Goal: Book appointment/travel/reservation

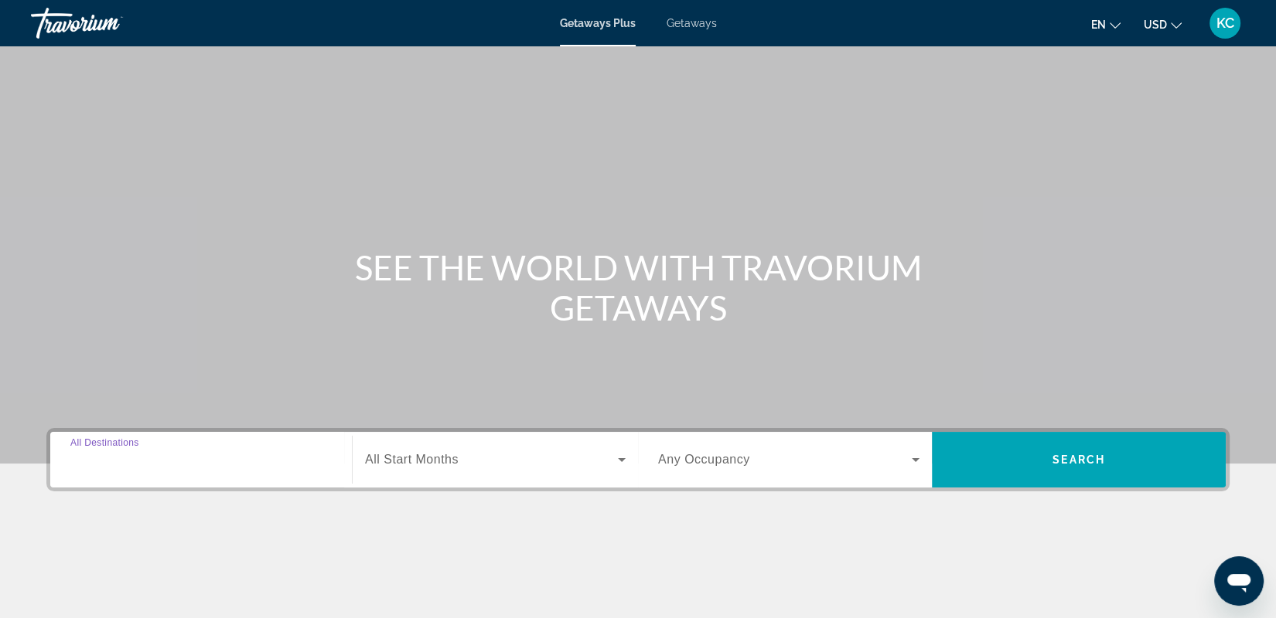
click at [168, 459] on input "Destination All Destinations" at bounding box center [200, 460] width 261 height 19
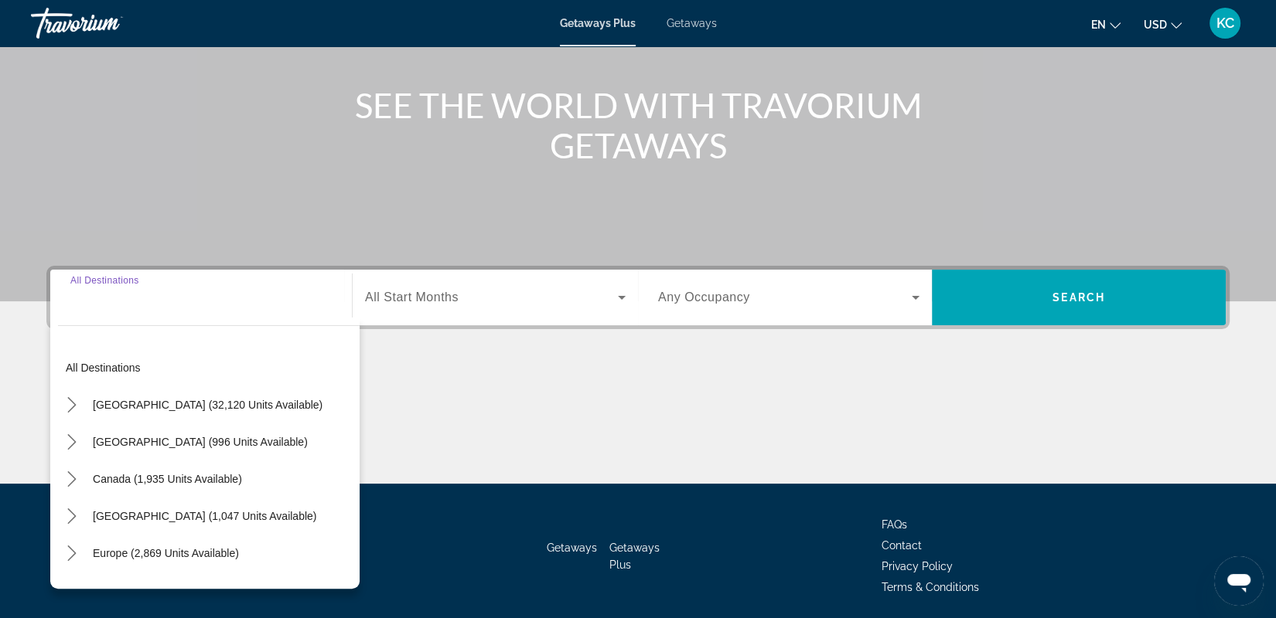
scroll to position [216, 0]
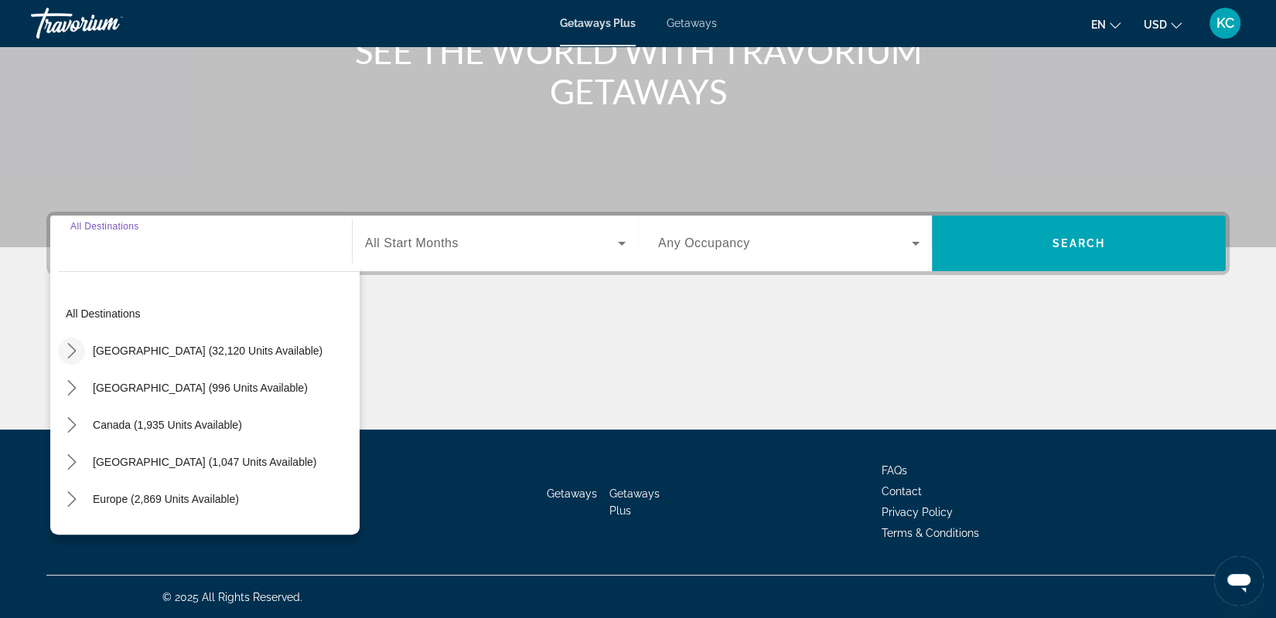
click at [66, 347] on icon "Toggle United States (32,120 units available) submenu" at bounding box center [71, 350] width 15 height 15
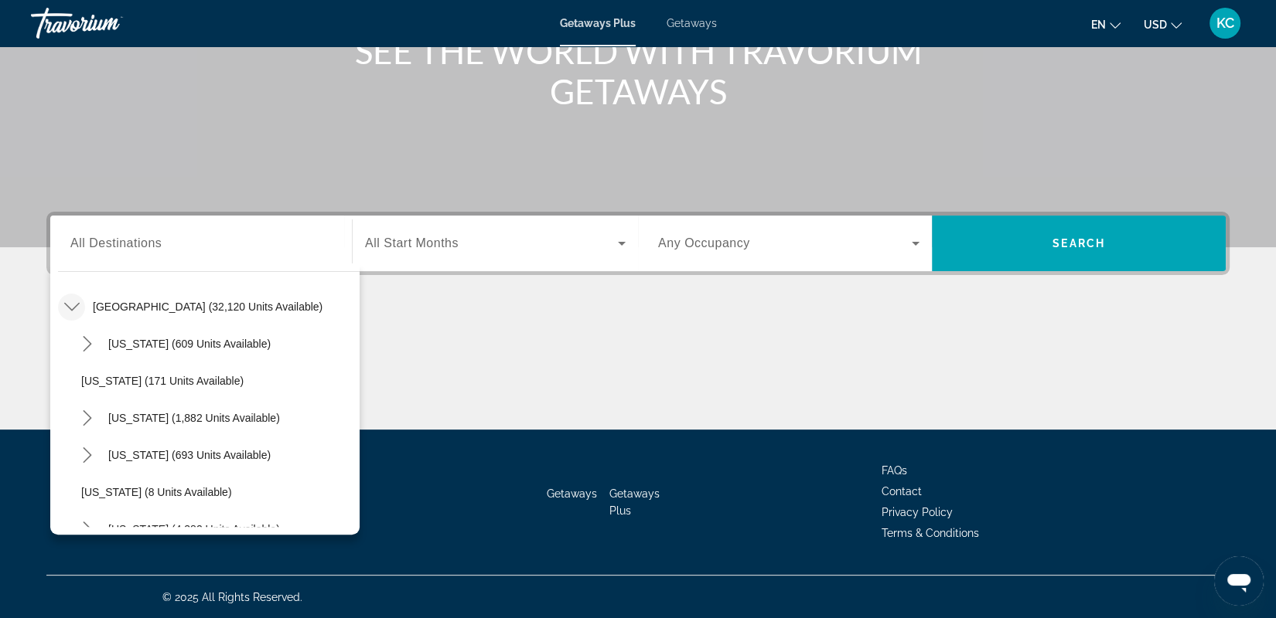
click at [124, 429] on span "Select destination: California (1,882 units available)" at bounding box center [194, 418] width 187 height 37
type input "**********"
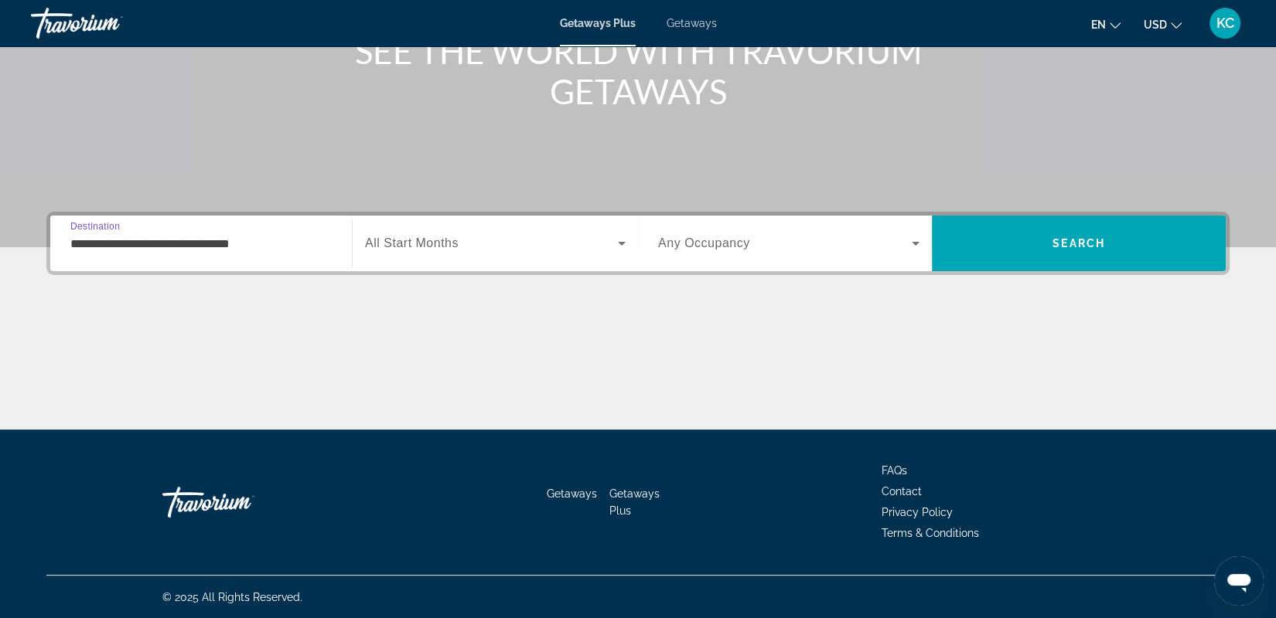
click at [531, 230] on div "Search widget" at bounding box center [495, 243] width 261 height 43
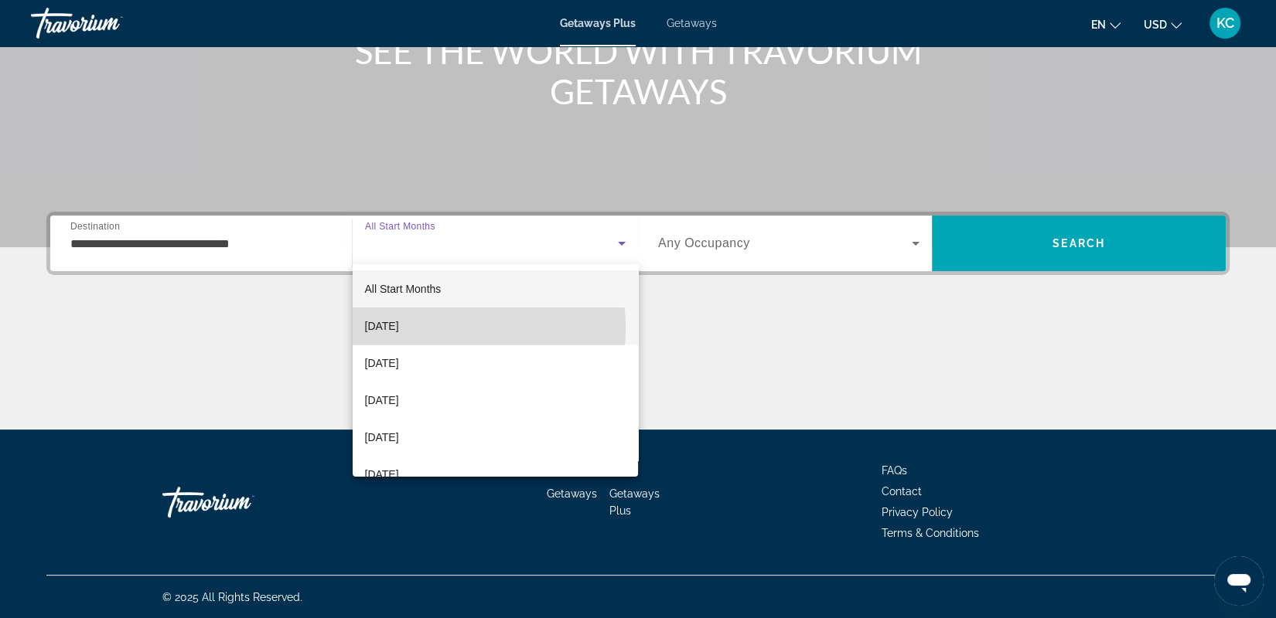
click at [399, 328] on span "October 2025" at bounding box center [382, 326] width 34 height 19
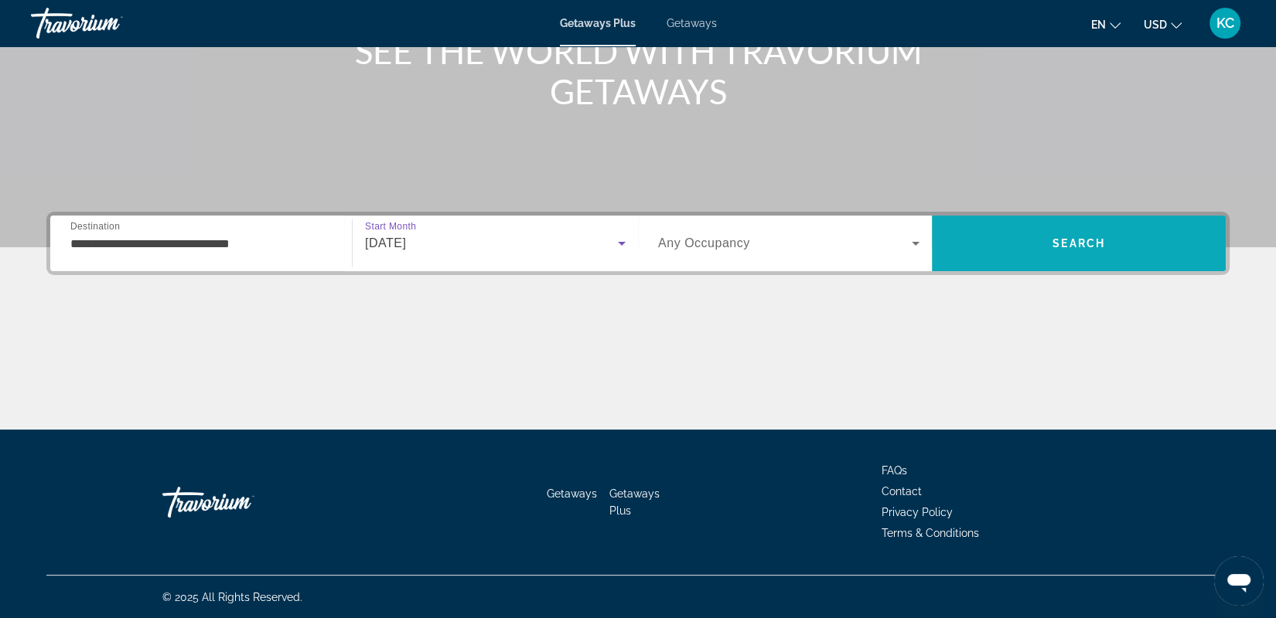
click at [1105, 239] on span "Search" at bounding box center [1078, 243] width 53 height 12
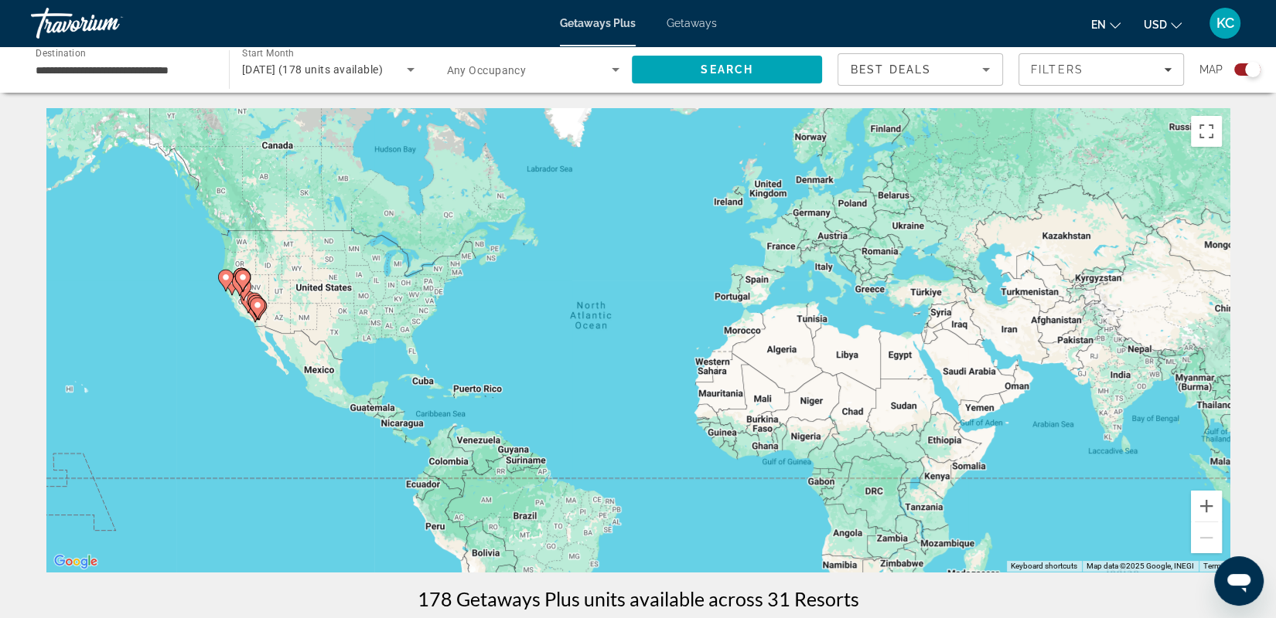
scroll to position [28, 0]
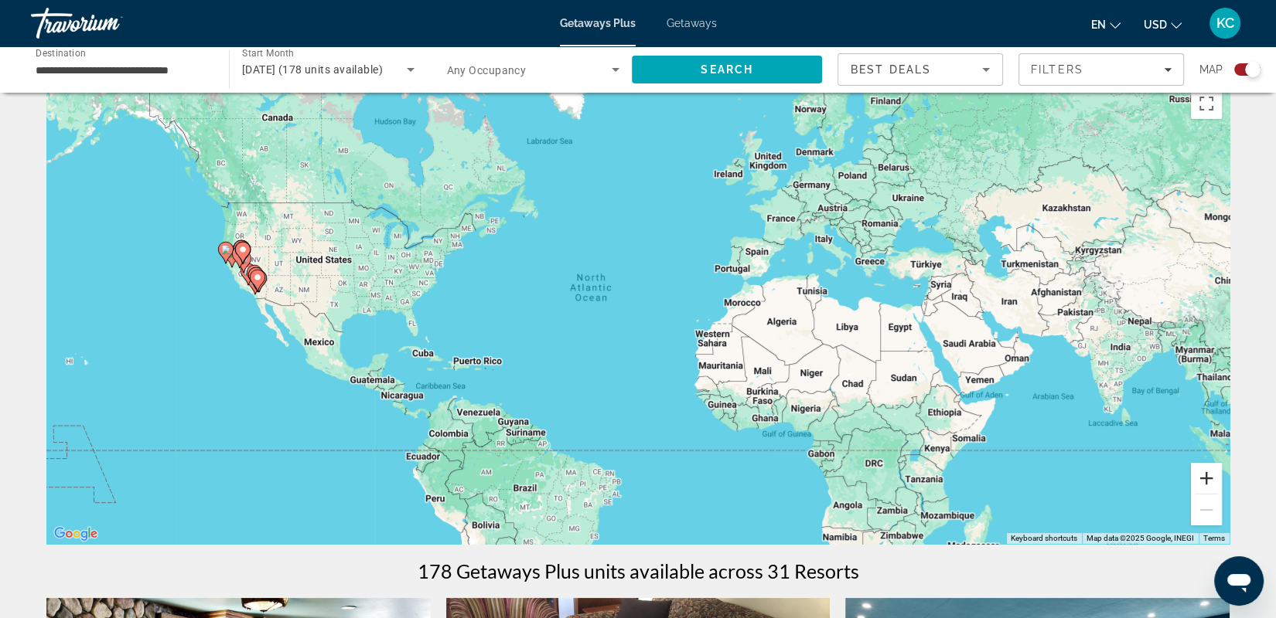
click at [1205, 474] on button "Zoom in" at bounding box center [1206, 478] width 31 height 31
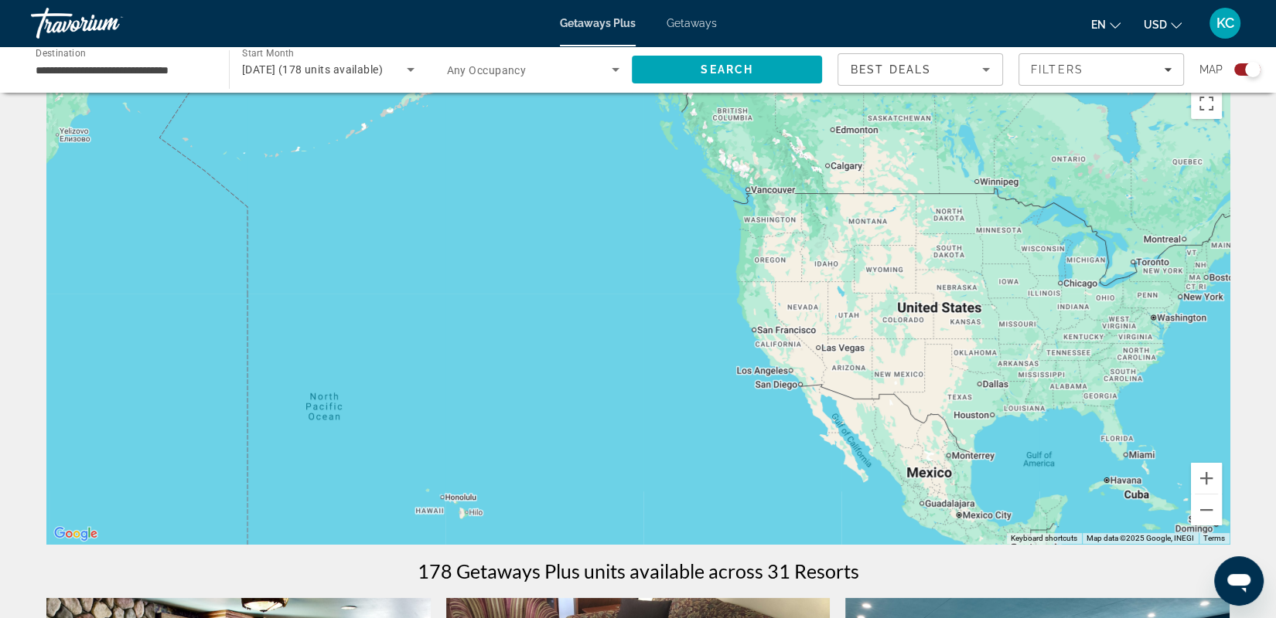
drag, startPoint x: 95, startPoint y: 250, endPoint x: 1029, endPoint y: 351, distance: 939.3
click at [1029, 351] on div "Main content" at bounding box center [637, 312] width 1183 height 464
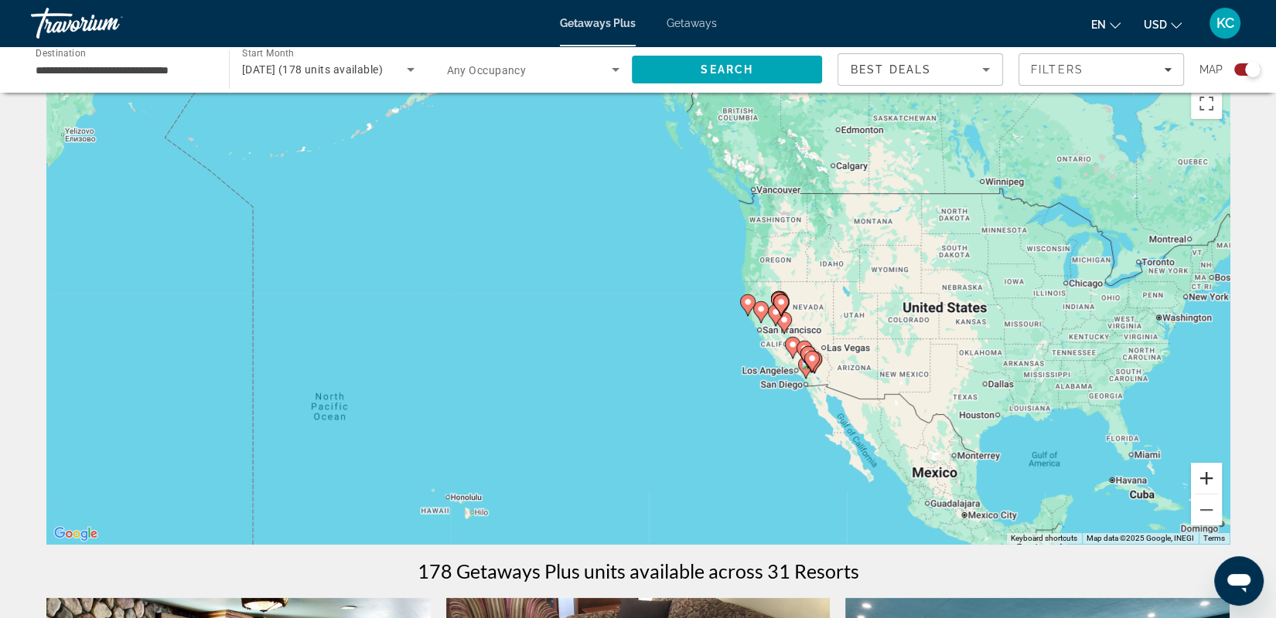
click at [1201, 479] on button "Zoom in" at bounding box center [1206, 478] width 31 height 31
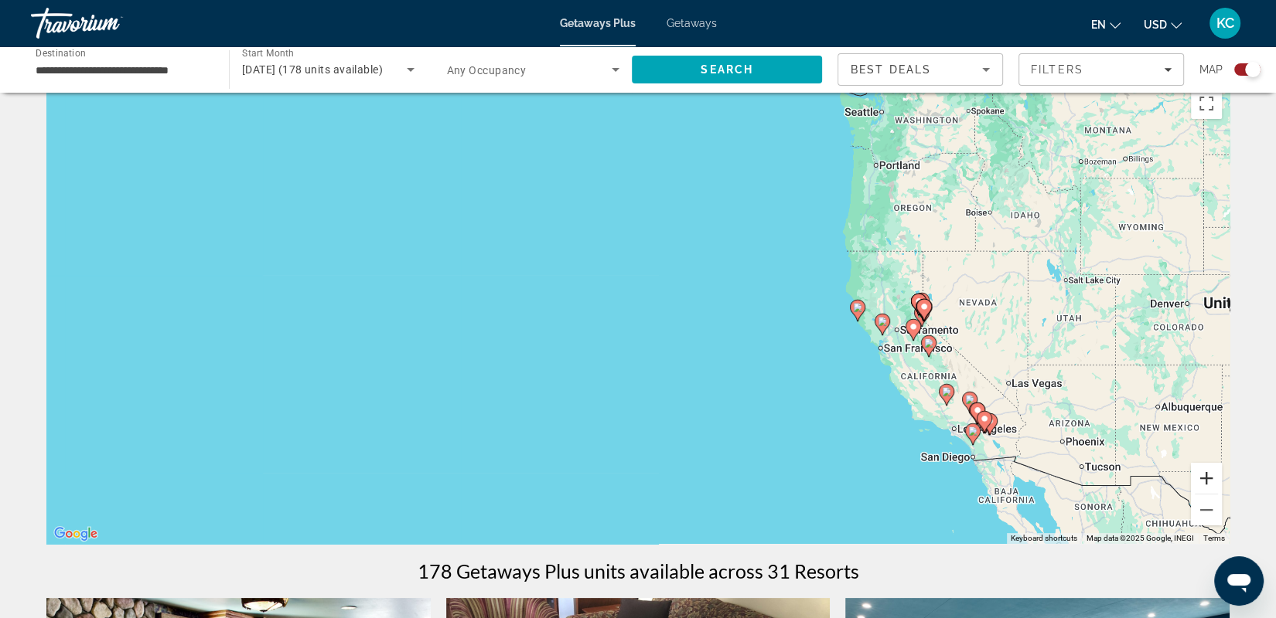
click at [1200, 475] on button "Zoom in" at bounding box center [1206, 478] width 31 height 31
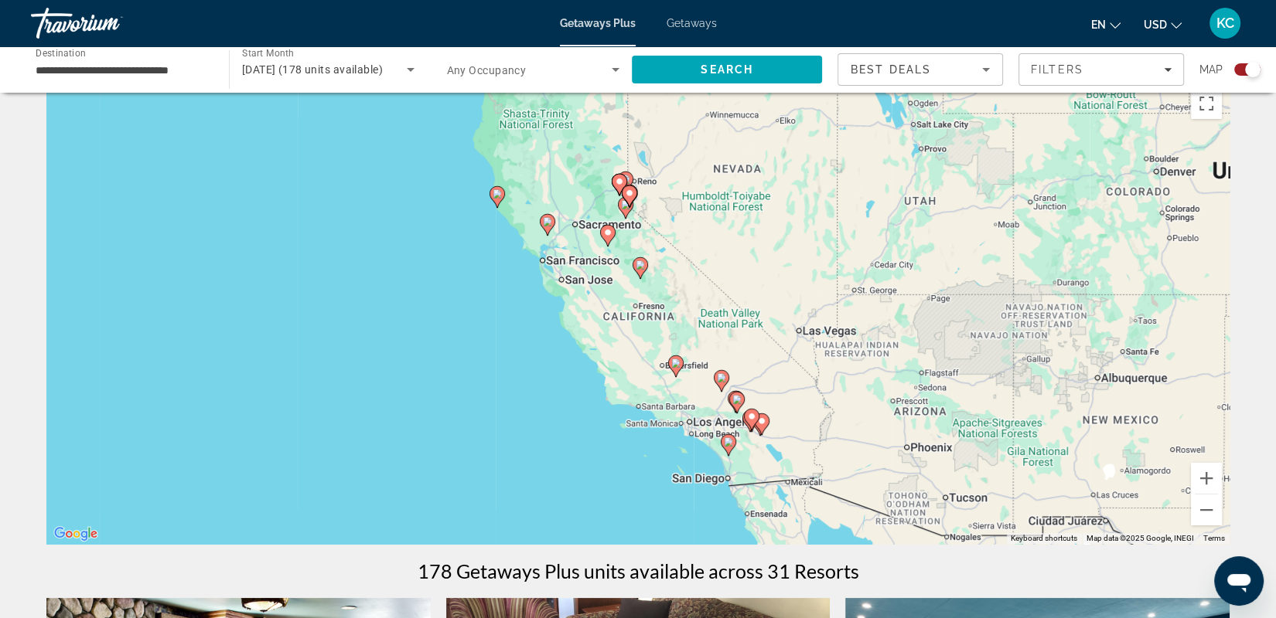
drag, startPoint x: 1097, startPoint y: 388, endPoint x: 515, endPoint y: 264, distance: 595.1
click at [515, 264] on div "To activate drag with keyboard, press Alt + Enter. Once in keyboard drag state,…" at bounding box center [637, 312] width 1183 height 464
click at [1211, 486] on button "Zoom in" at bounding box center [1206, 478] width 31 height 31
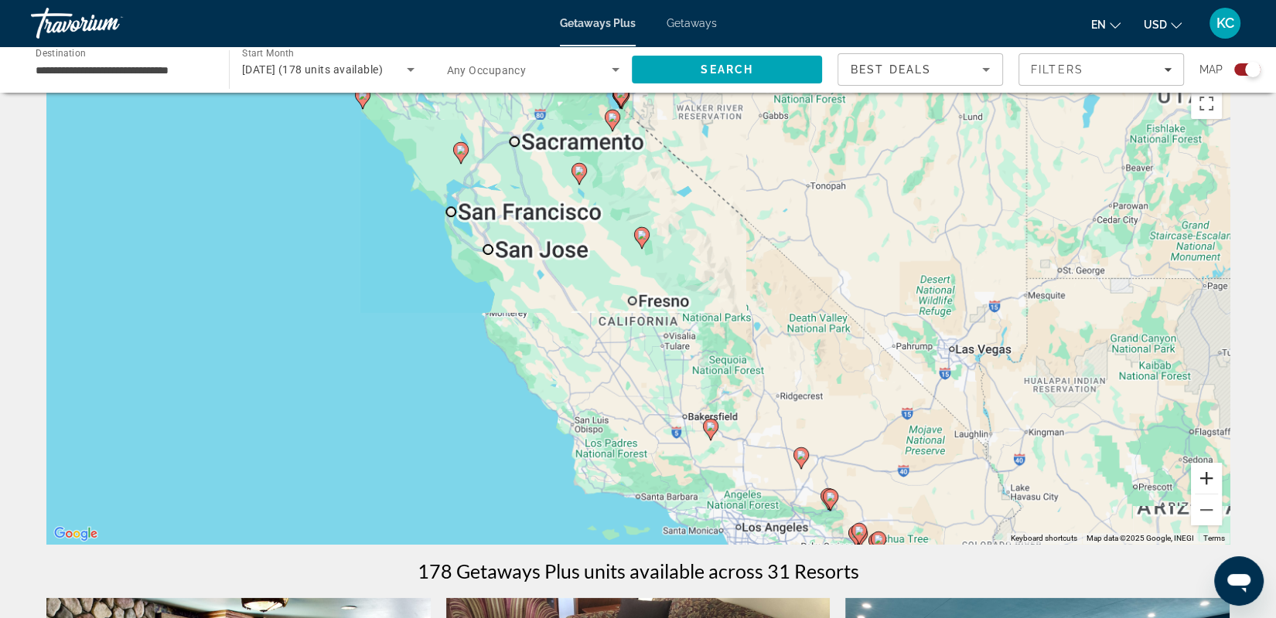
click at [1209, 484] on button "Zoom in" at bounding box center [1206, 478] width 31 height 31
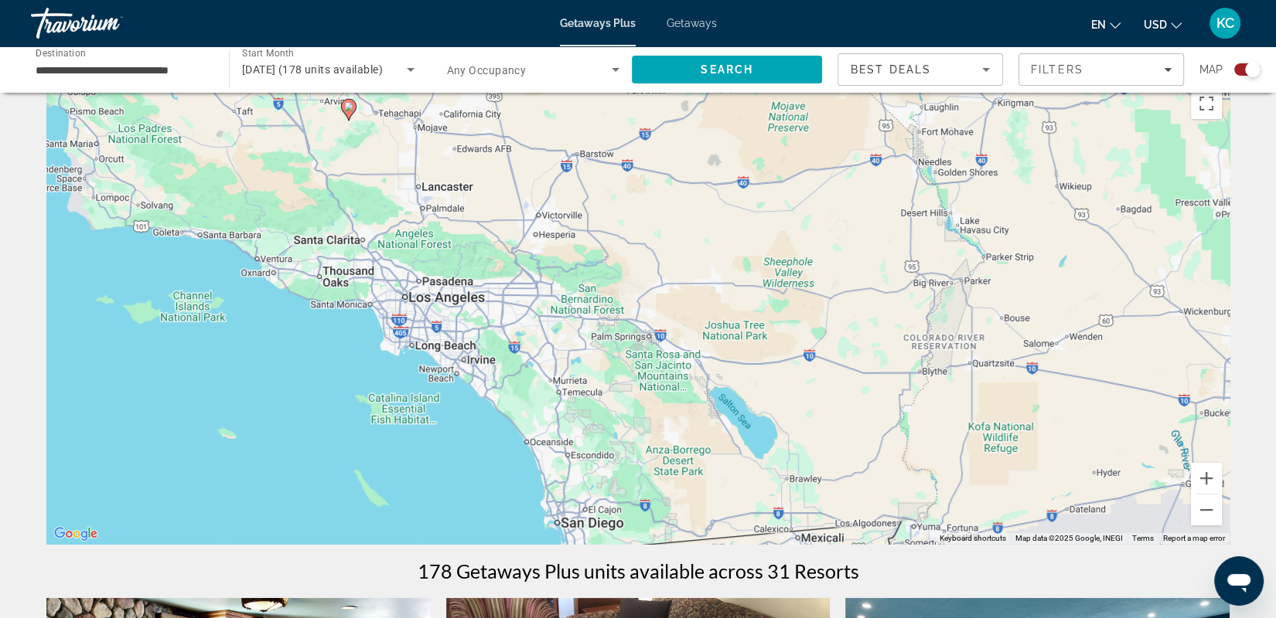
drag, startPoint x: 945, startPoint y: 391, endPoint x: 489, endPoint y: -72, distance: 649.5
click at [489, 0] on html "**********" at bounding box center [638, 281] width 1276 height 618
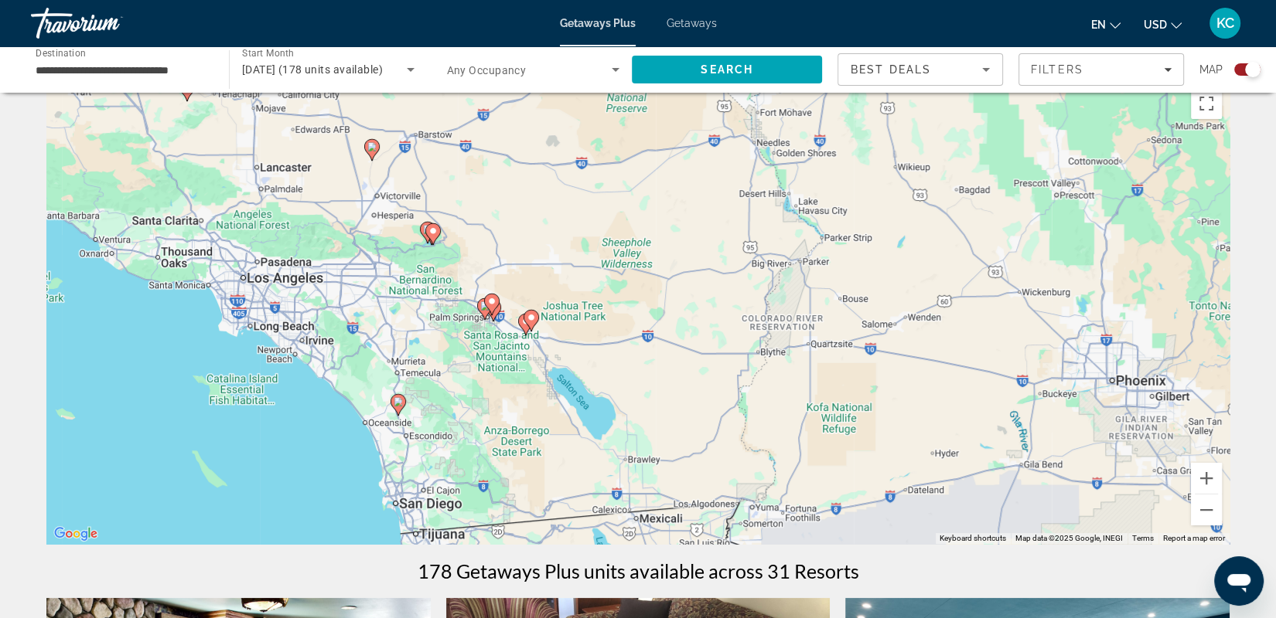
drag, startPoint x: 731, startPoint y: 356, endPoint x: 593, endPoint y: 343, distance: 138.9
click at [593, 343] on div "To activate drag with keyboard, press Alt + Enter. Once in keyboard drag state,…" at bounding box center [637, 312] width 1183 height 464
click at [1200, 470] on button "Zoom in" at bounding box center [1206, 478] width 31 height 31
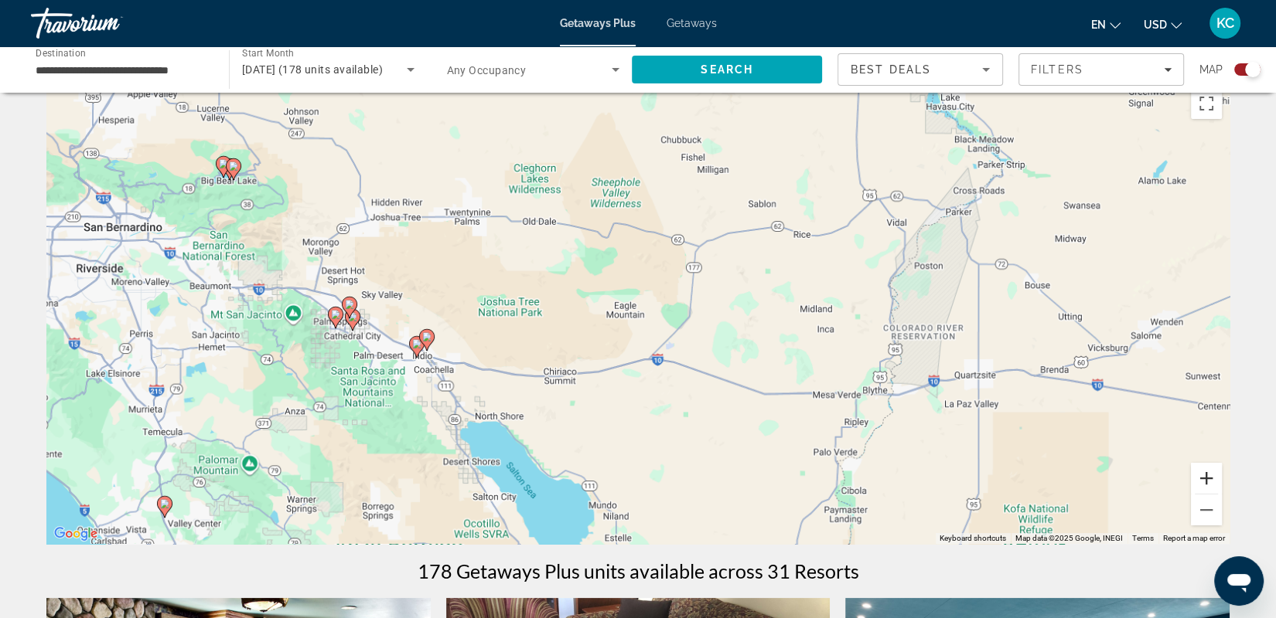
click at [1199, 469] on button "Zoom in" at bounding box center [1206, 478] width 31 height 31
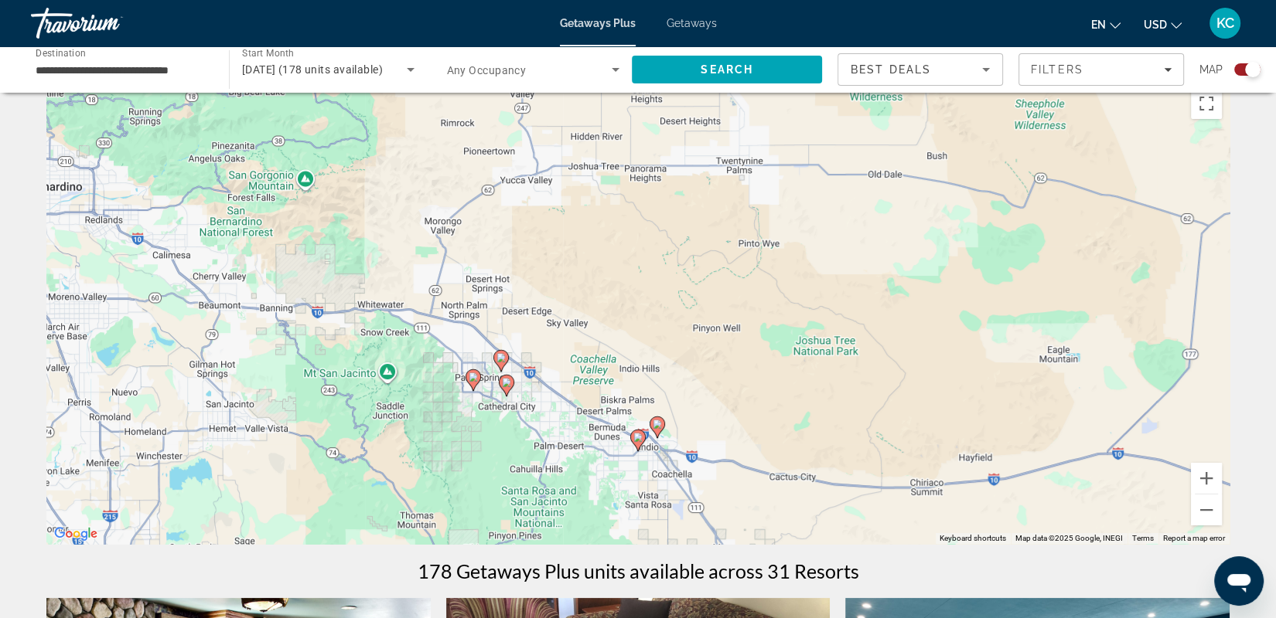
drag, startPoint x: 254, startPoint y: 523, endPoint x: 699, endPoint y: 571, distance: 447.0
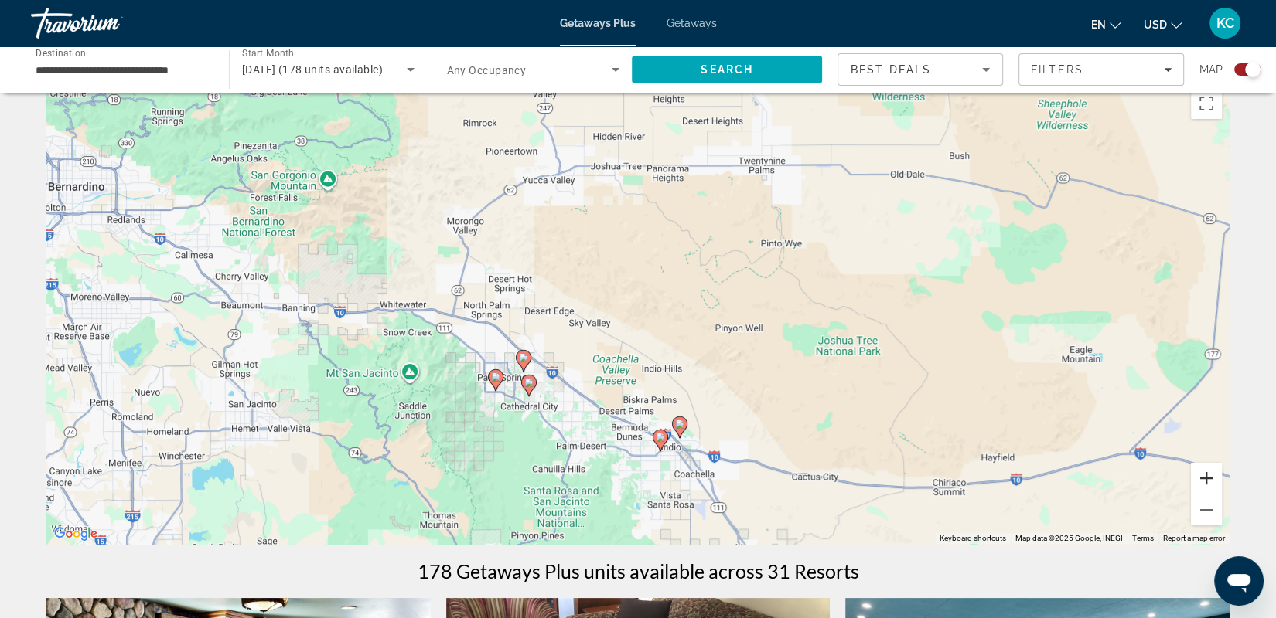
click at [1207, 479] on button "Zoom in" at bounding box center [1206, 478] width 31 height 31
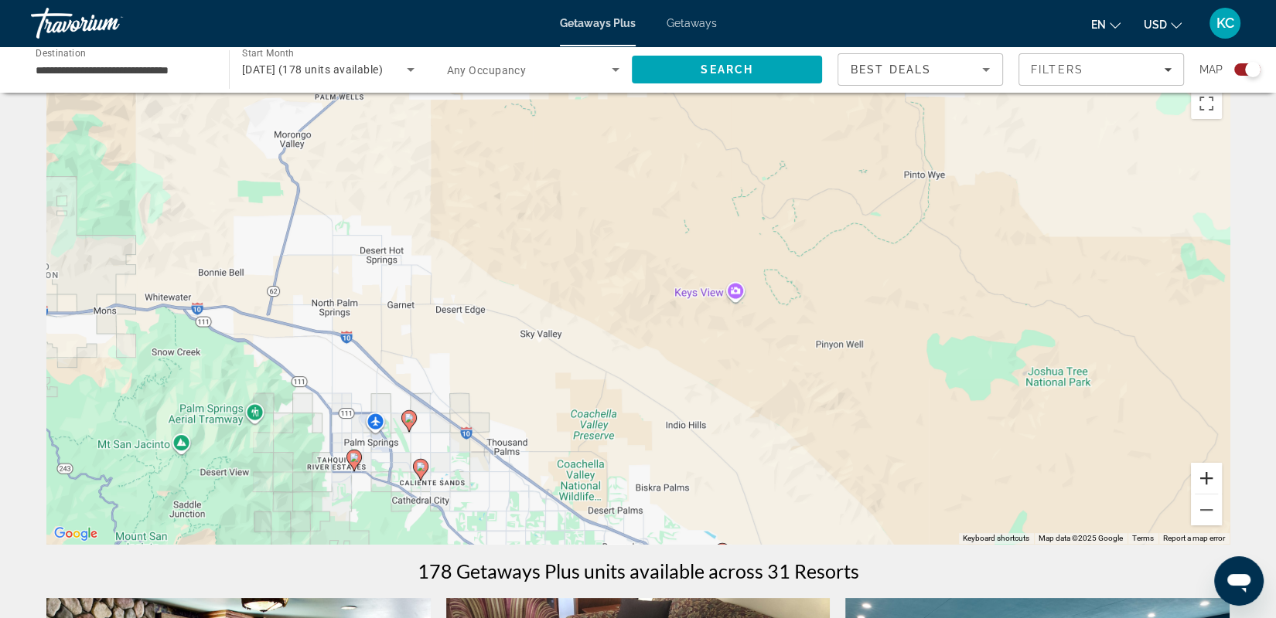
click at [1206, 472] on button "Zoom in" at bounding box center [1206, 478] width 31 height 31
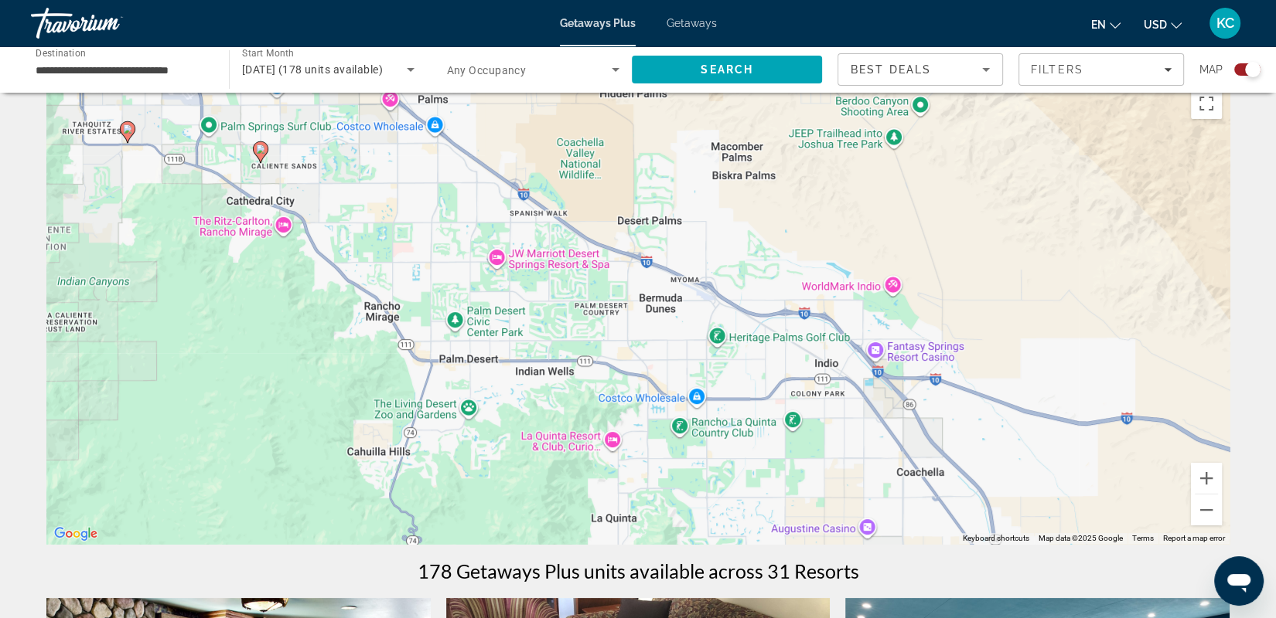
drag, startPoint x: 689, startPoint y: 463, endPoint x: 748, endPoint y: -32, distance: 498.3
click at [748, 0] on html "**********" at bounding box center [638, 281] width 1276 height 618
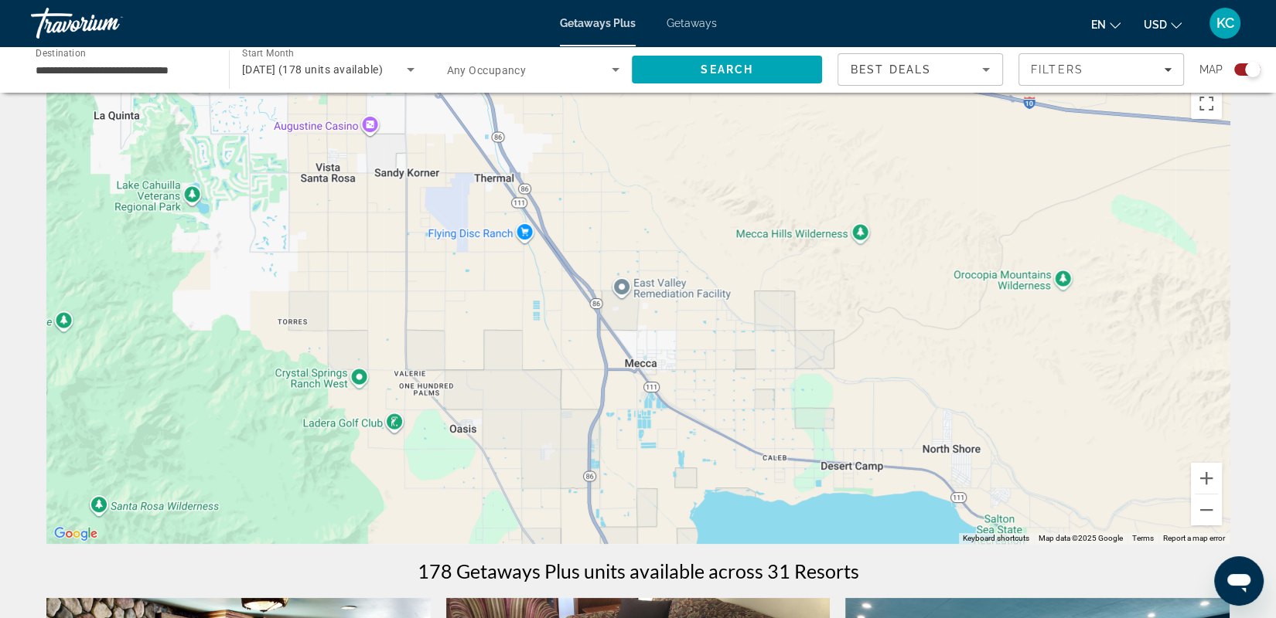
drag, startPoint x: 840, startPoint y: 410, endPoint x: 408, endPoint y: 16, distance: 583.9
click at [408, 16] on div "**********" at bounding box center [638, 281] width 1276 height 618
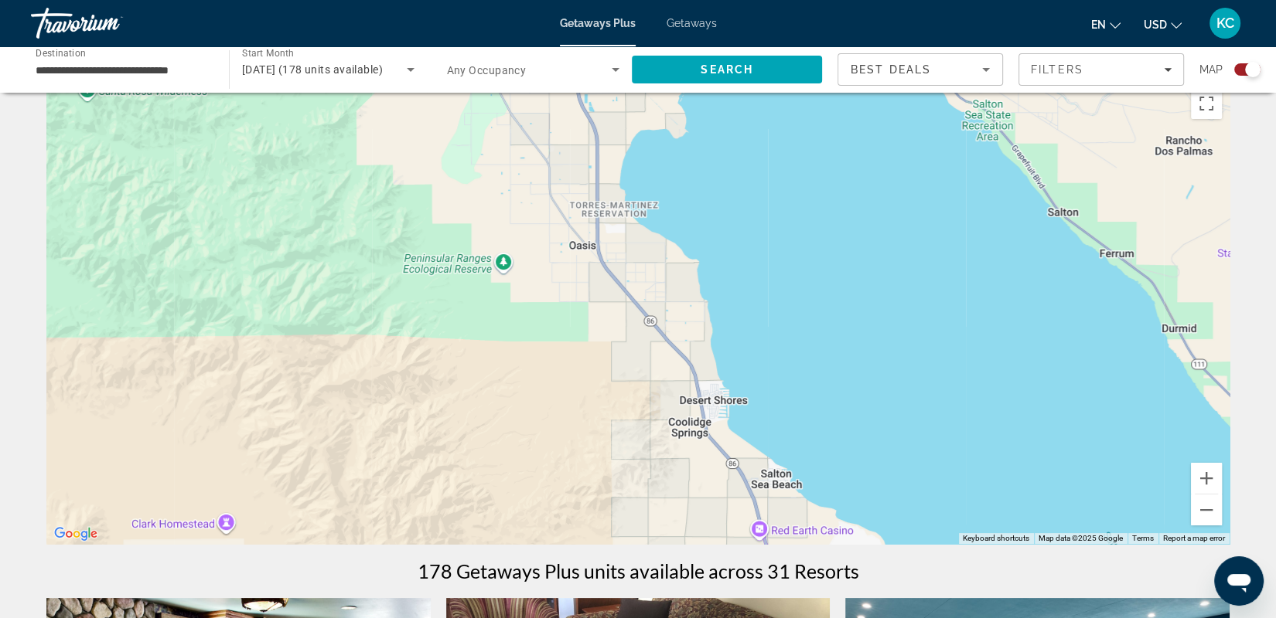
drag, startPoint x: 339, startPoint y: 418, endPoint x: 324, endPoint y: 2, distance: 416.2
click at [324, 2] on div "**********" at bounding box center [638, 281] width 1276 height 618
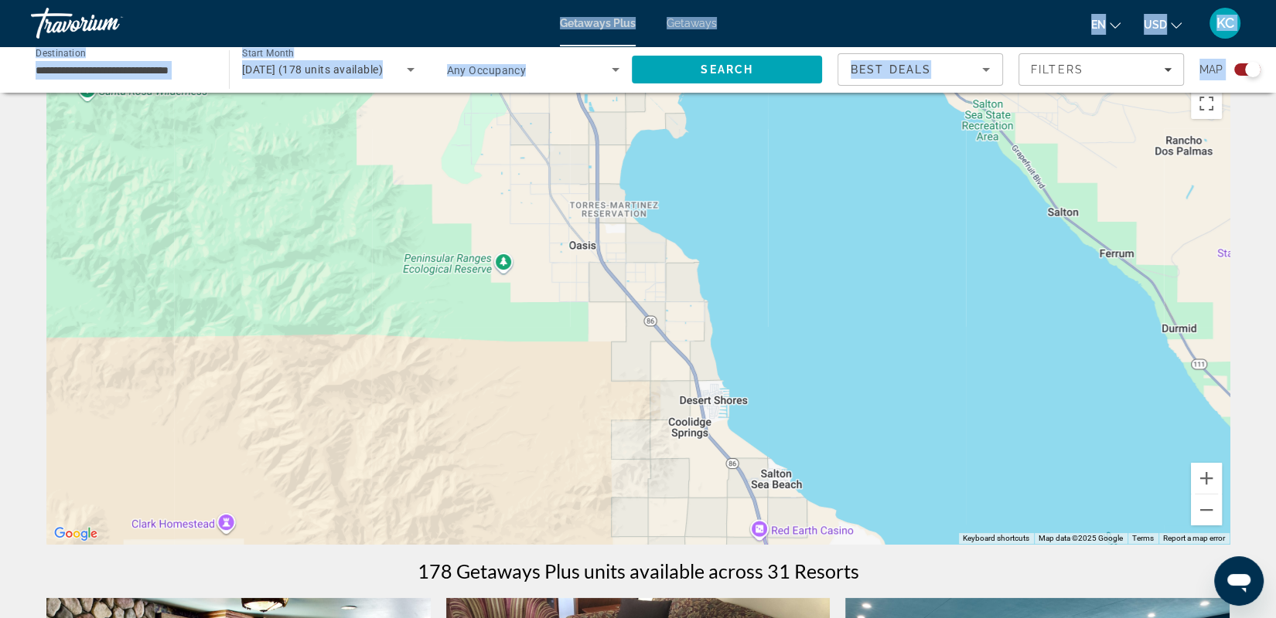
drag, startPoint x: 324, startPoint y: 2, endPoint x: 212, endPoint y: 271, distance: 291.5
click at [212, 271] on div "**********" at bounding box center [638, 281] width 1276 height 618
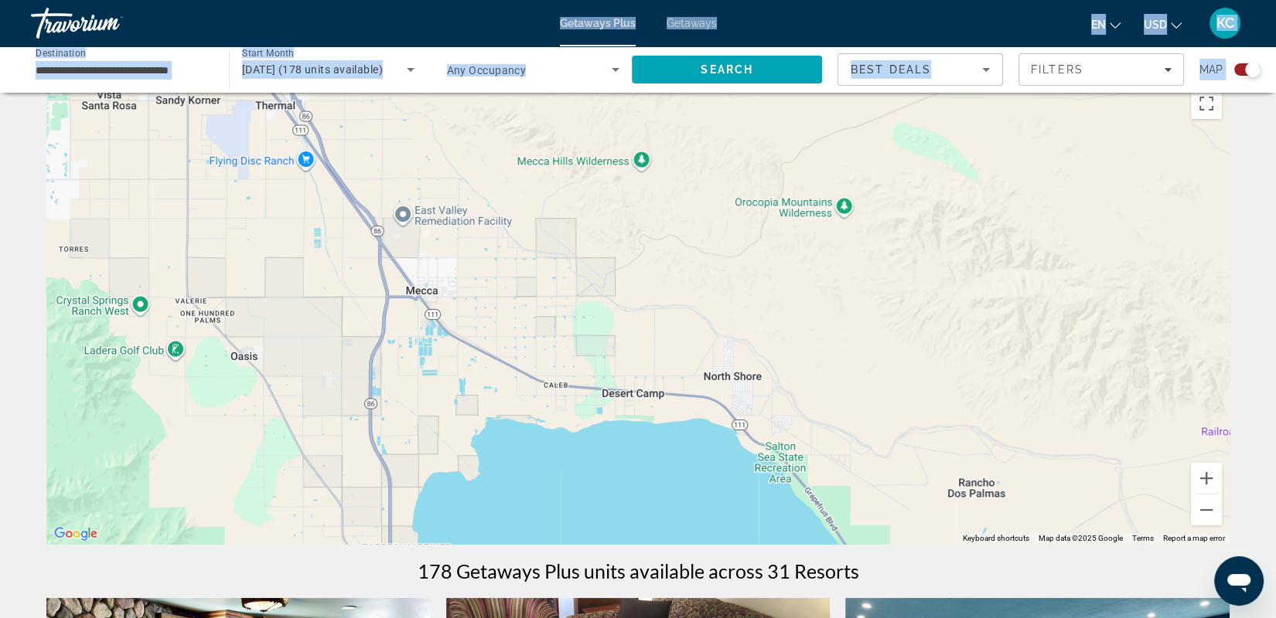
drag, startPoint x: 726, startPoint y: 344, endPoint x: 618, endPoint y: 576, distance: 255.9
click at [1202, 515] on button "Zoom out" at bounding box center [1206, 510] width 31 height 31
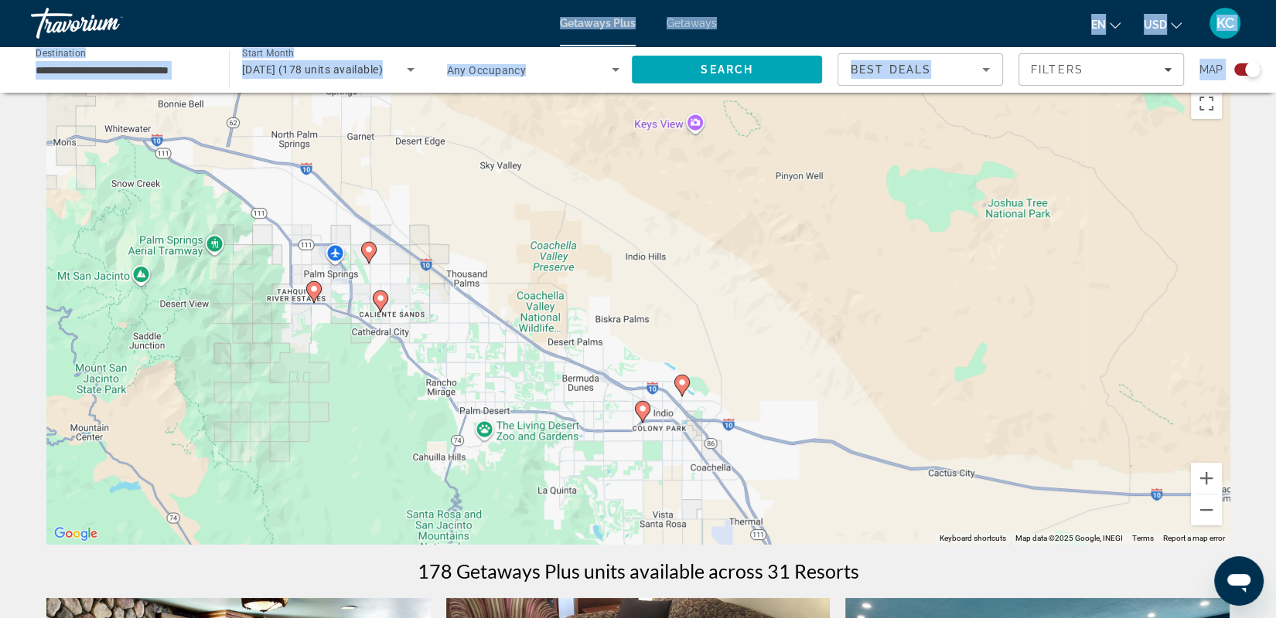
drag, startPoint x: 526, startPoint y: 169, endPoint x: 824, endPoint y: 489, distance: 438.2
click at [824, 489] on div "To activate drag with keyboard, press Alt + Enter. Once in keyboard drag state,…" at bounding box center [637, 312] width 1183 height 464
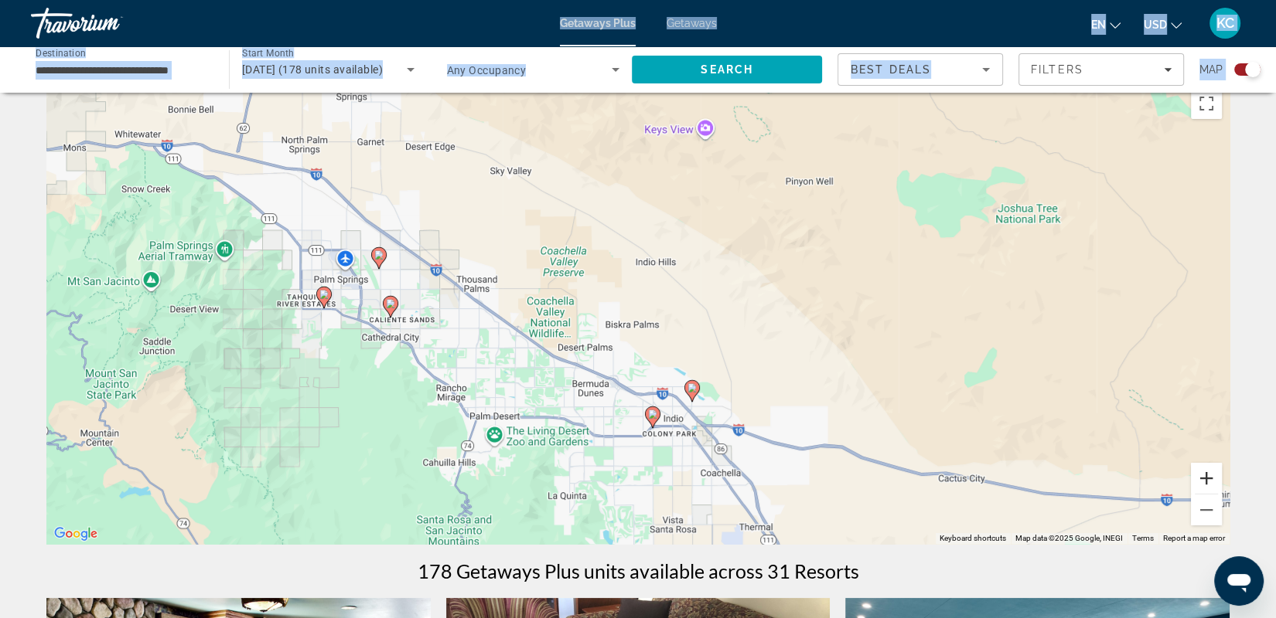
click at [1206, 474] on button "Zoom in" at bounding box center [1206, 478] width 31 height 31
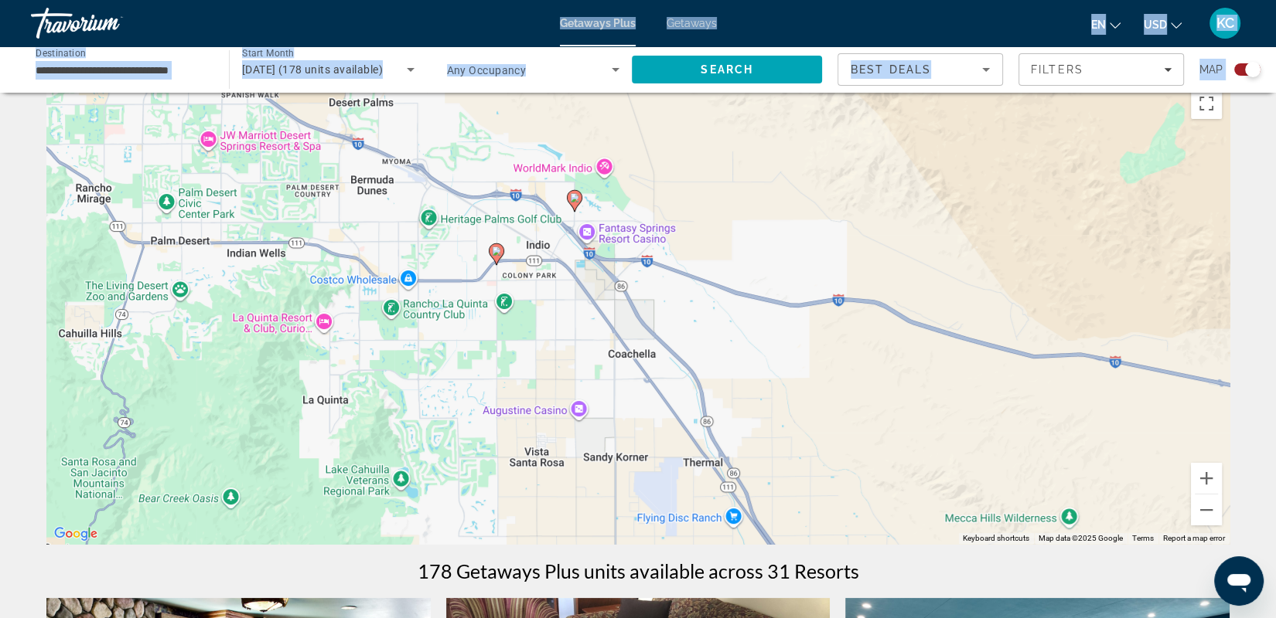
drag, startPoint x: 849, startPoint y: 477, endPoint x: 666, endPoint y: 175, distance: 353.5
click at [666, 175] on div "To activate drag with keyboard, press Alt + Enter. Once in keyboard drag state,…" at bounding box center [637, 312] width 1183 height 464
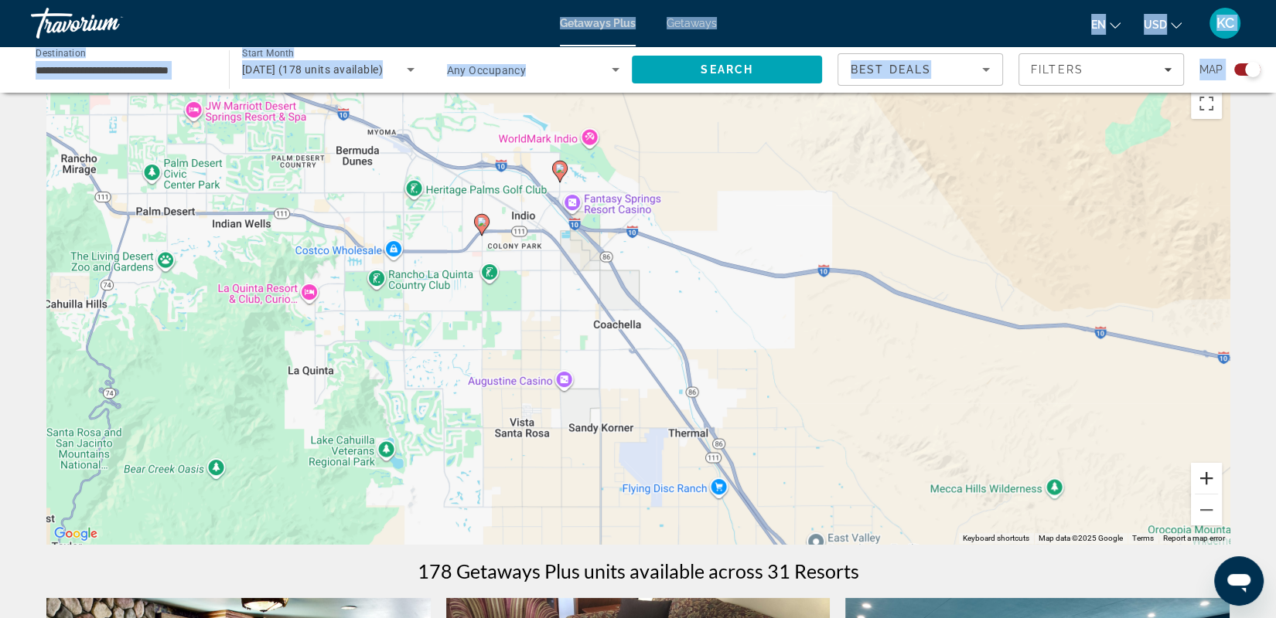
click at [1205, 486] on button "Zoom in" at bounding box center [1206, 478] width 31 height 31
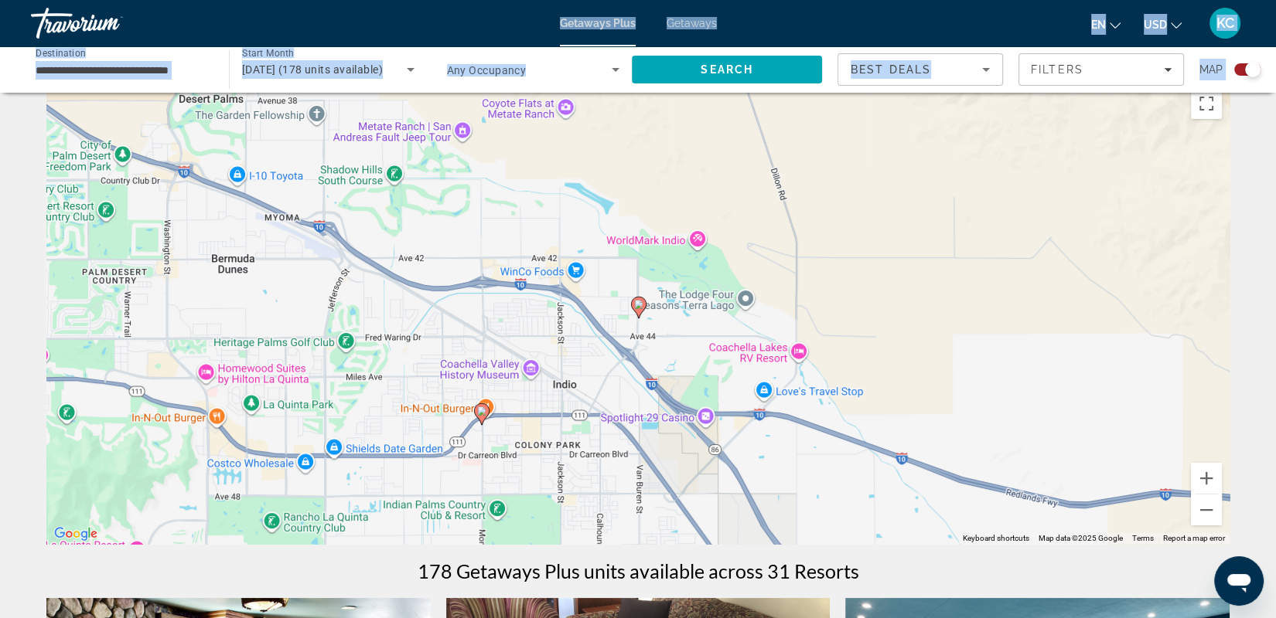
drag, startPoint x: 451, startPoint y: 279, endPoint x: 606, endPoint y: 544, distance: 307.0
click at [1207, 480] on button "Zoom in" at bounding box center [1206, 478] width 31 height 31
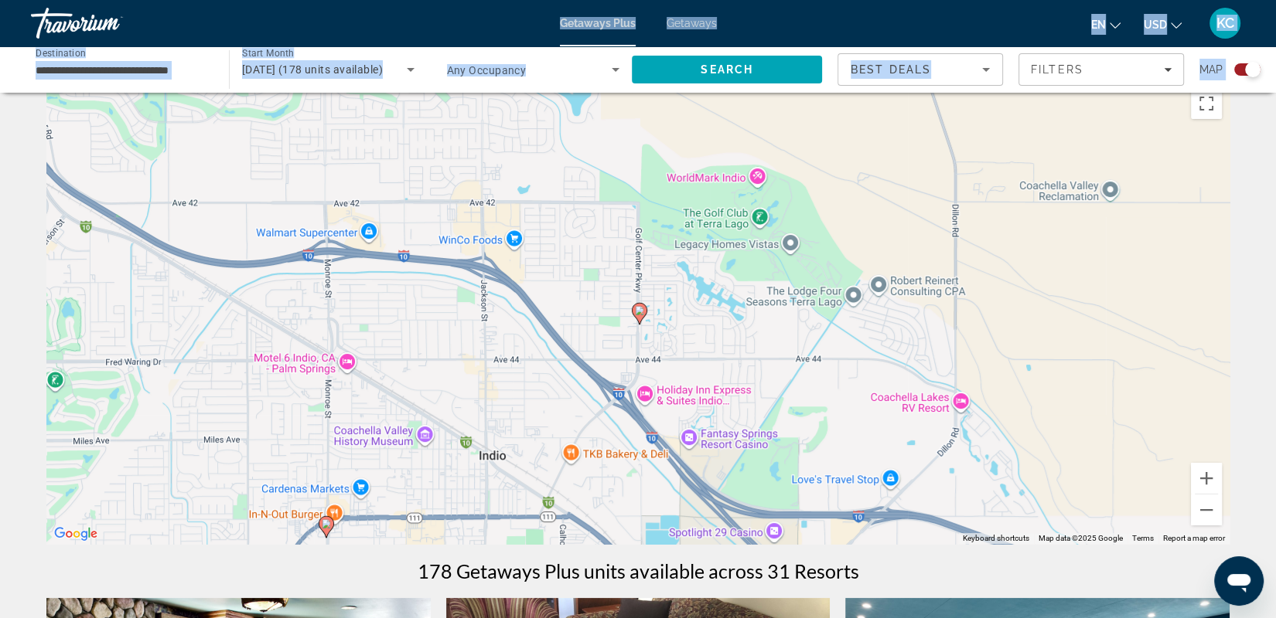
click at [1100, 258] on div "To activate drag with keyboard, press Alt + Enter. Once in keyboard drag state,…" at bounding box center [637, 312] width 1183 height 464
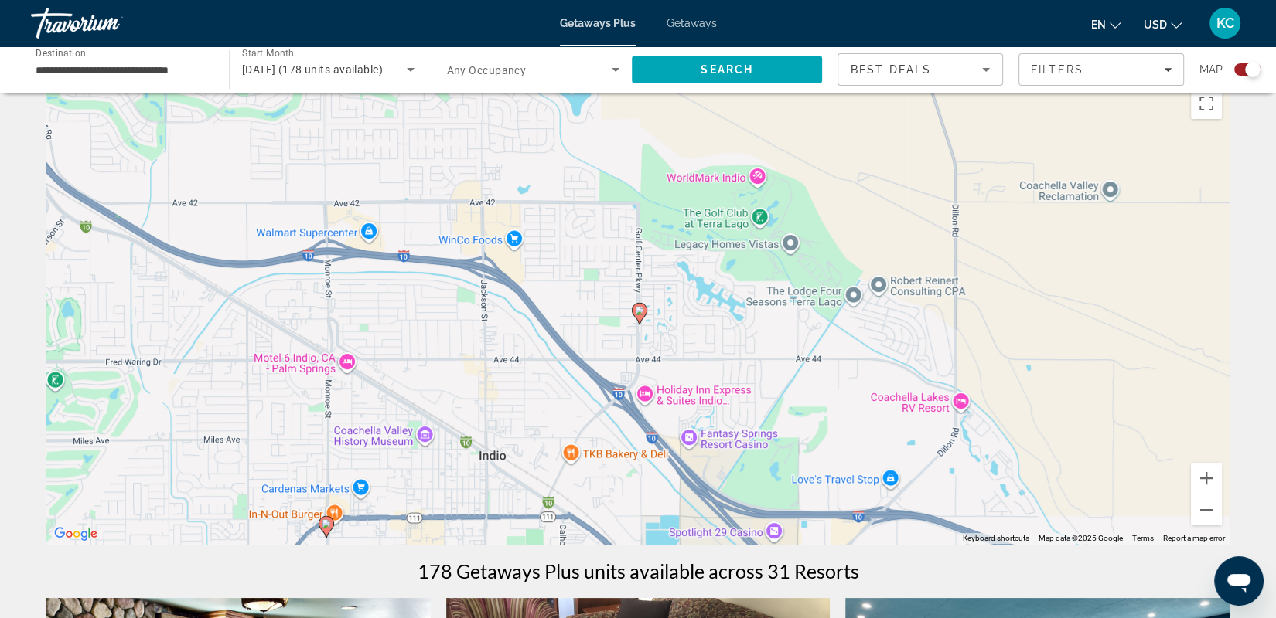
click at [640, 314] on image "Main content" at bounding box center [639, 310] width 9 height 9
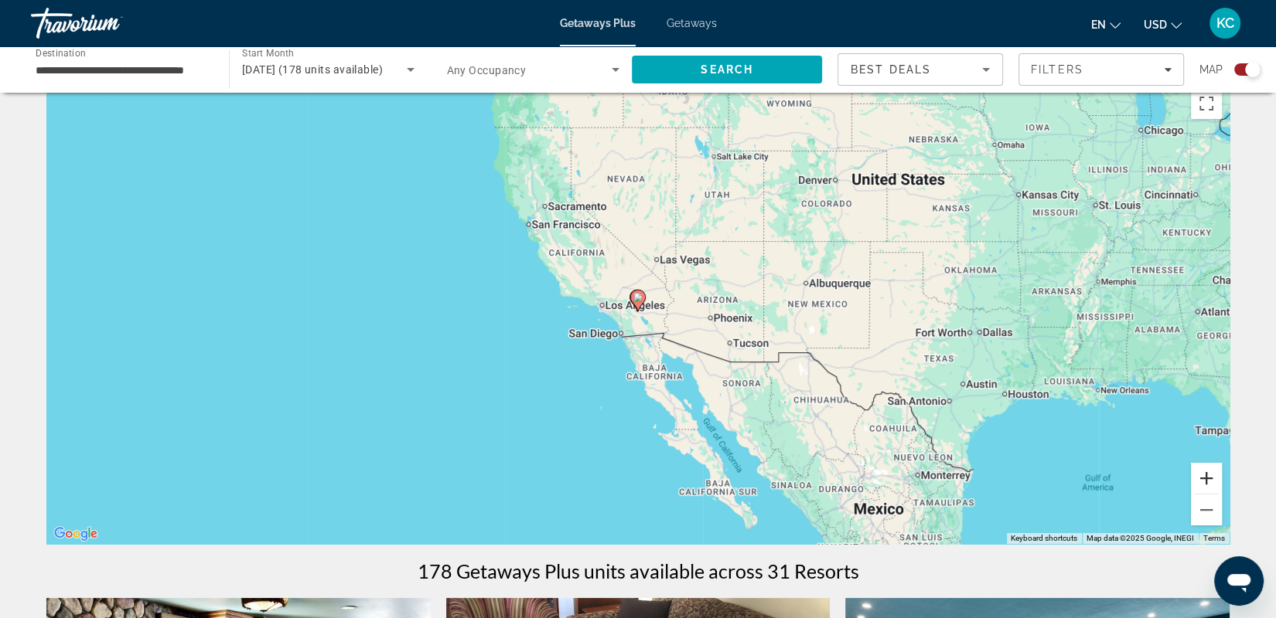
click at [1208, 475] on button "Zoom in" at bounding box center [1206, 478] width 31 height 31
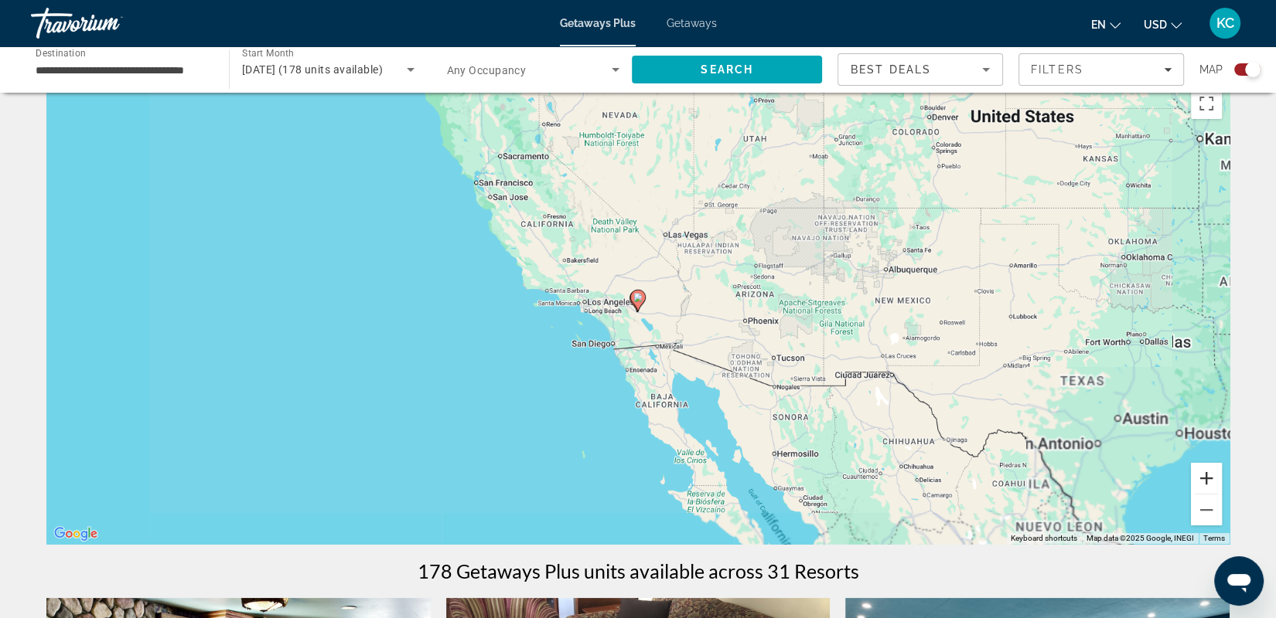
click at [1208, 474] on button "Zoom in" at bounding box center [1206, 478] width 31 height 31
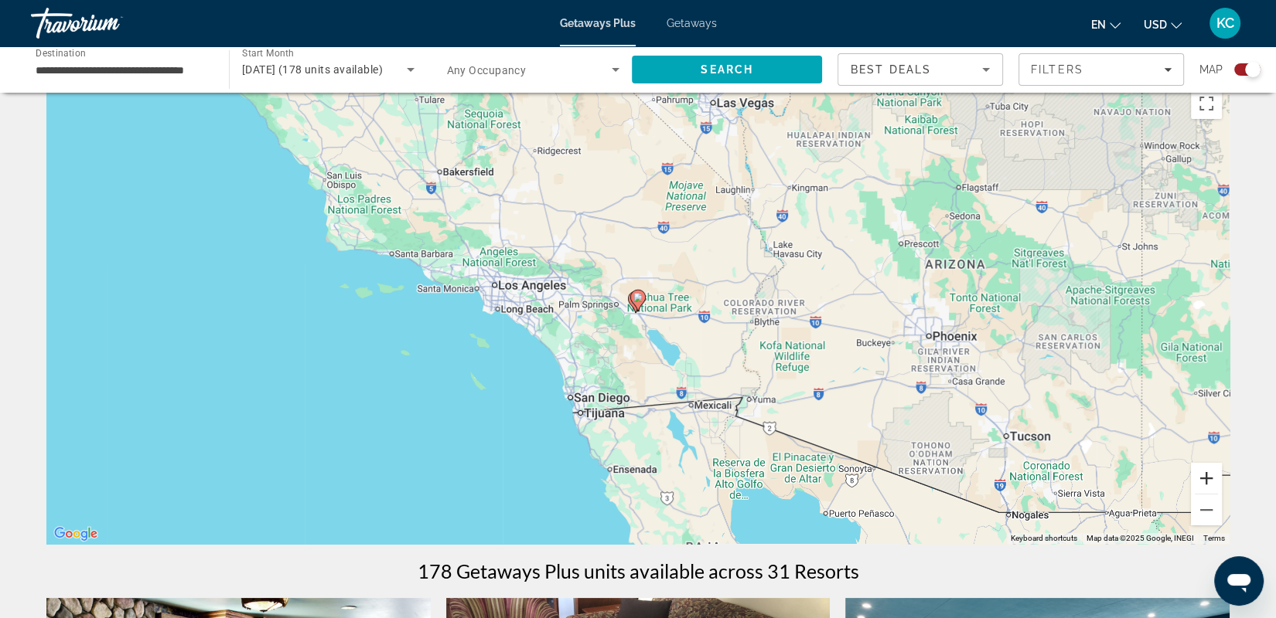
click at [1208, 474] on button "Zoom in" at bounding box center [1206, 478] width 31 height 31
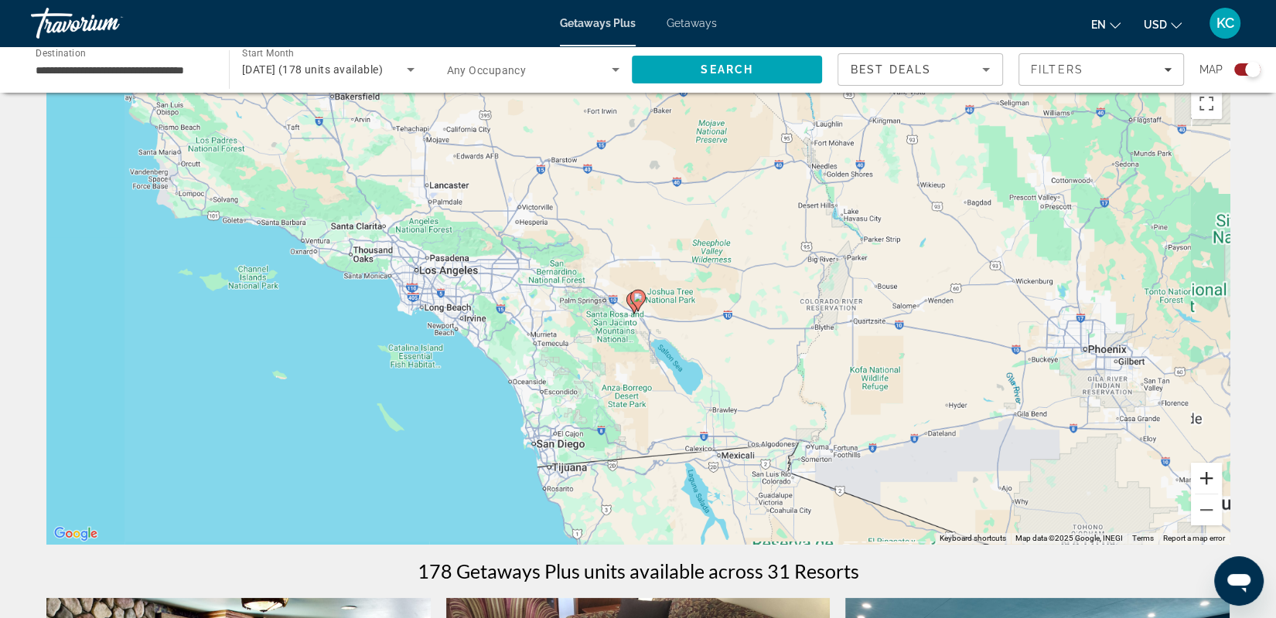
click at [1208, 474] on button "Zoom in" at bounding box center [1206, 478] width 31 height 31
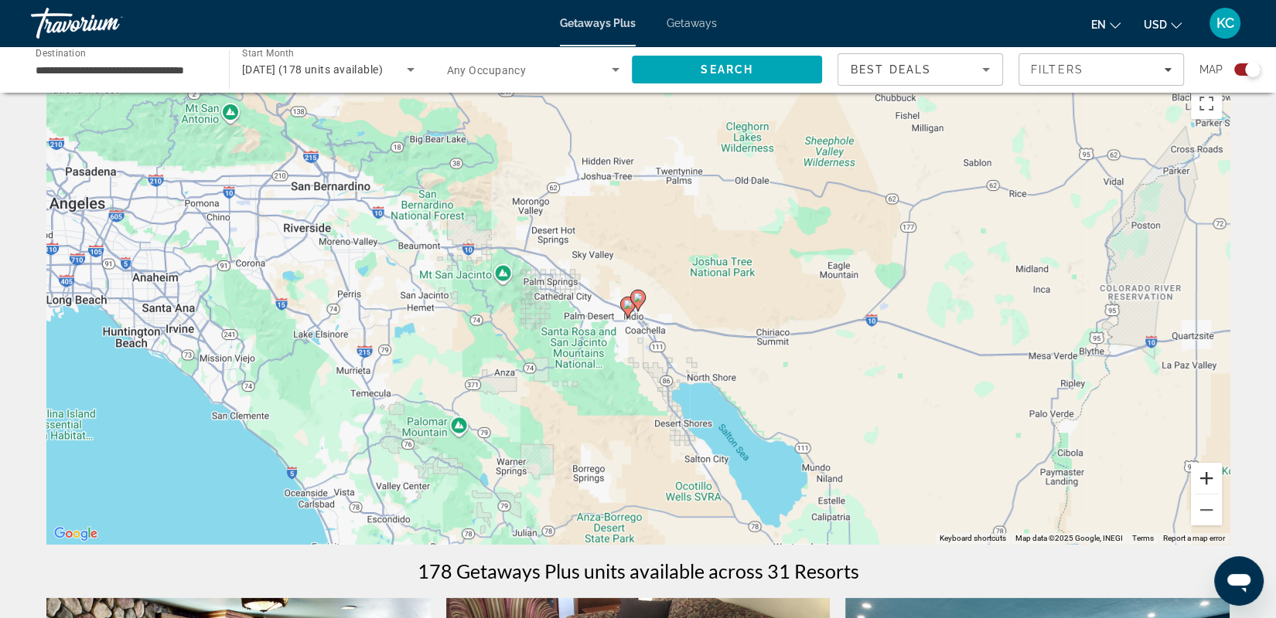
click at [1208, 474] on button "Zoom in" at bounding box center [1206, 478] width 31 height 31
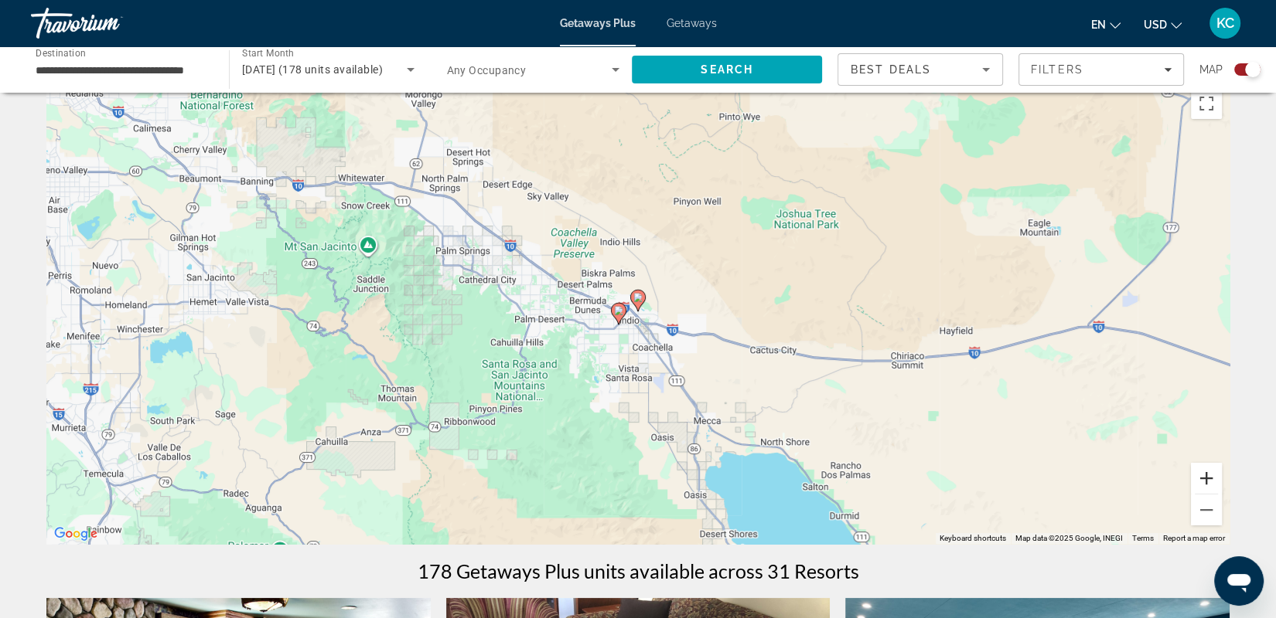
click at [1208, 474] on button "Zoom in" at bounding box center [1206, 478] width 31 height 31
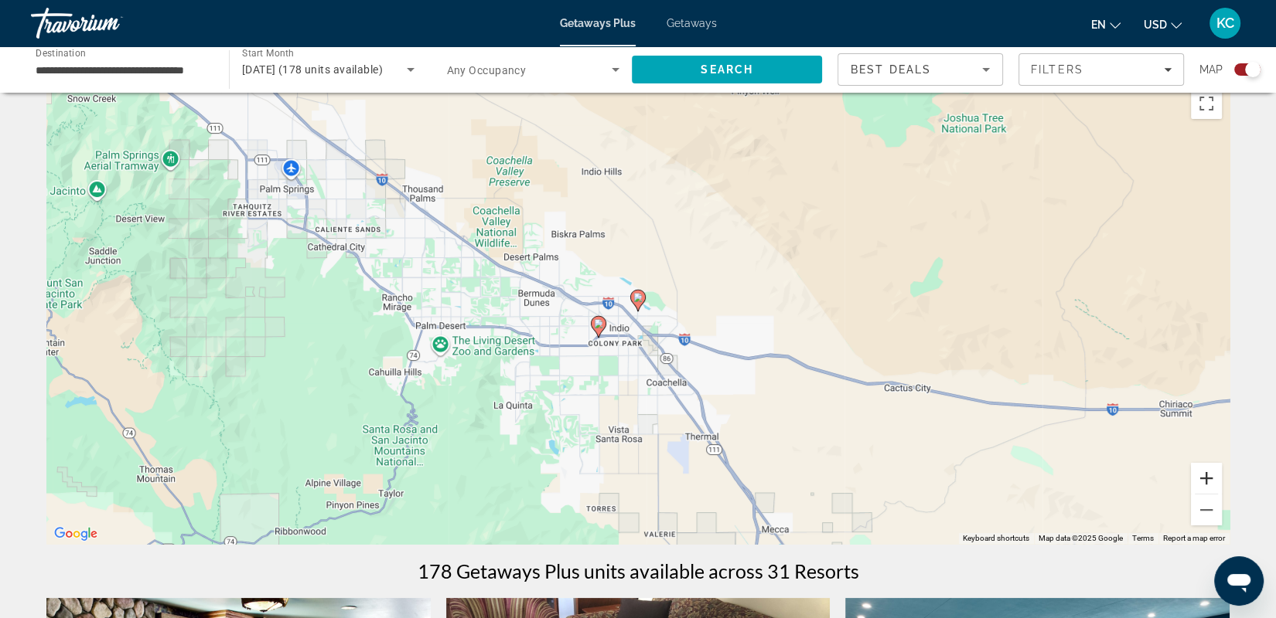
scroll to position [24, 0]
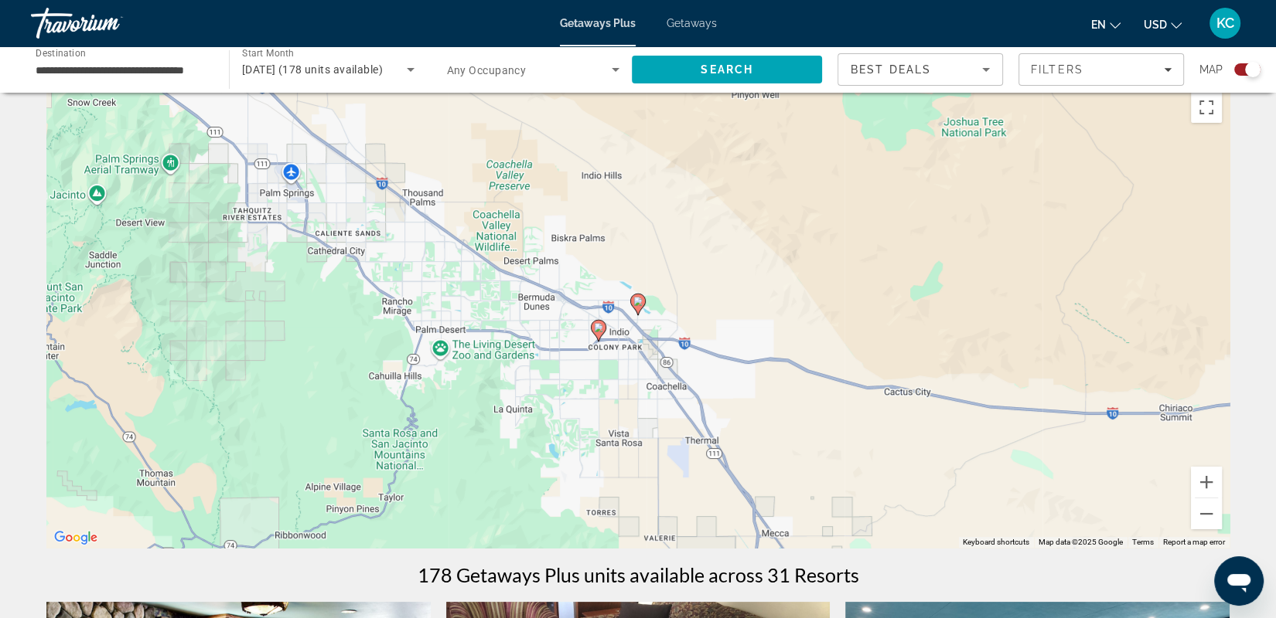
click at [598, 331] on image "Main content" at bounding box center [598, 327] width 9 height 9
type input "**********"
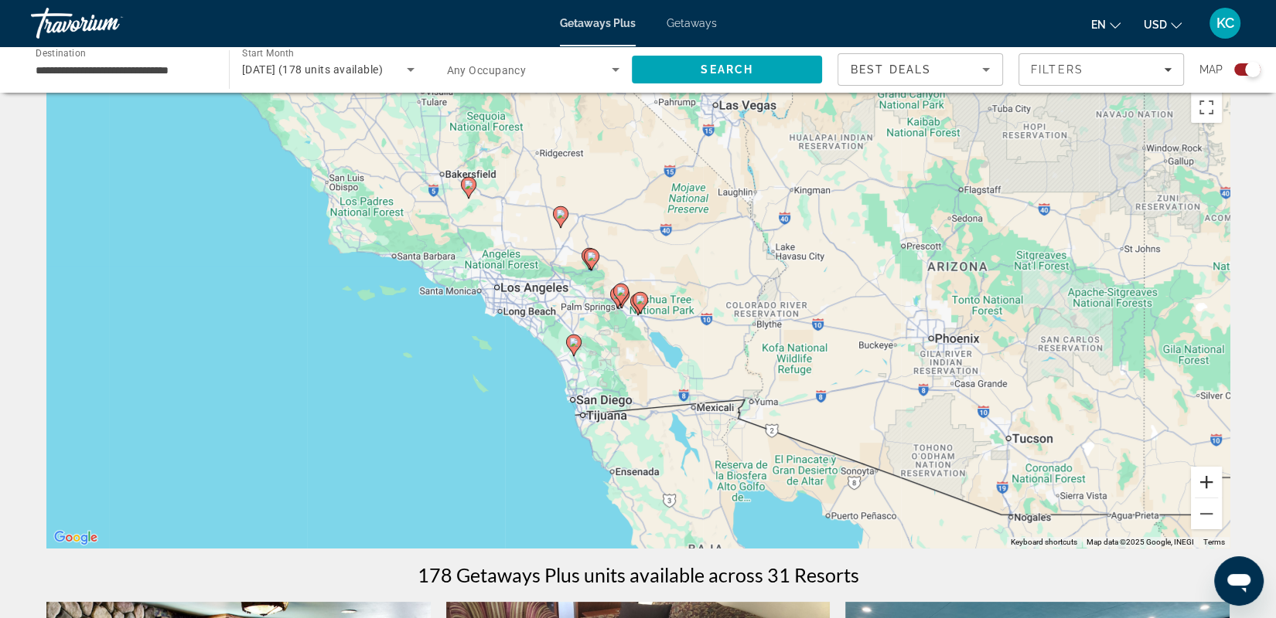
click at [1201, 486] on button "Zoom in" at bounding box center [1206, 482] width 31 height 31
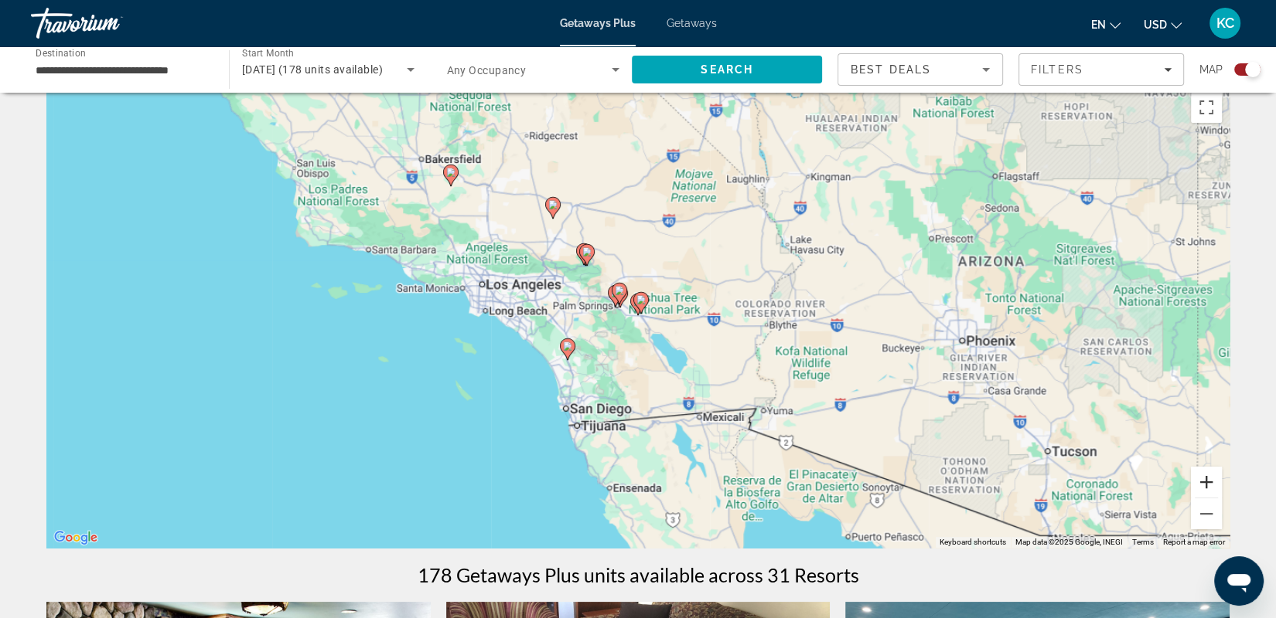
click at [1201, 484] on button "Zoom in" at bounding box center [1206, 482] width 31 height 31
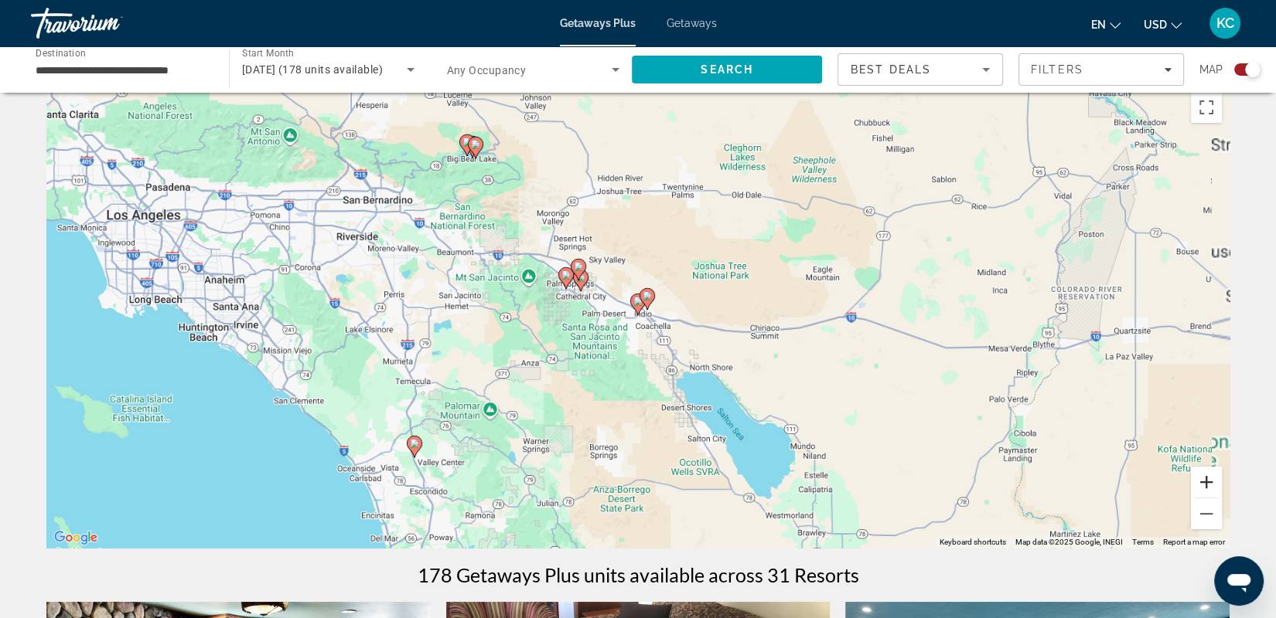
click at [1201, 484] on button "Zoom in" at bounding box center [1206, 482] width 31 height 31
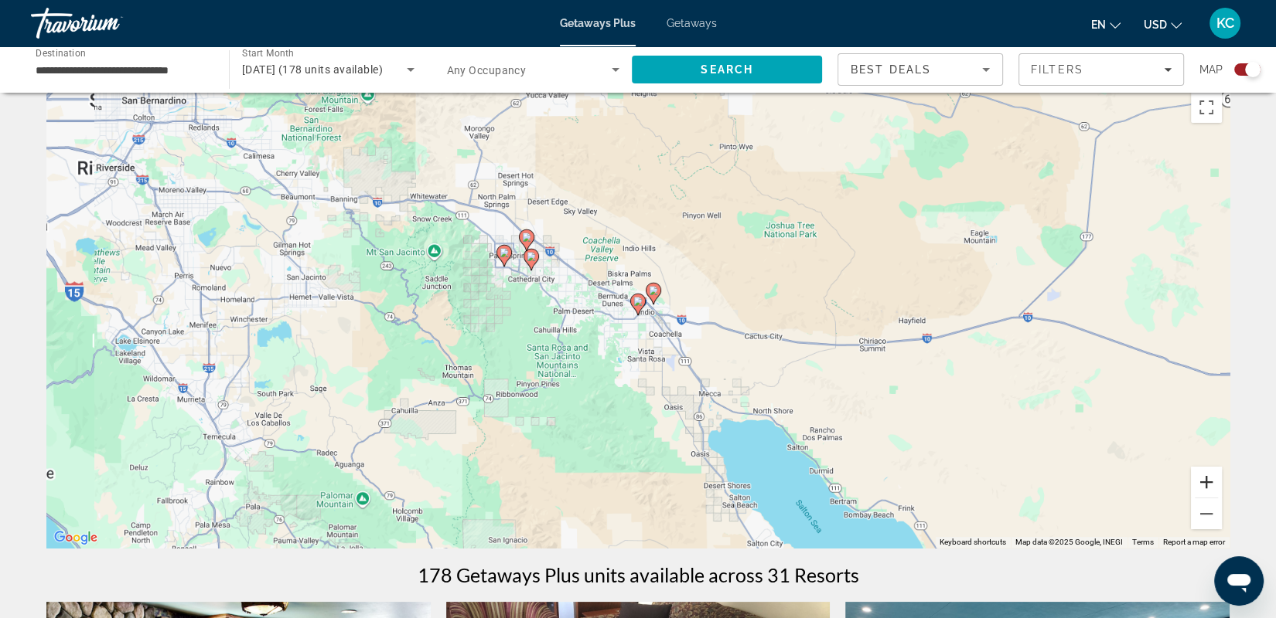
click at [1201, 484] on button "Zoom in" at bounding box center [1206, 482] width 31 height 31
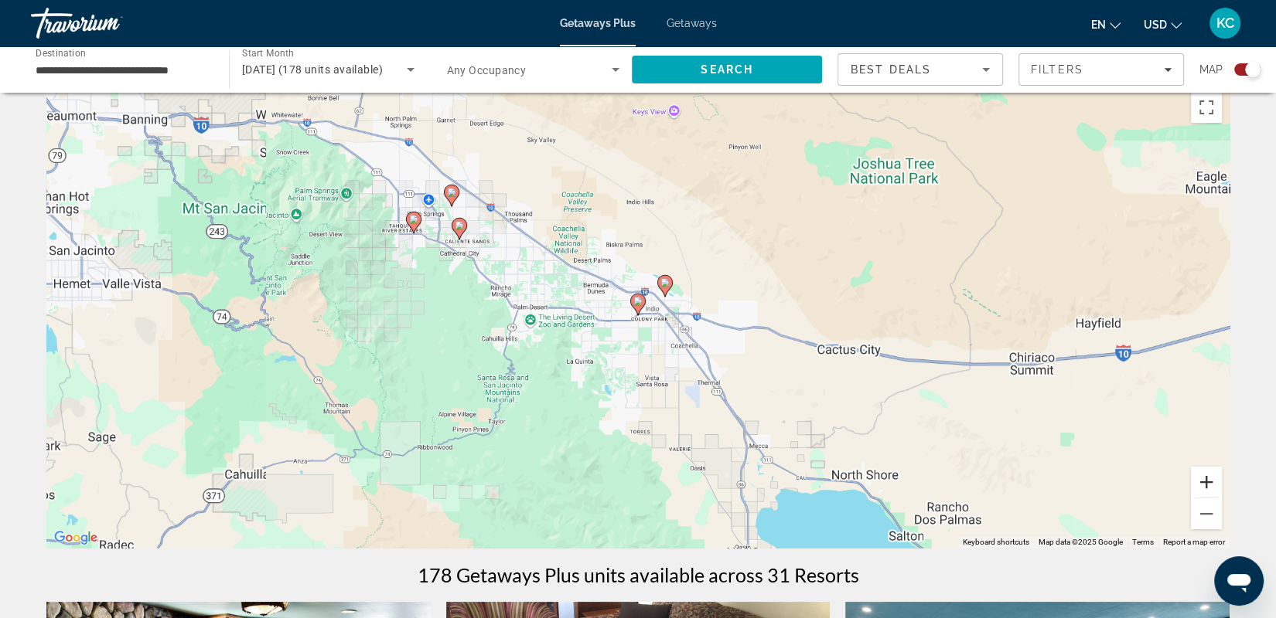
click at [1201, 484] on button "Zoom in" at bounding box center [1206, 482] width 31 height 31
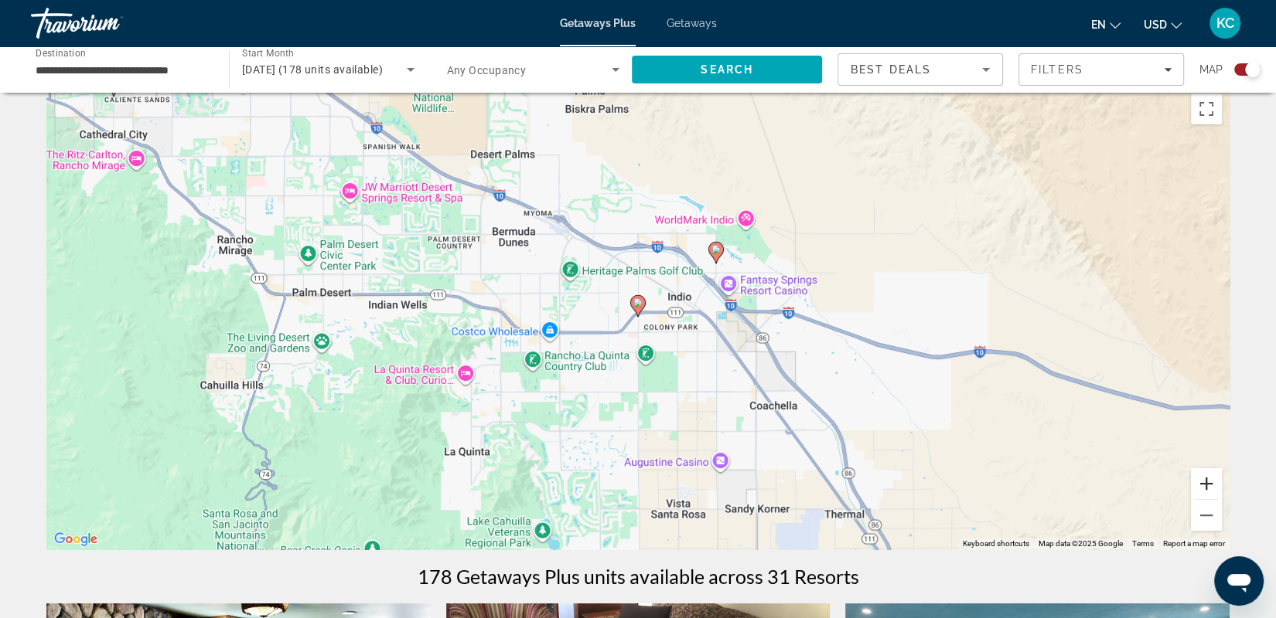
scroll to position [19, 0]
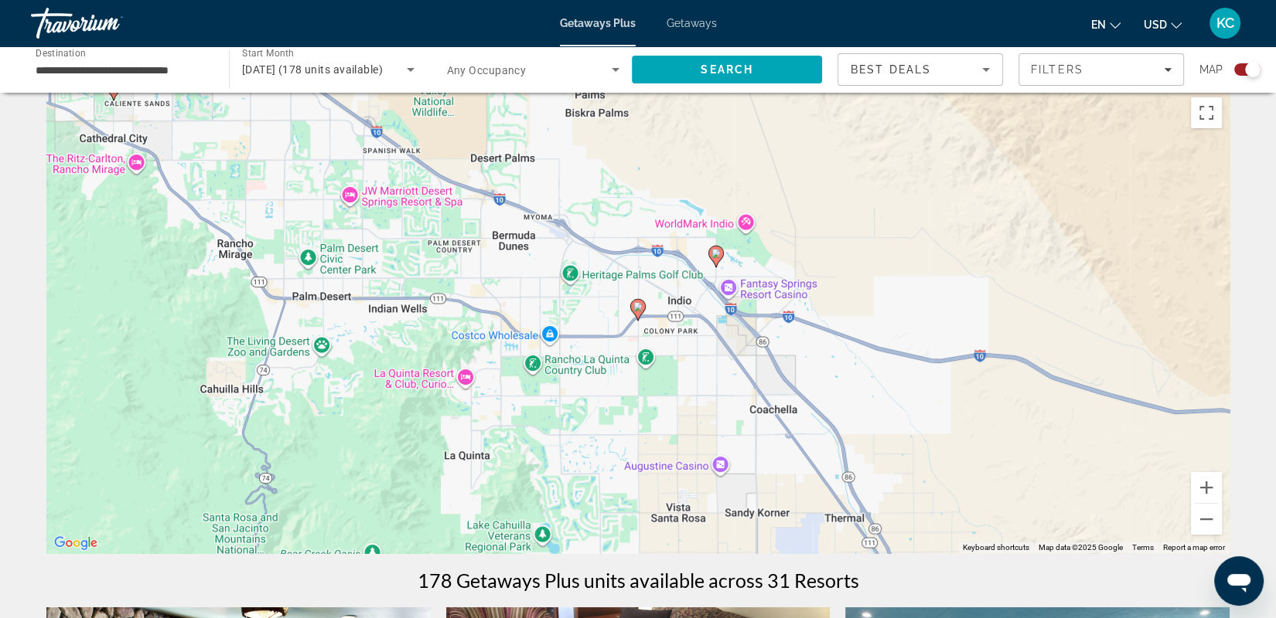
click at [1242, 66] on div "Search widget" at bounding box center [1247, 69] width 26 height 12
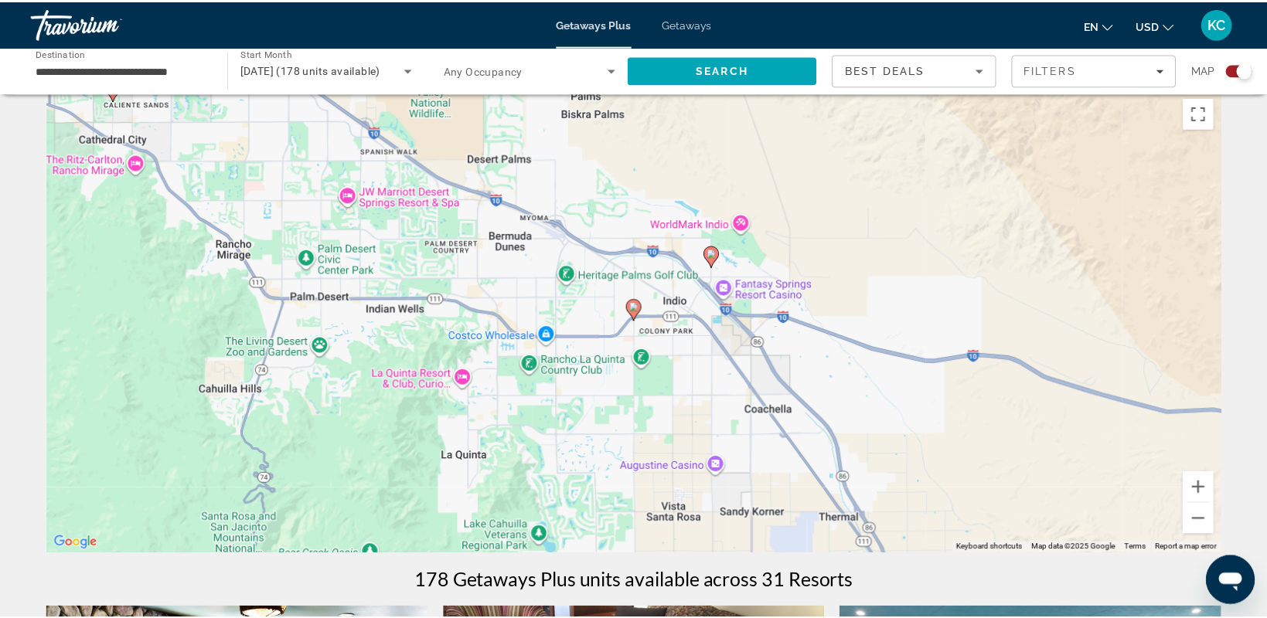
scroll to position [0, 0]
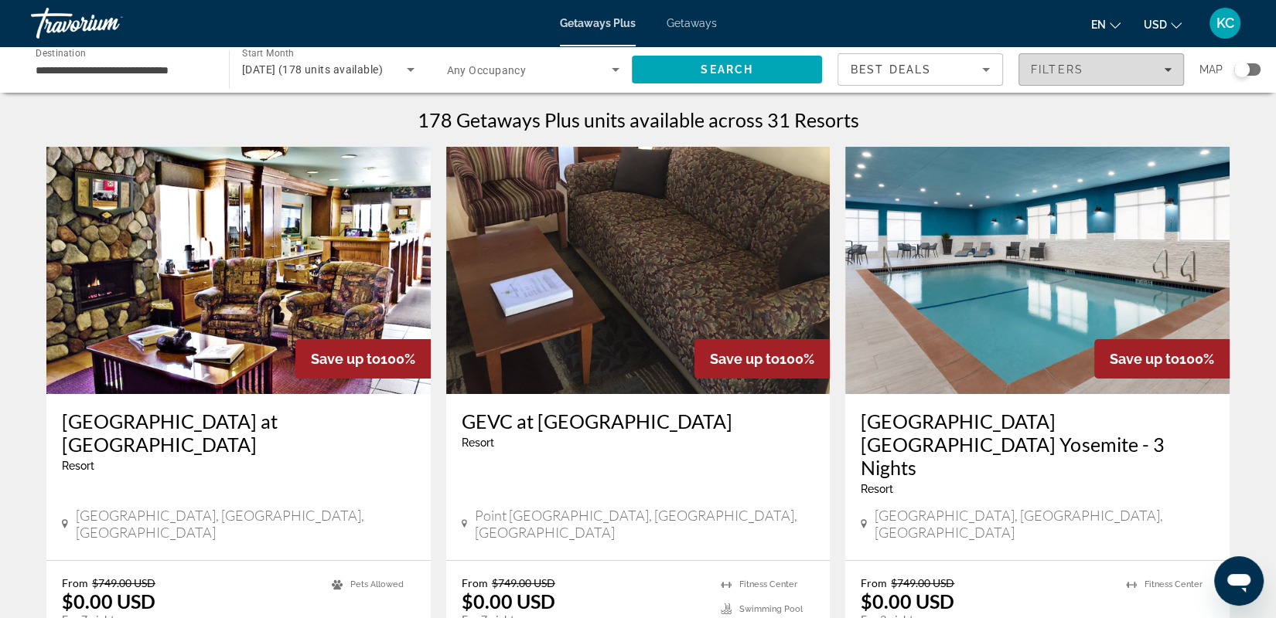
click at [1113, 71] on div "Filters" at bounding box center [1101, 69] width 141 height 12
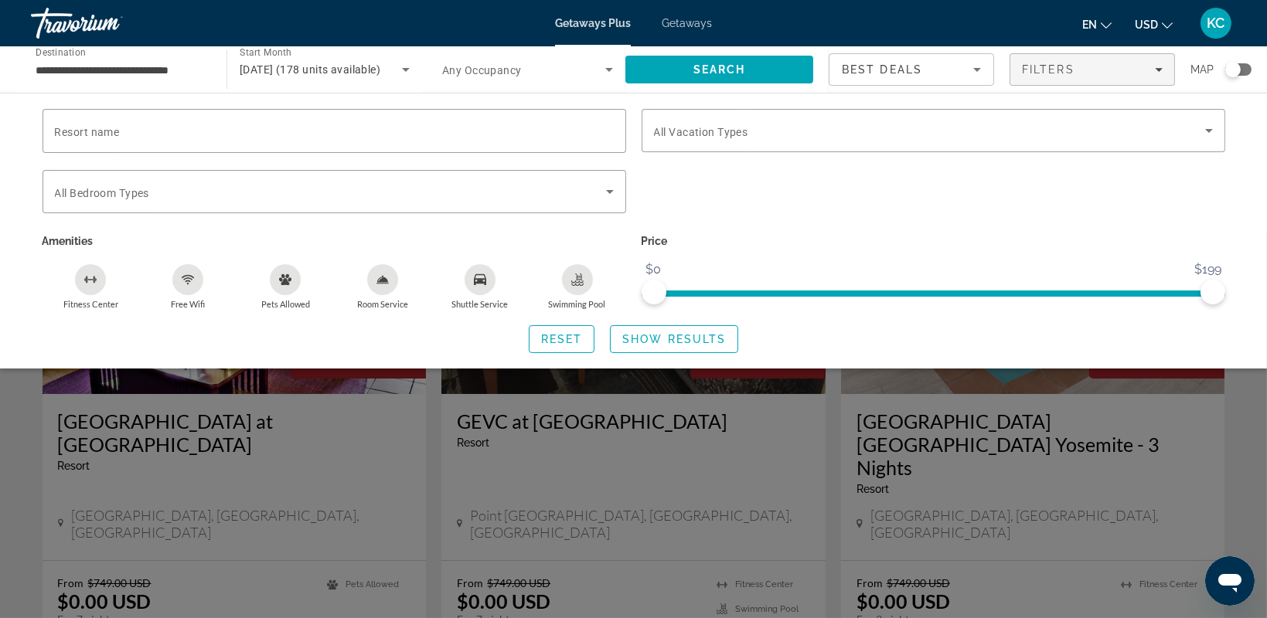
click at [576, 274] on icon "Swimming Pool" at bounding box center [578, 278] width 6 height 8
click at [647, 329] on button "Show Results" at bounding box center [674, 339] width 128 height 28
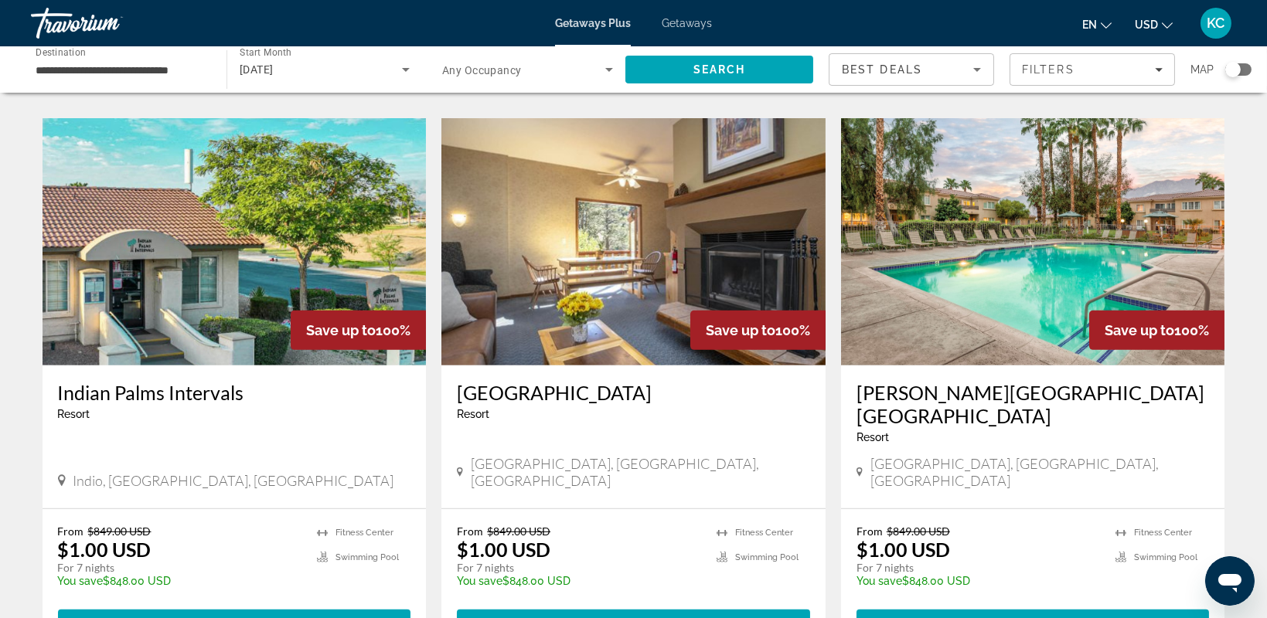
scroll to position [1151, 0]
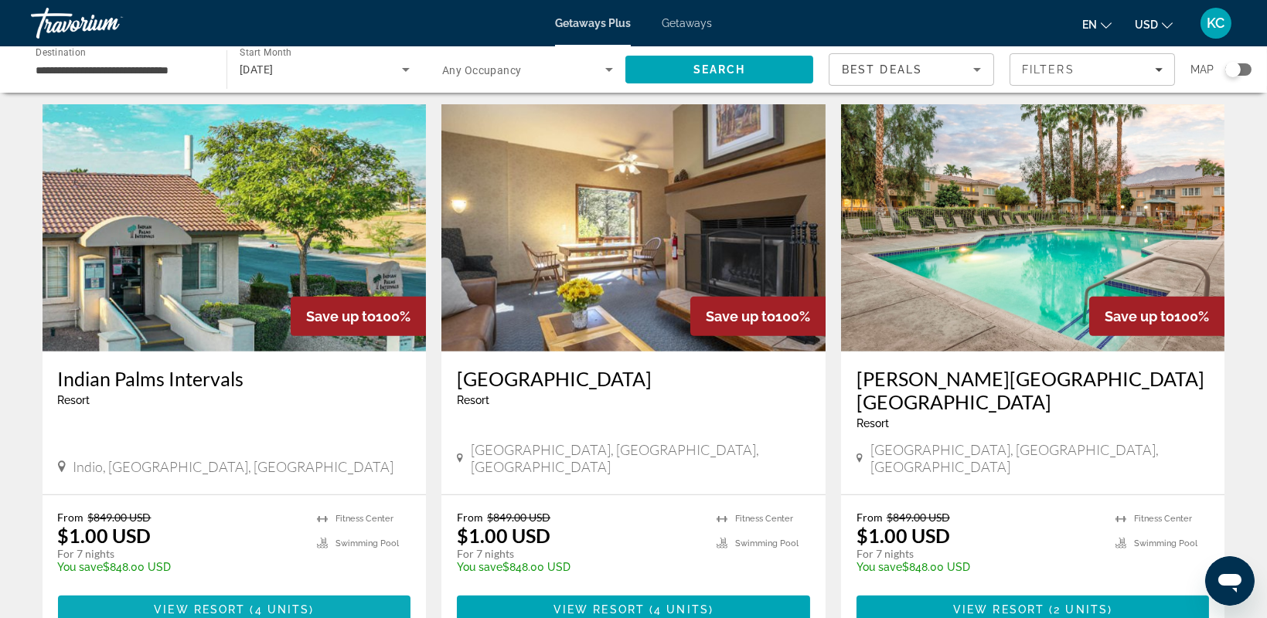
click at [211, 591] on span "Main content" at bounding box center [234, 609] width 353 height 37
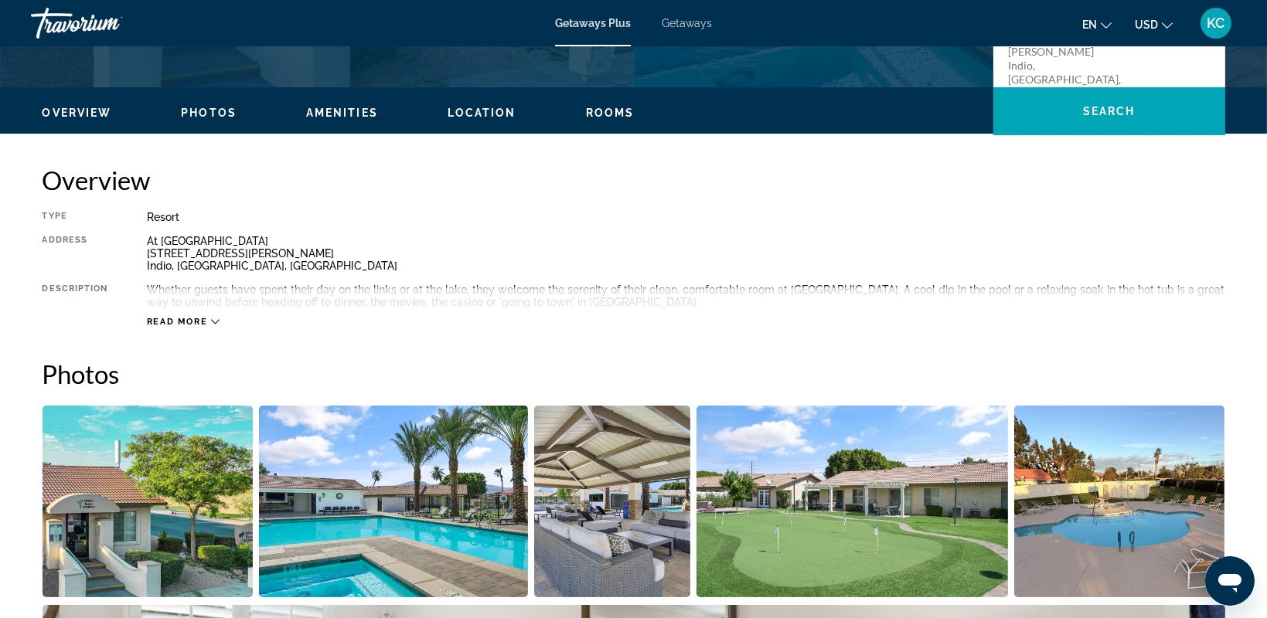
scroll to position [474, 0]
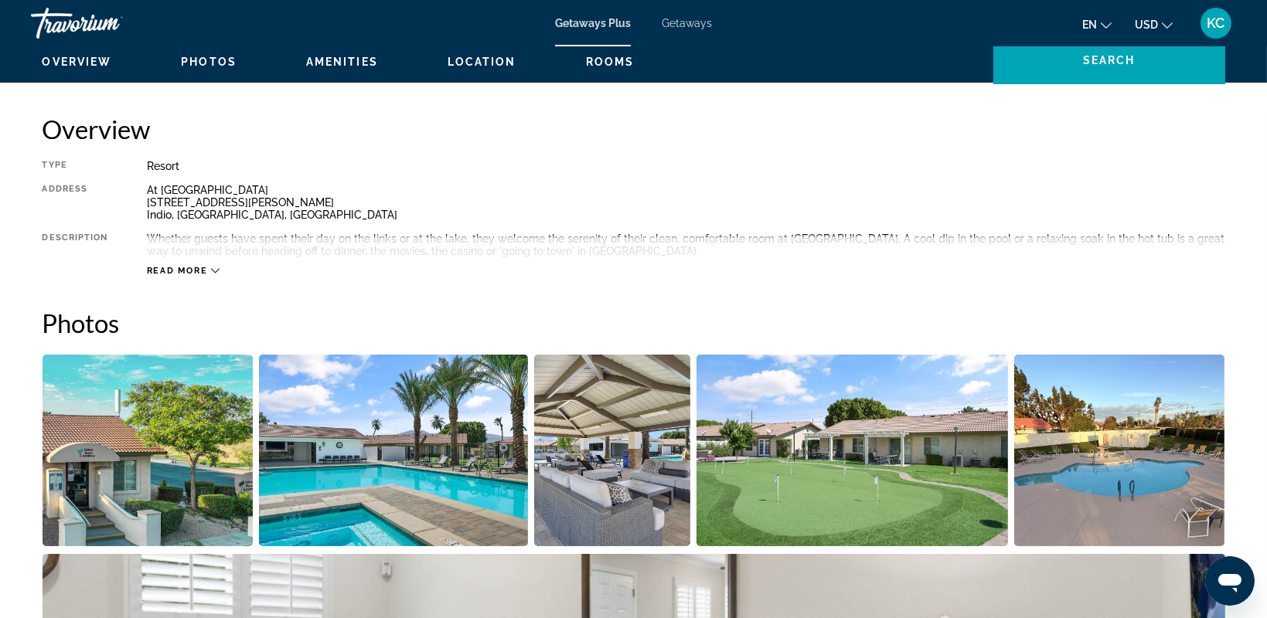
click at [183, 266] on span "Read more" at bounding box center [177, 271] width 61 height 10
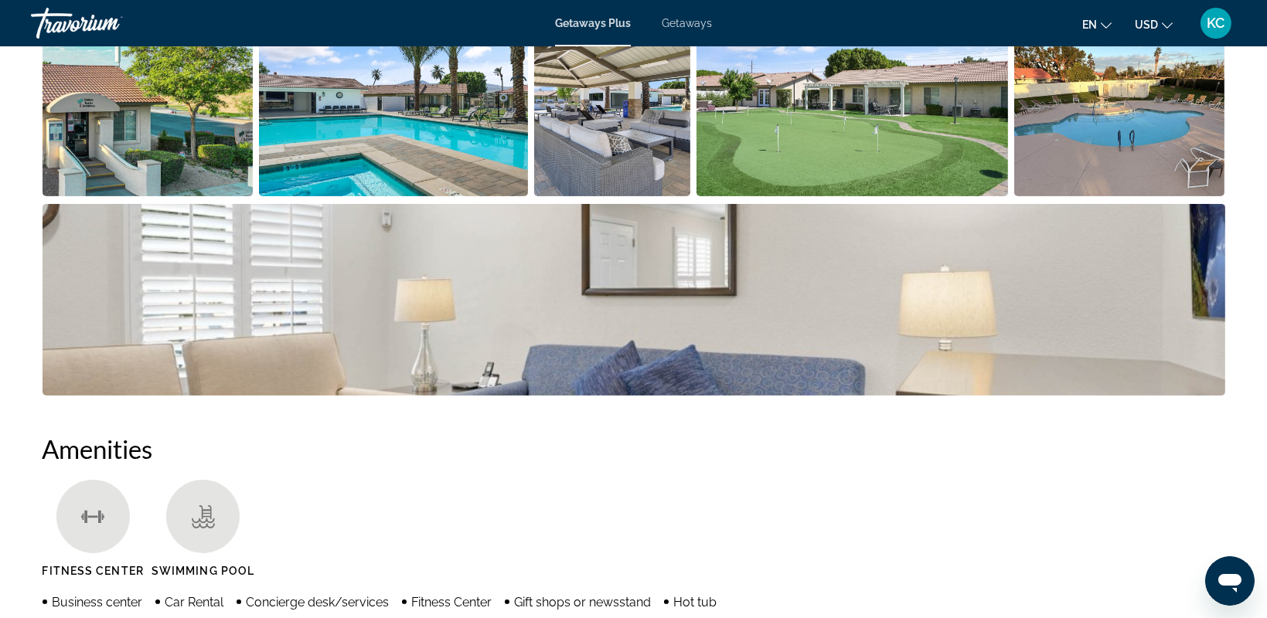
scroll to position [841, 0]
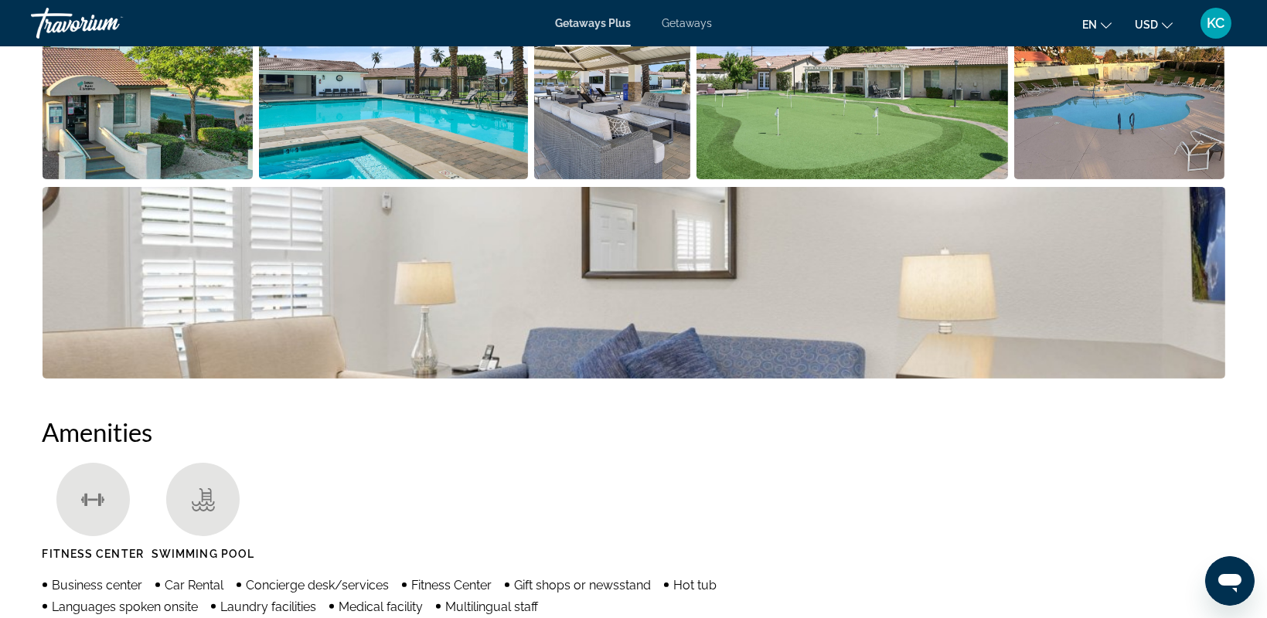
click at [1133, 257] on img "Open full-screen image slider" at bounding box center [634, 283] width 1183 height 192
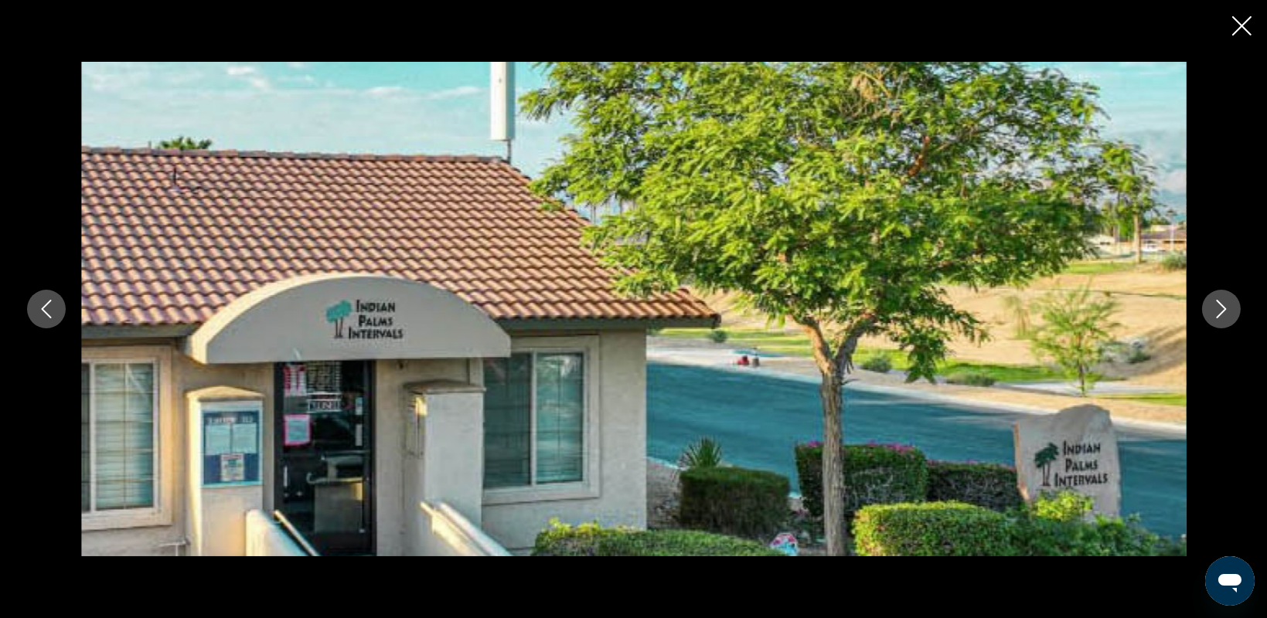
click at [1219, 312] on icon "Next image" at bounding box center [1221, 309] width 19 height 19
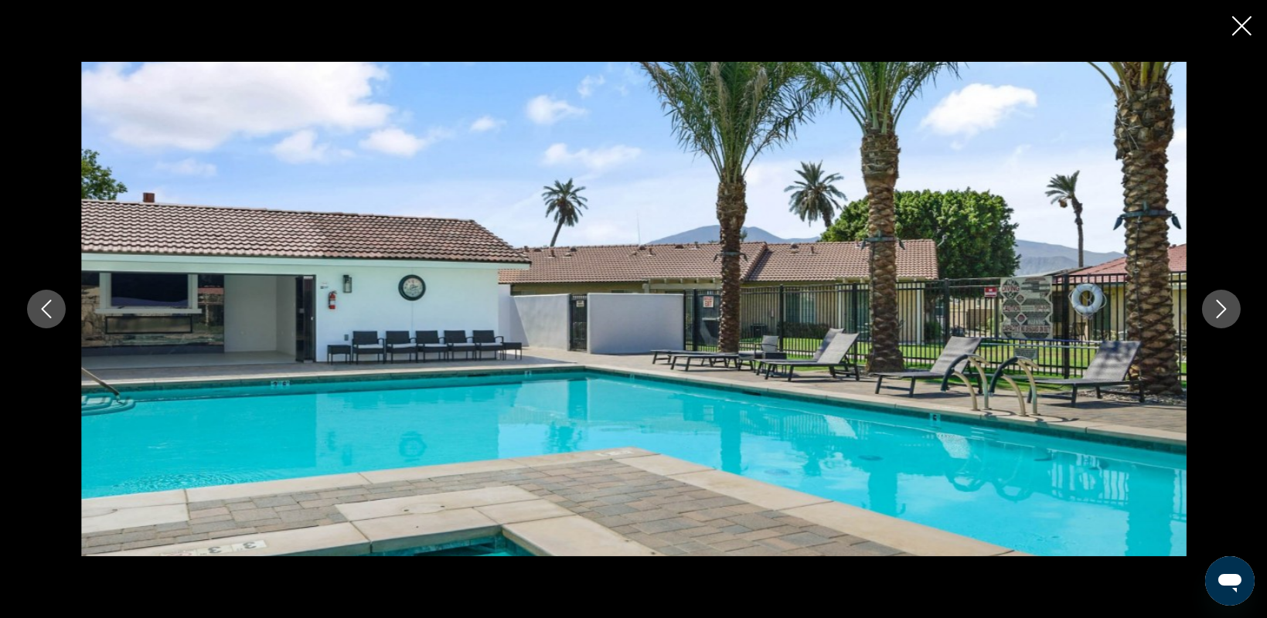
click at [1219, 312] on icon "Next image" at bounding box center [1221, 309] width 19 height 19
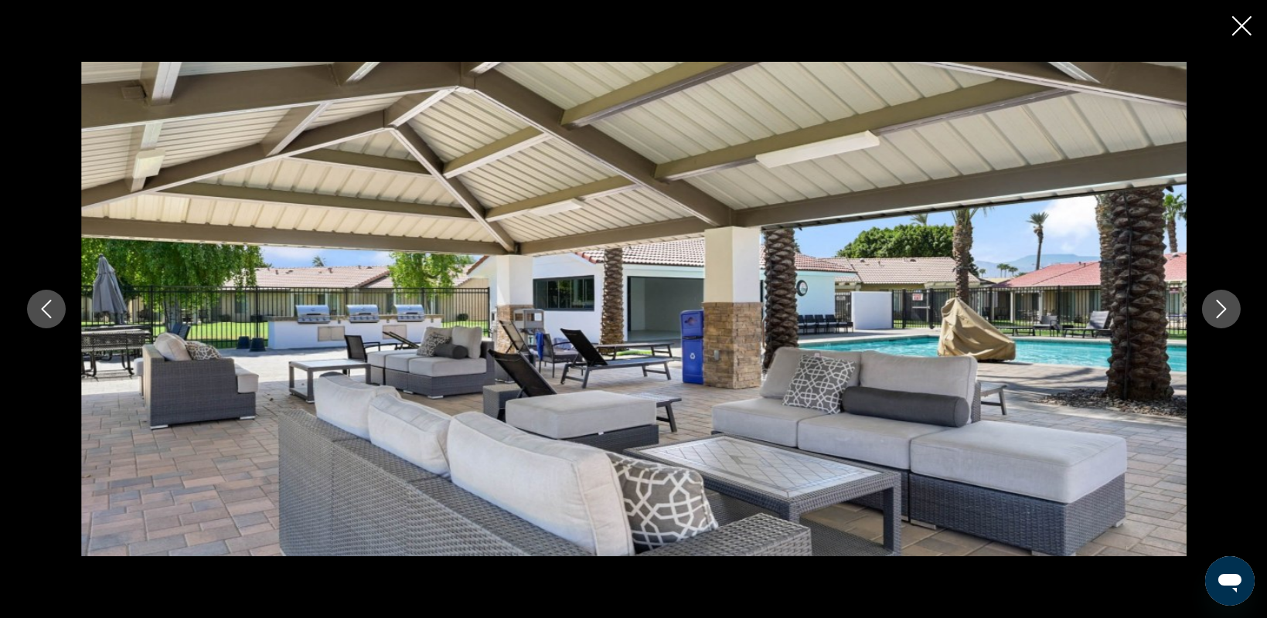
click at [1219, 312] on icon "Next image" at bounding box center [1221, 309] width 19 height 19
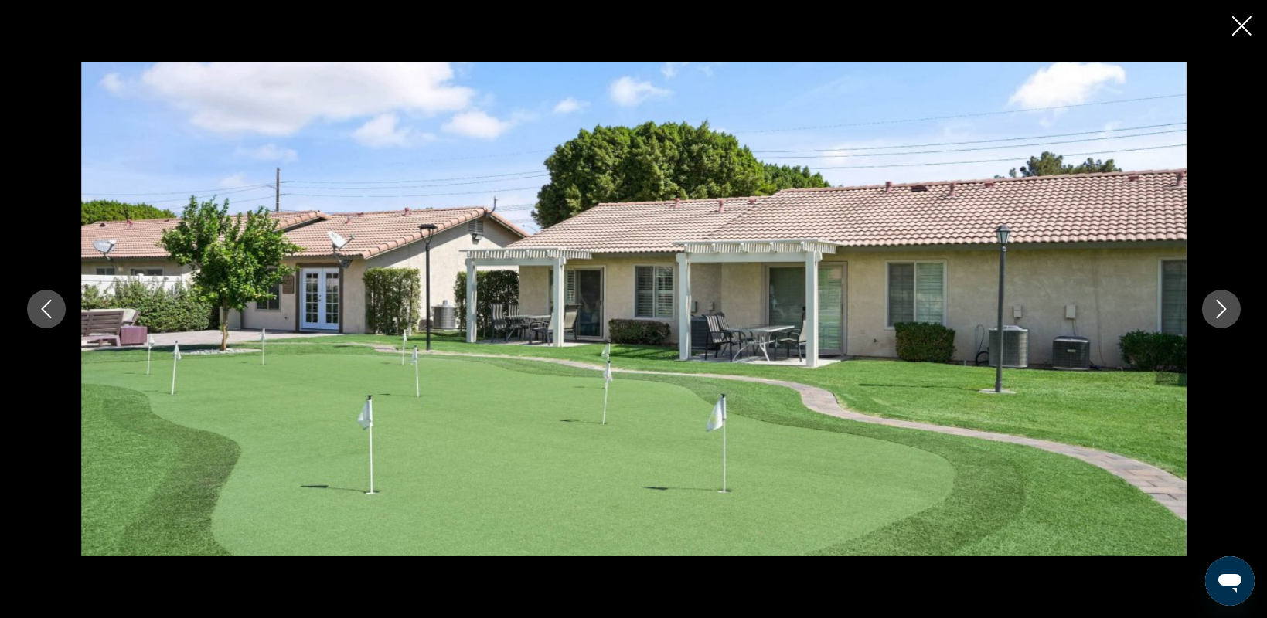
click at [1219, 312] on icon "Next image" at bounding box center [1221, 309] width 19 height 19
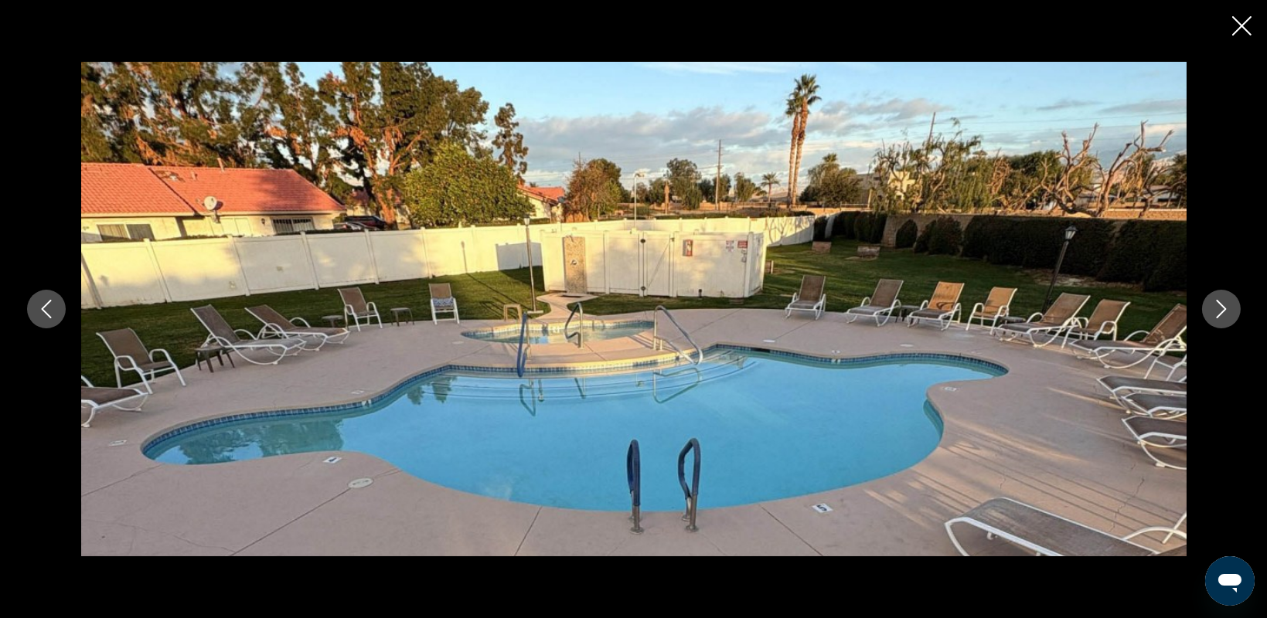
click at [1219, 312] on icon "Next image" at bounding box center [1221, 309] width 19 height 19
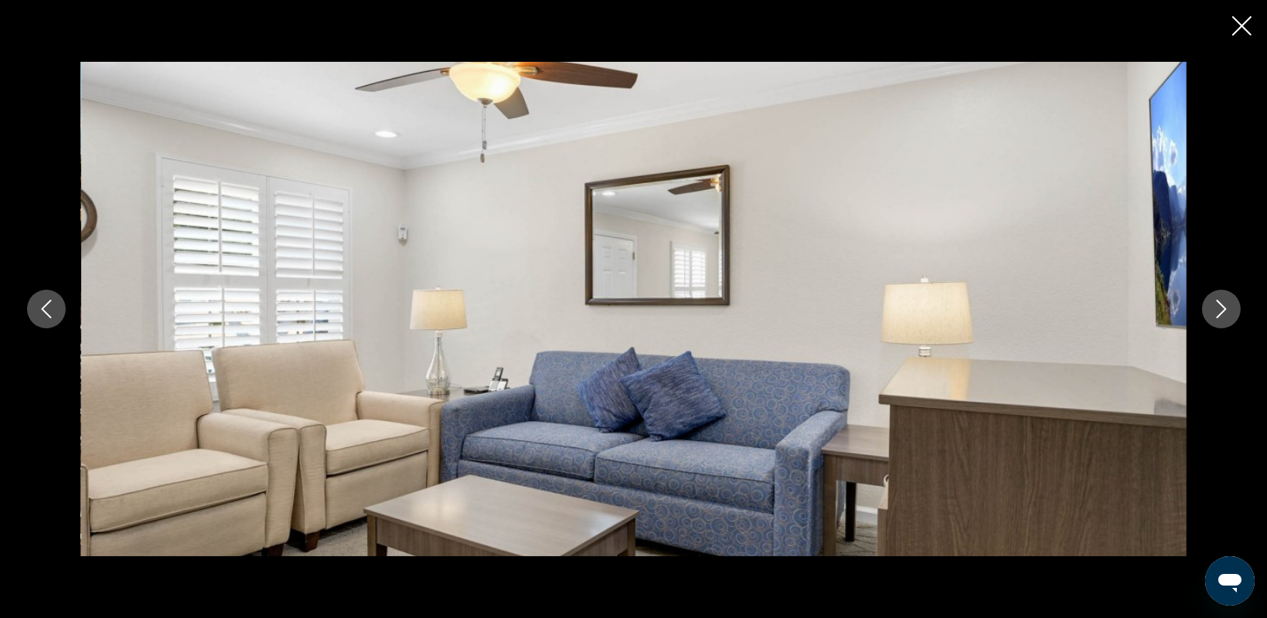
click at [1219, 312] on icon "Next image" at bounding box center [1221, 309] width 19 height 19
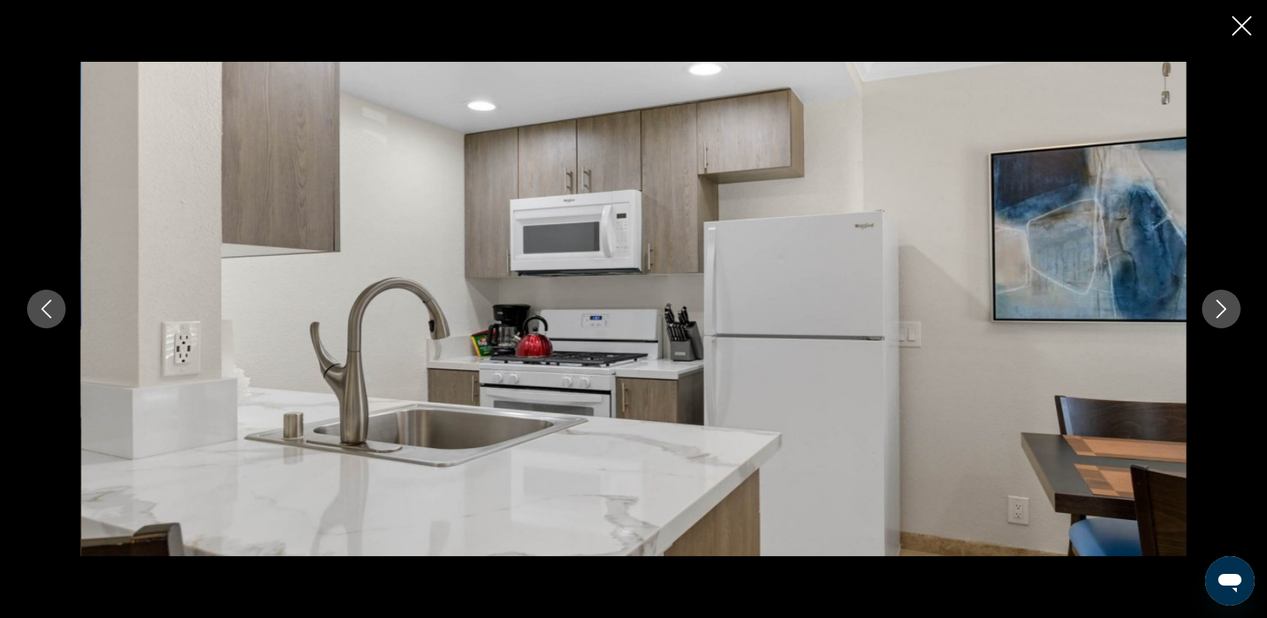
click at [1219, 312] on icon "Next image" at bounding box center [1221, 309] width 19 height 19
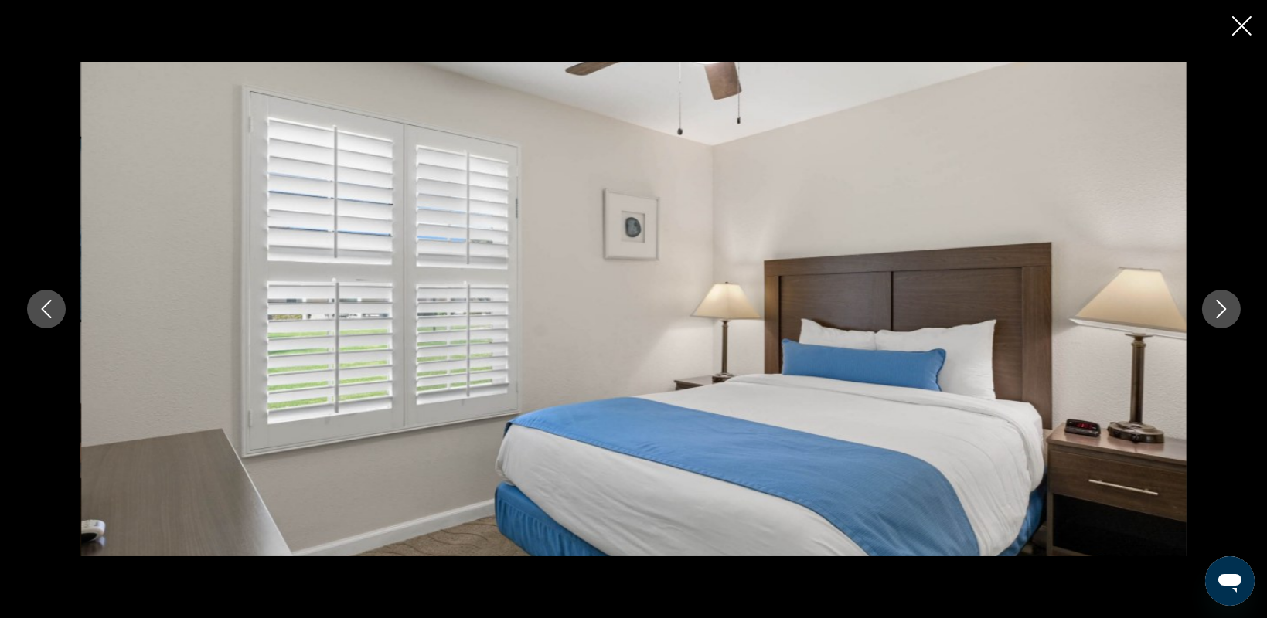
click at [1219, 312] on icon "Next image" at bounding box center [1221, 309] width 19 height 19
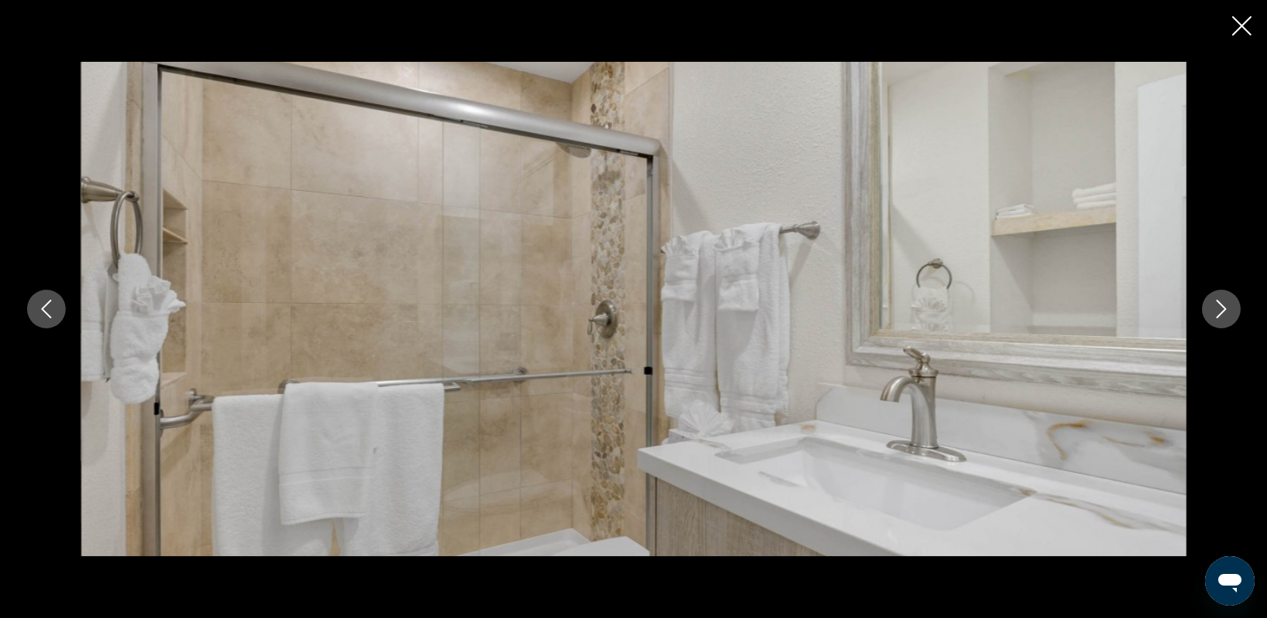
click at [1219, 312] on icon "Next image" at bounding box center [1221, 309] width 19 height 19
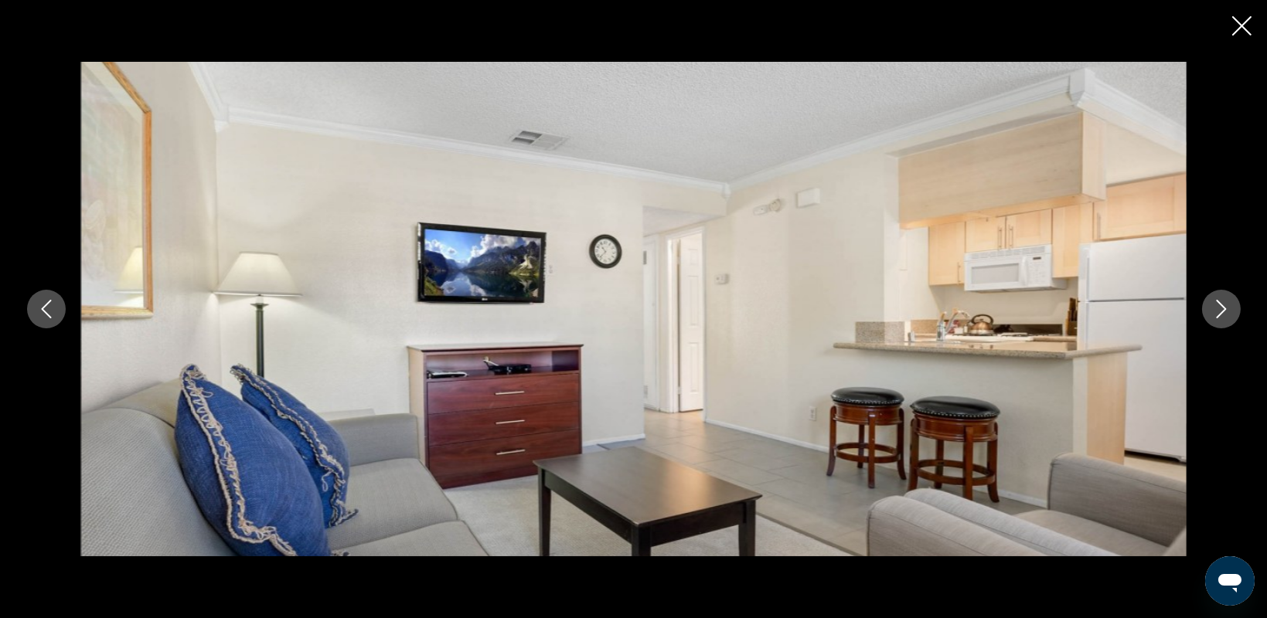
click at [1243, 26] on icon "Close slideshow" at bounding box center [1241, 25] width 19 height 19
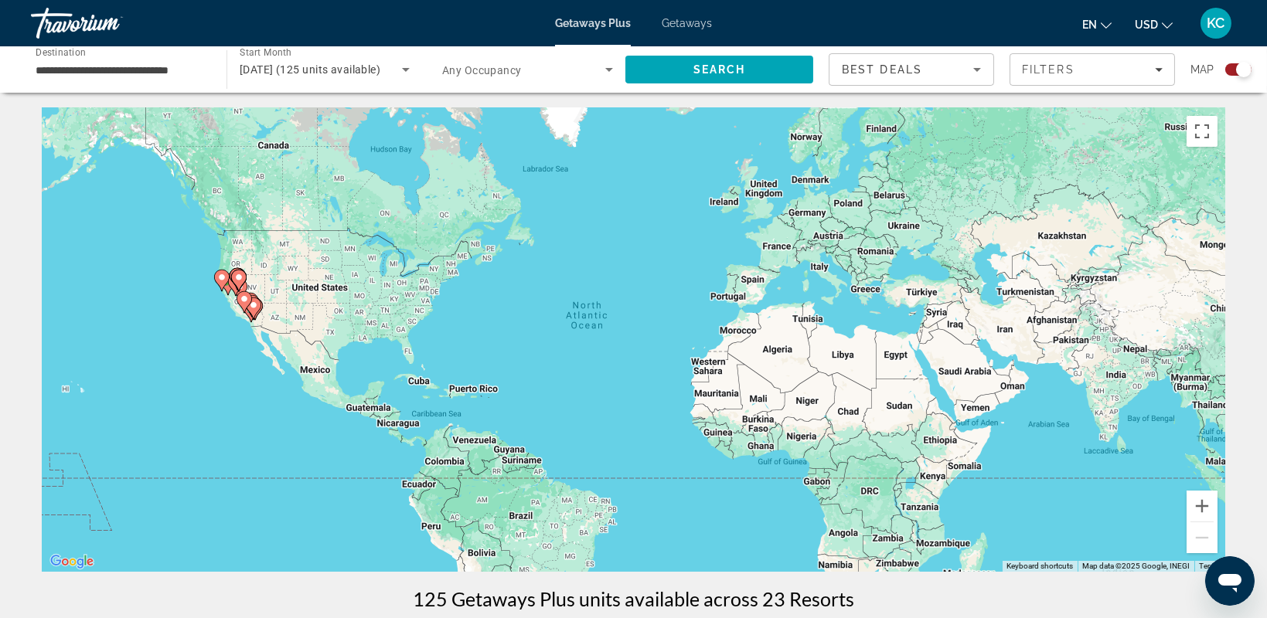
click at [1228, 70] on div "Map" at bounding box center [1221, 69] width 61 height 32
click at [1228, 70] on div "Search widget" at bounding box center [1238, 69] width 26 height 12
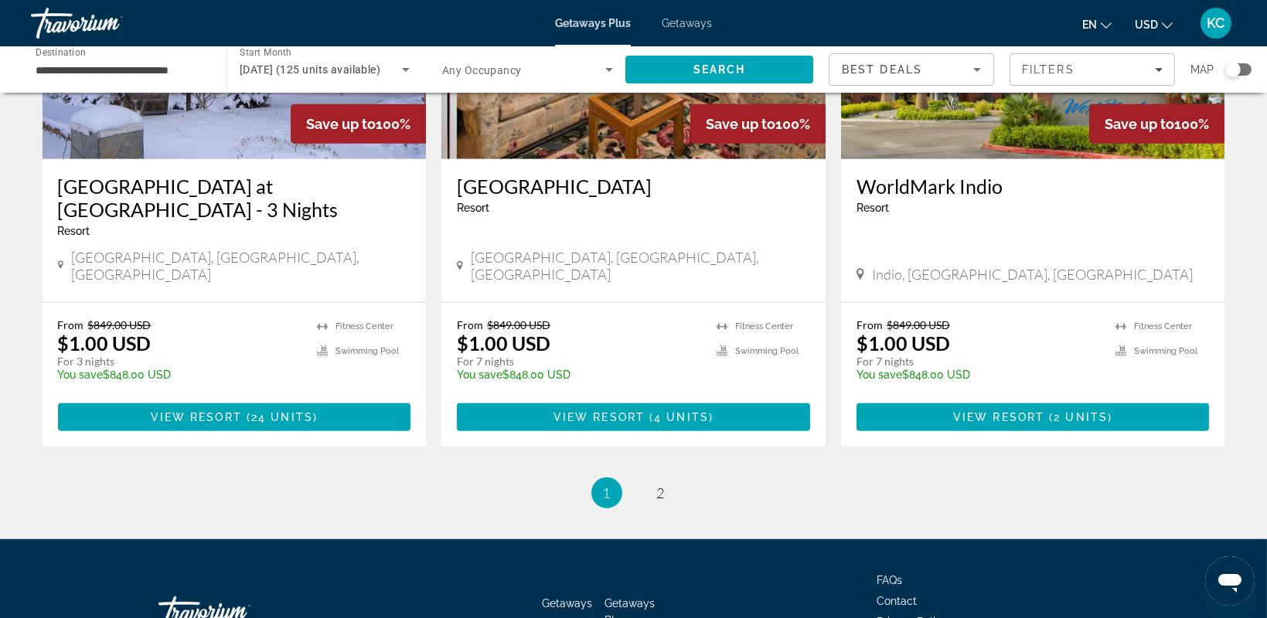
scroll to position [1928, 0]
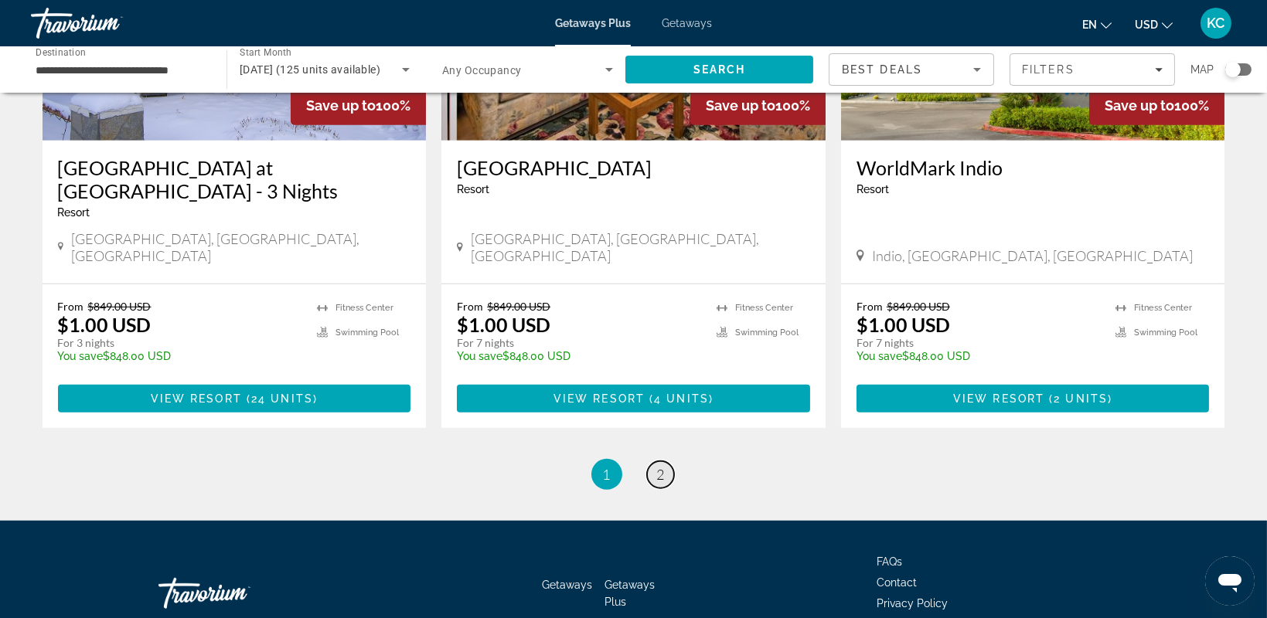
click at [658, 466] on span "2" at bounding box center [661, 474] width 8 height 17
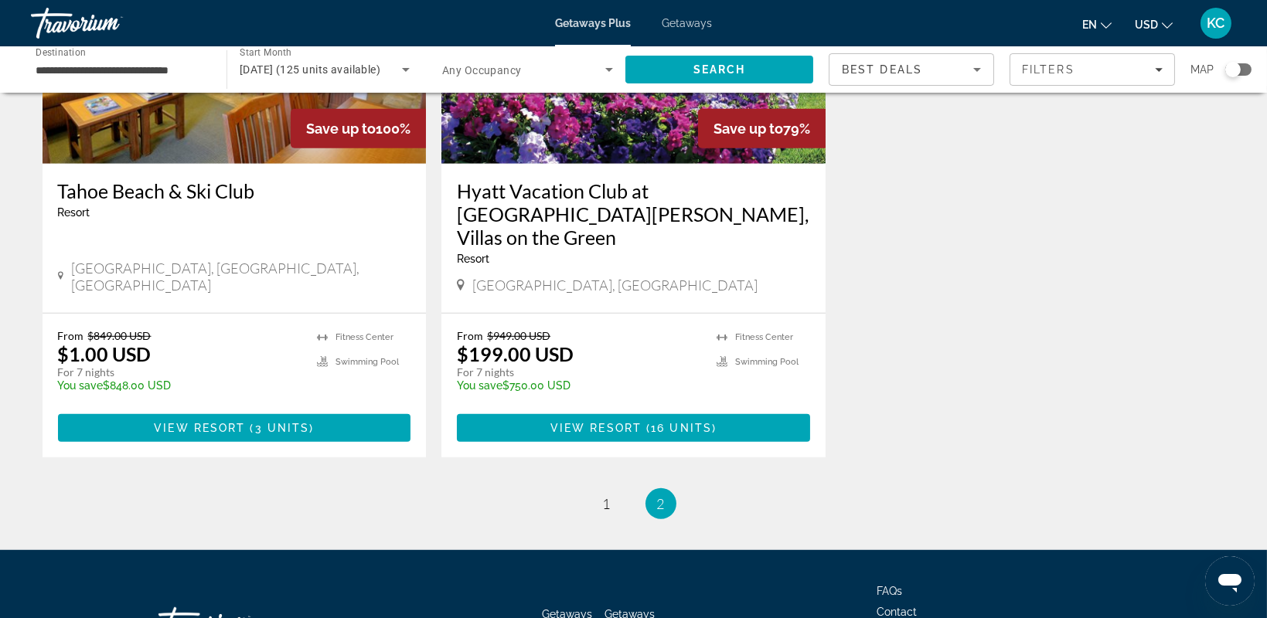
scroll to position [1818, 0]
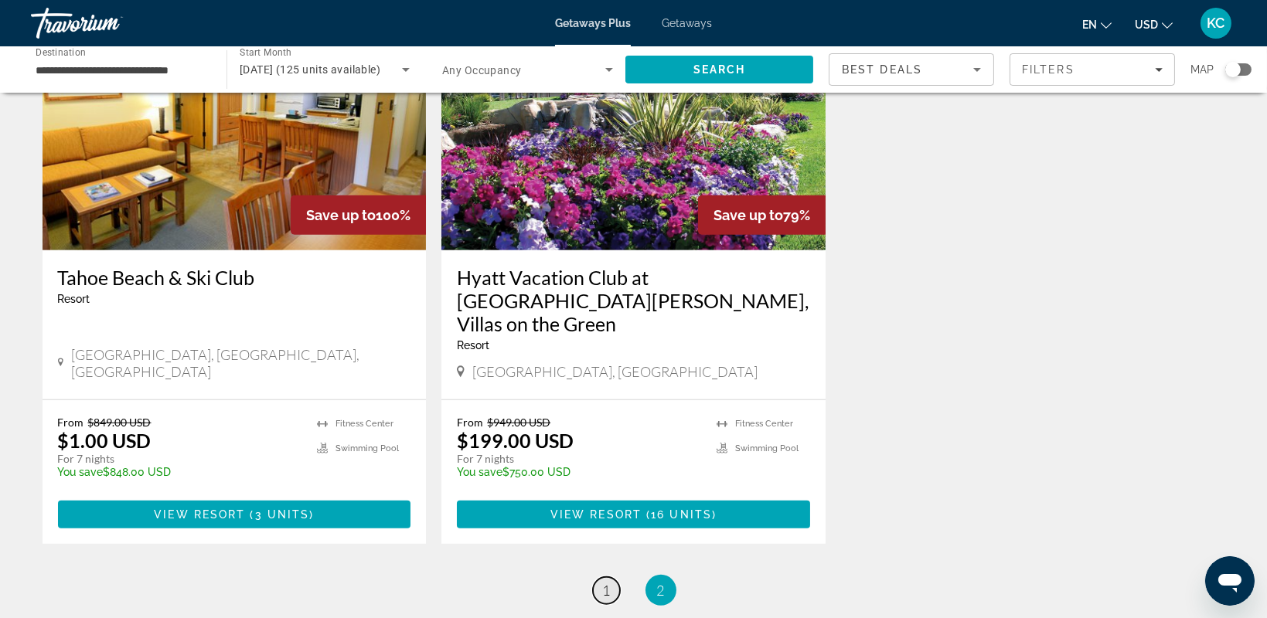
click at [604, 582] on span "1" at bounding box center [607, 590] width 8 height 17
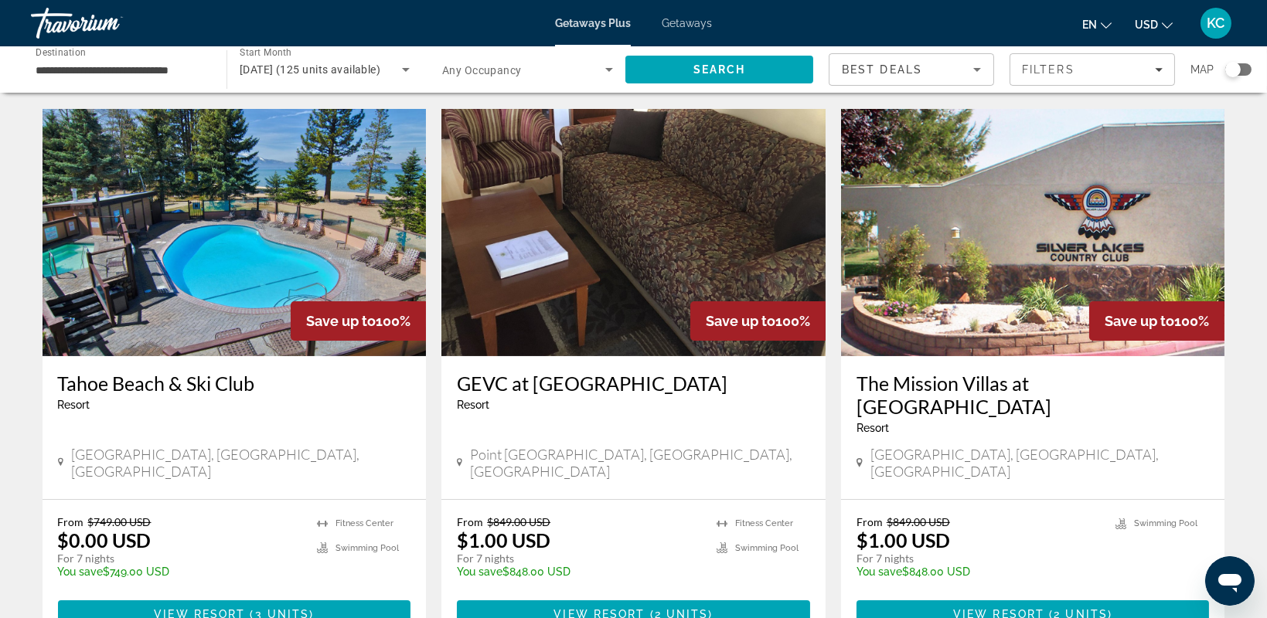
scroll to position [586, 0]
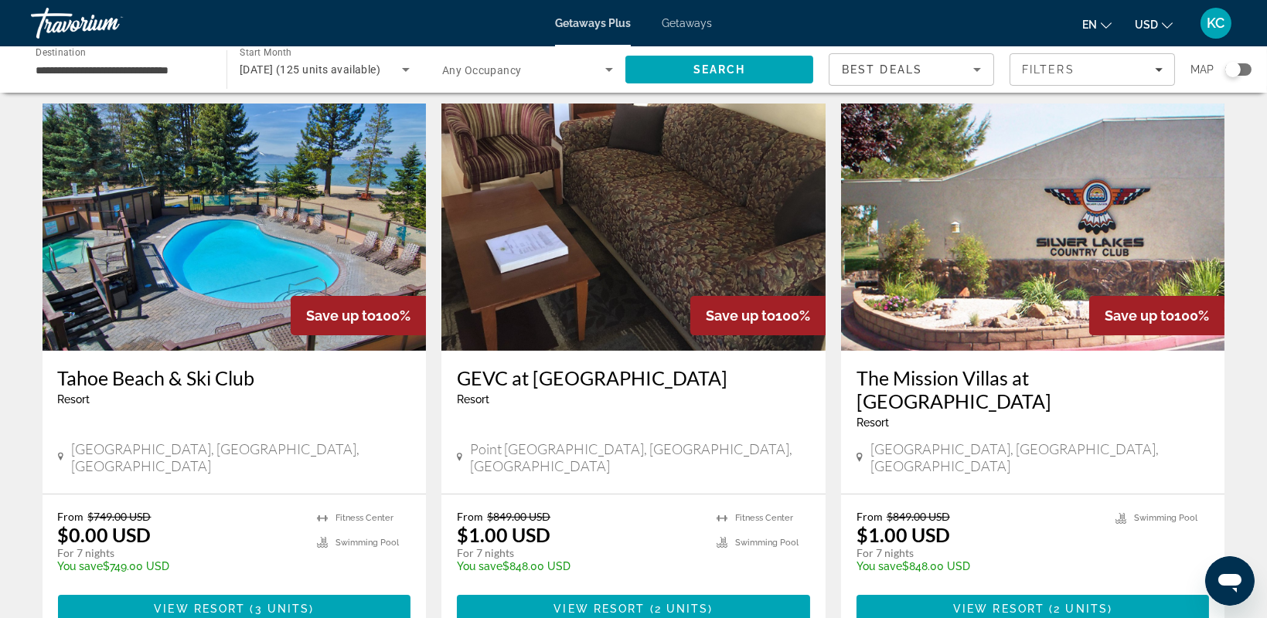
click at [1009, 239] on img "Main content" at bounding box center [1033, 227] width 384 height 247
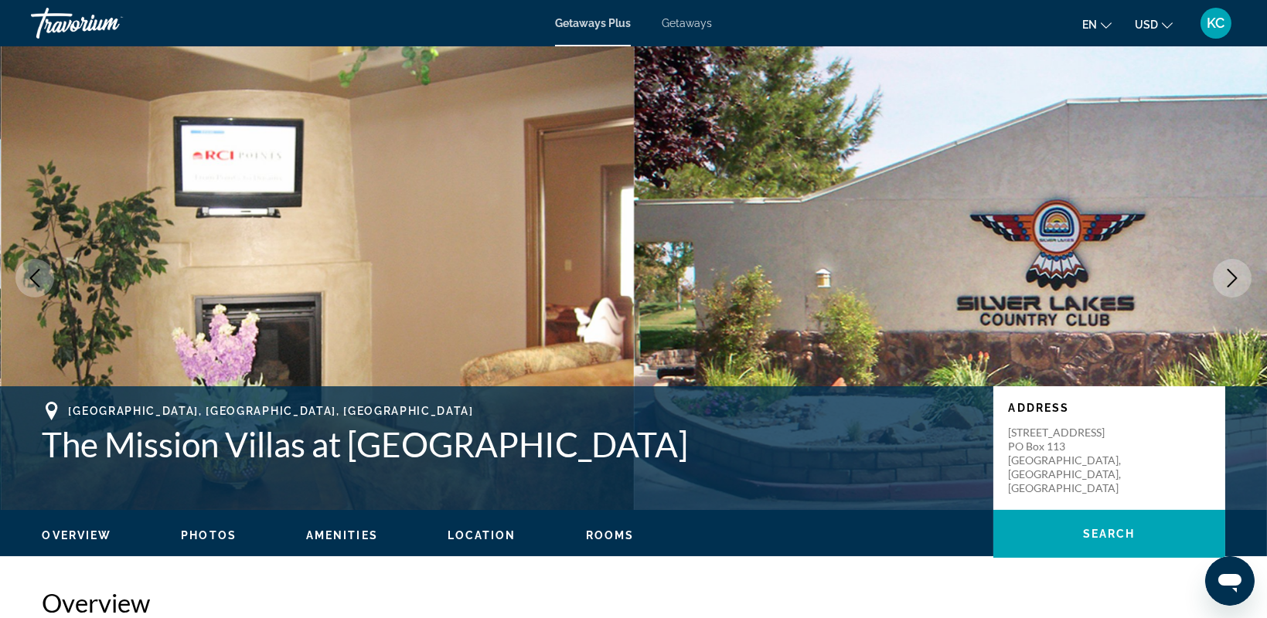
click at [484, 537] on span "Location" at bounding box center [482, 536] width 69 height 12
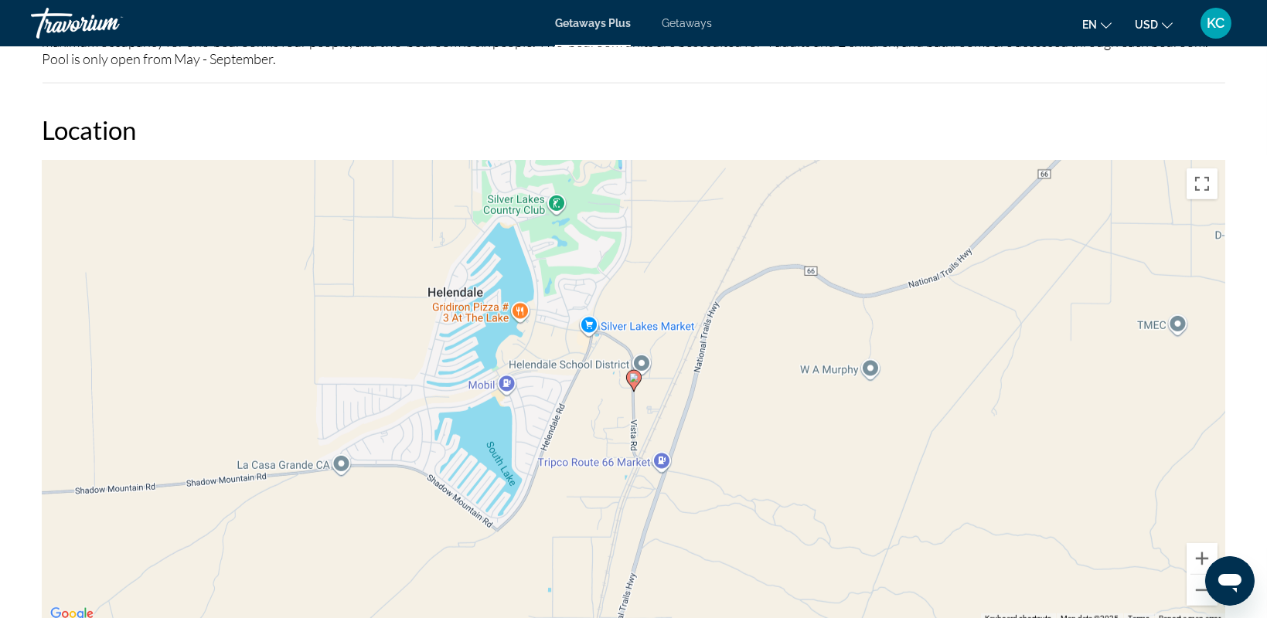
scroll to position [2221, 0]
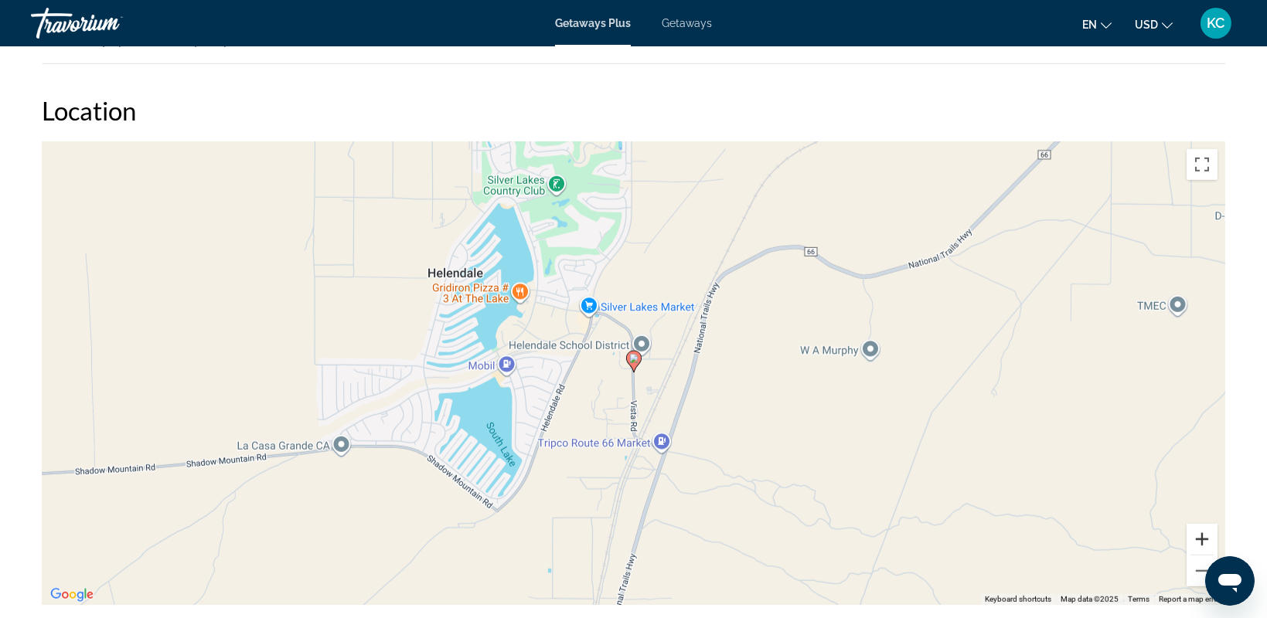
click at [1201, 529] on button "Zoom in" at bounding box center [1202, 539] width 31 height 31
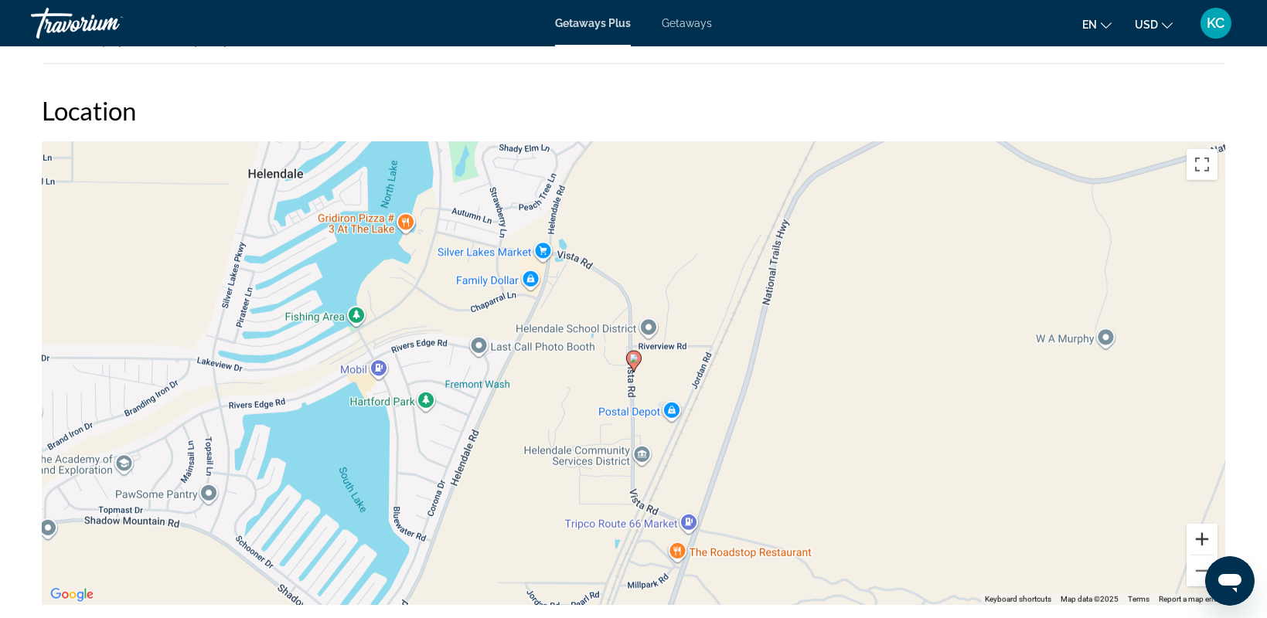
click at [1201, 529] on button "Zoom in" at bounding box center [1202, 539] width 31 height 31
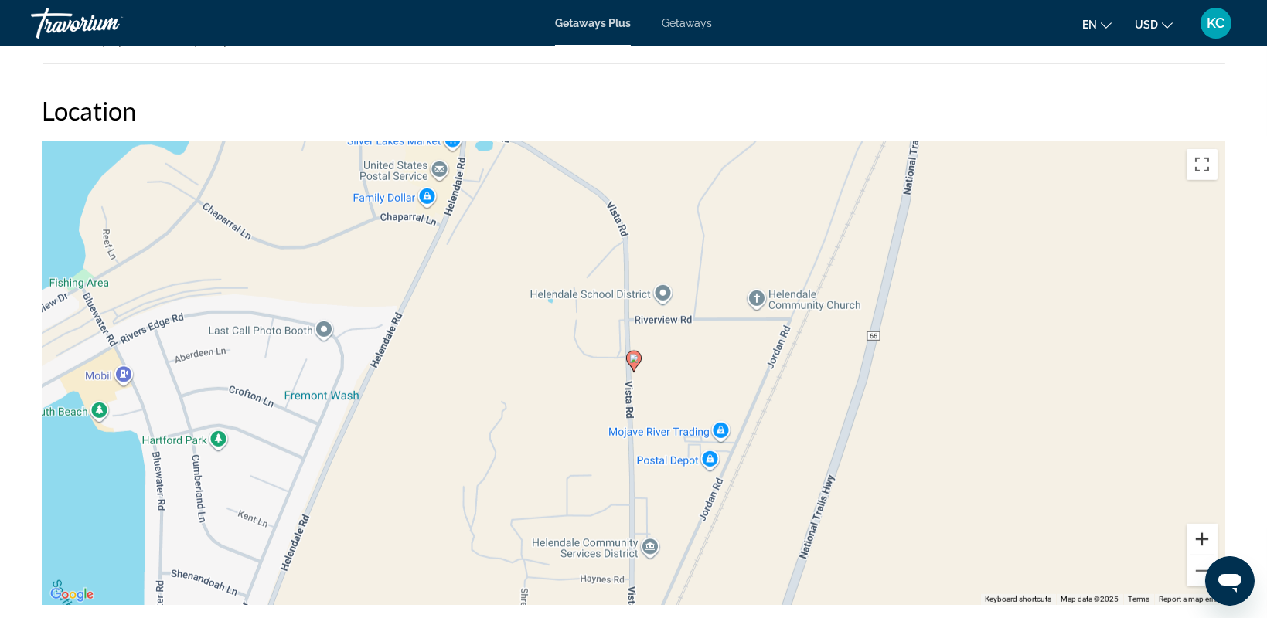
click at [1201, 529] on button "Zoom in" at bounding box center [1202, 539] width 31 height 31
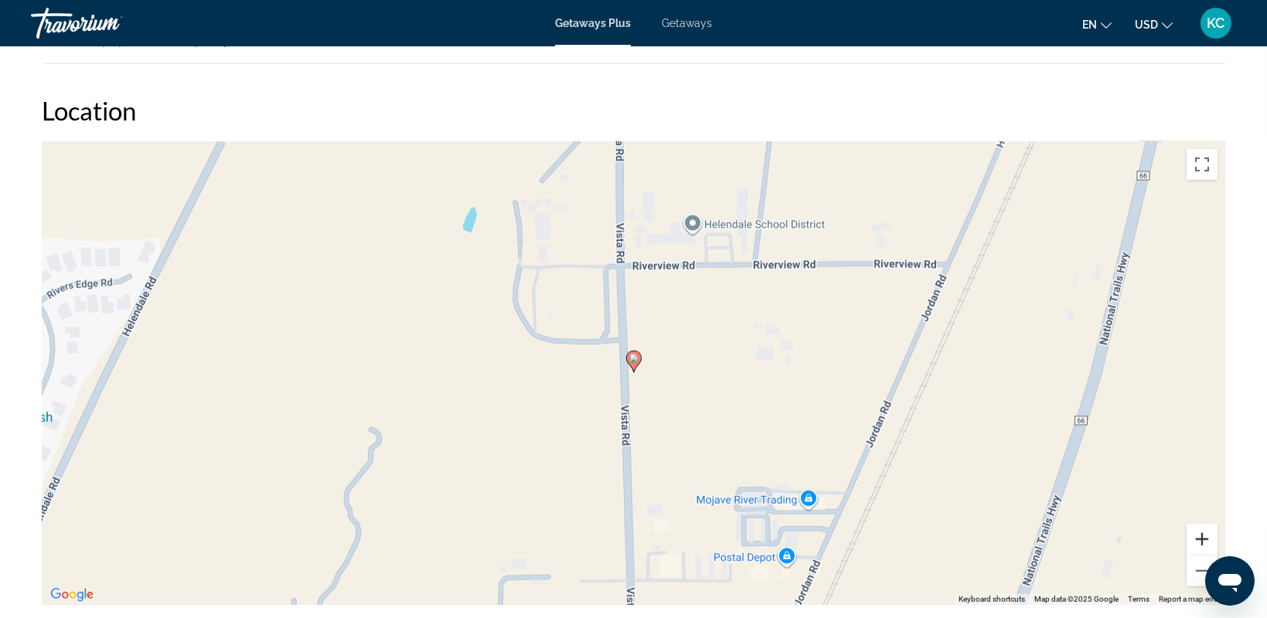
click at [1201, 529] on button "Zoom in" at bounding box center [1202, 539] width 31 height 31
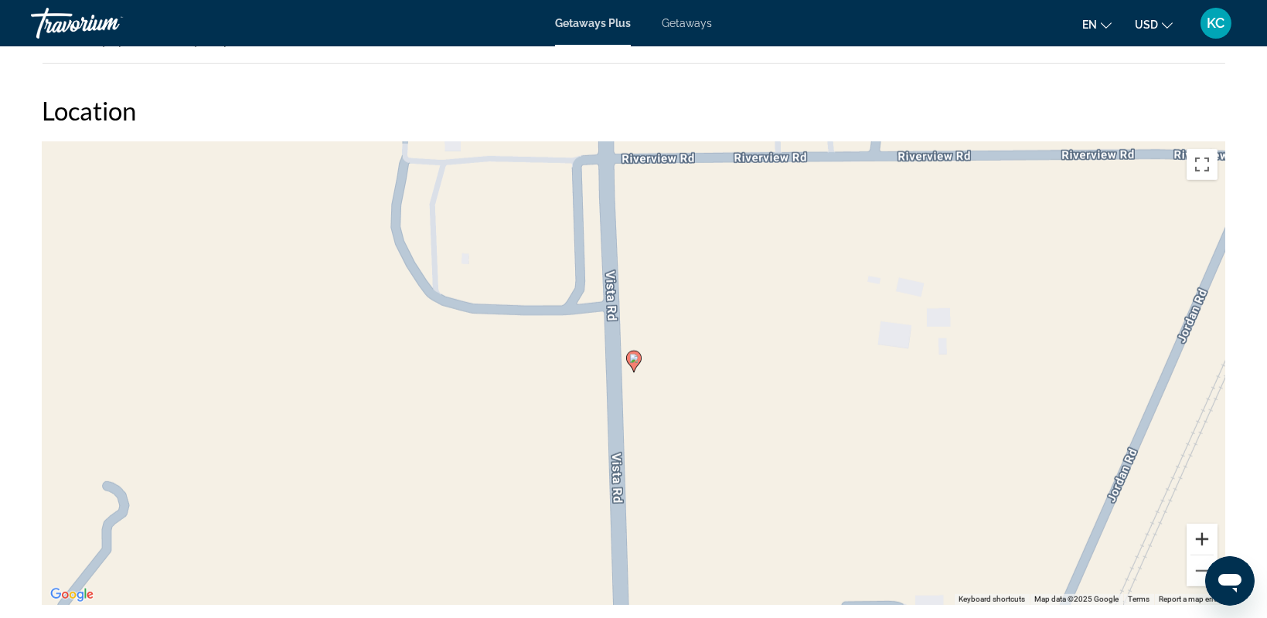
click at [1201, 529] on button "Zoom in" at bounding box center [1202, 539] width 31 height 31
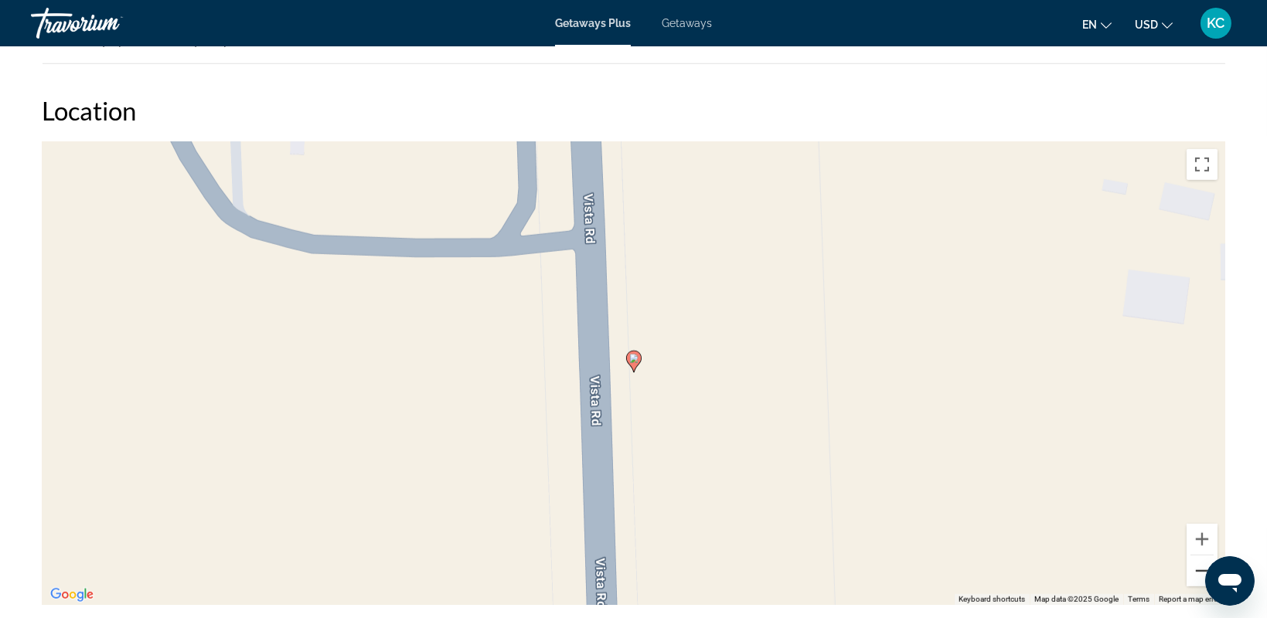
click at [1195, 567] on button "Zoom out" at bounding box center [1202, 571] width 31 height 31
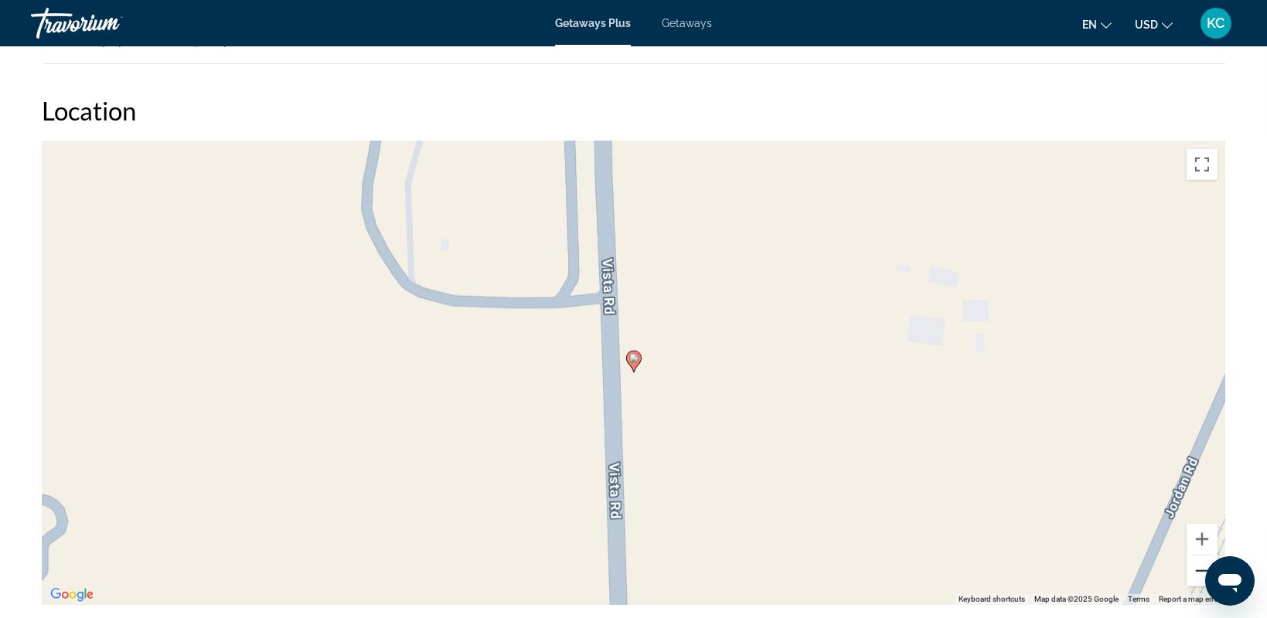
click at [1195, 567] on button "Zoom out" at bounding box center [1202, 571] width 31 height 31
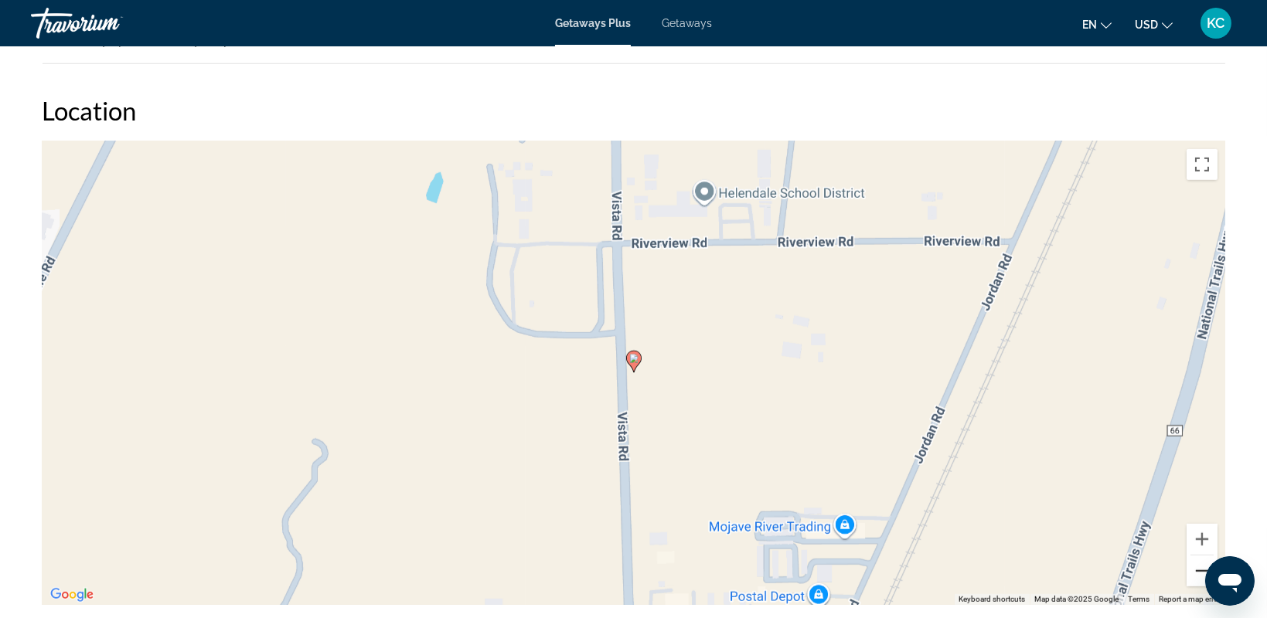
click at [1195, 567] on button "Zoom out" at bounding box center [1202, 571] width 31 height 31
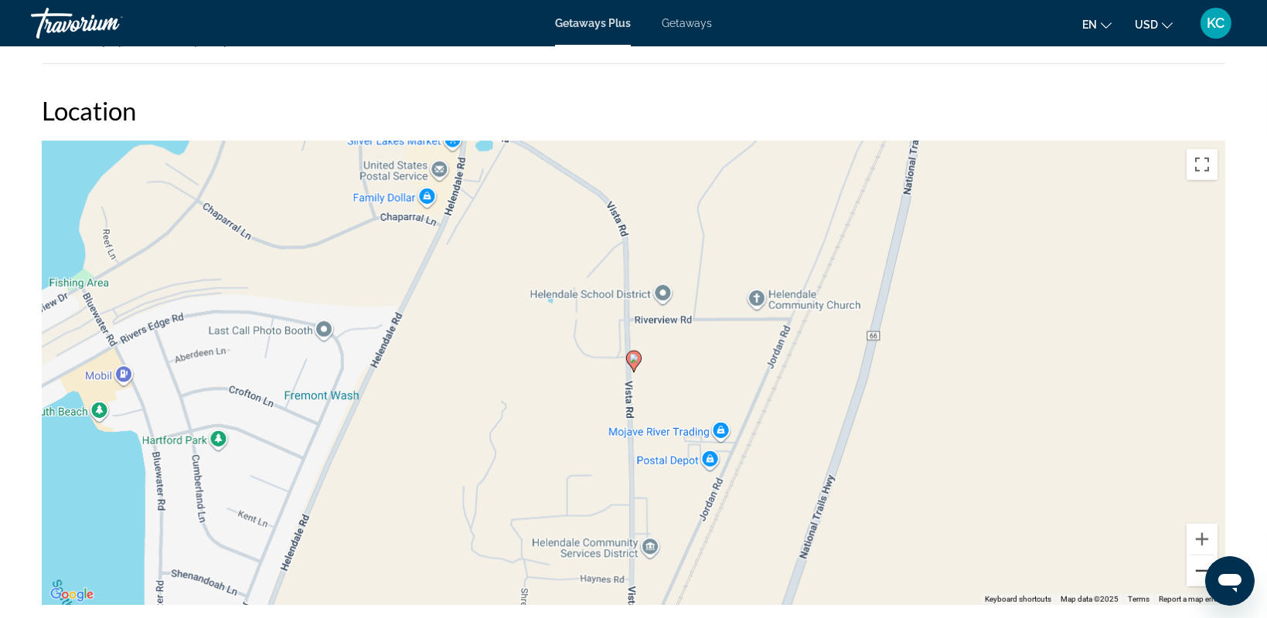
click at [1194, 561] on button "Zoom out" at bounding box center [1202, 571] width 31 height 31
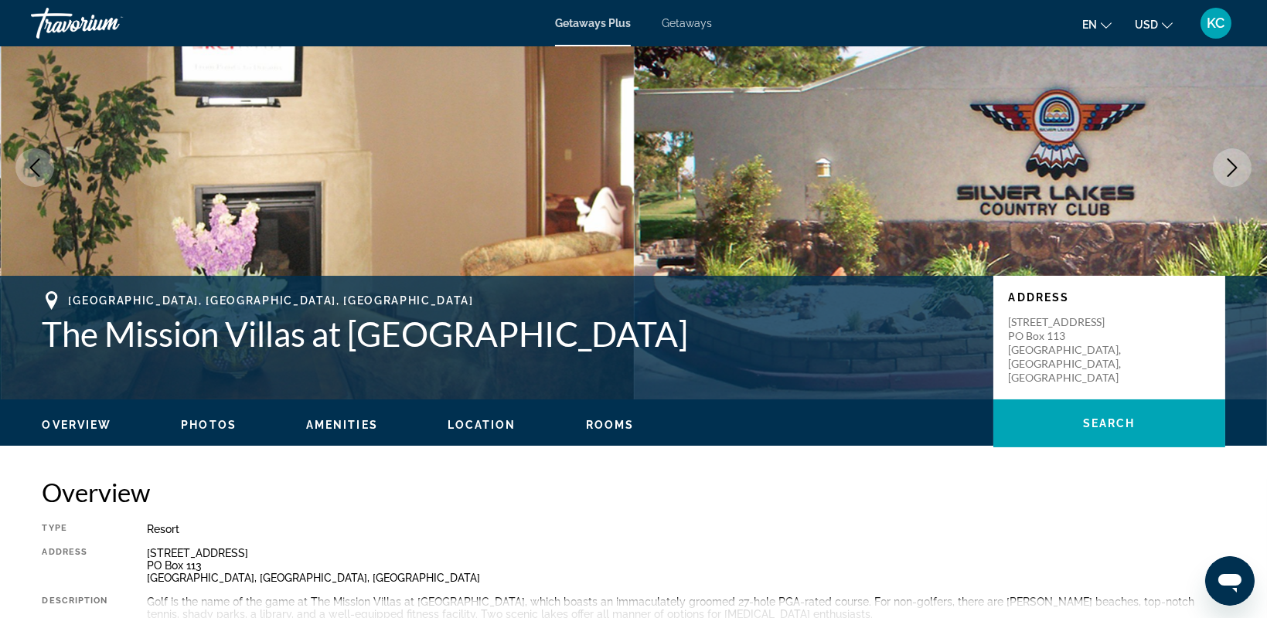
scroll to position [0, 0]
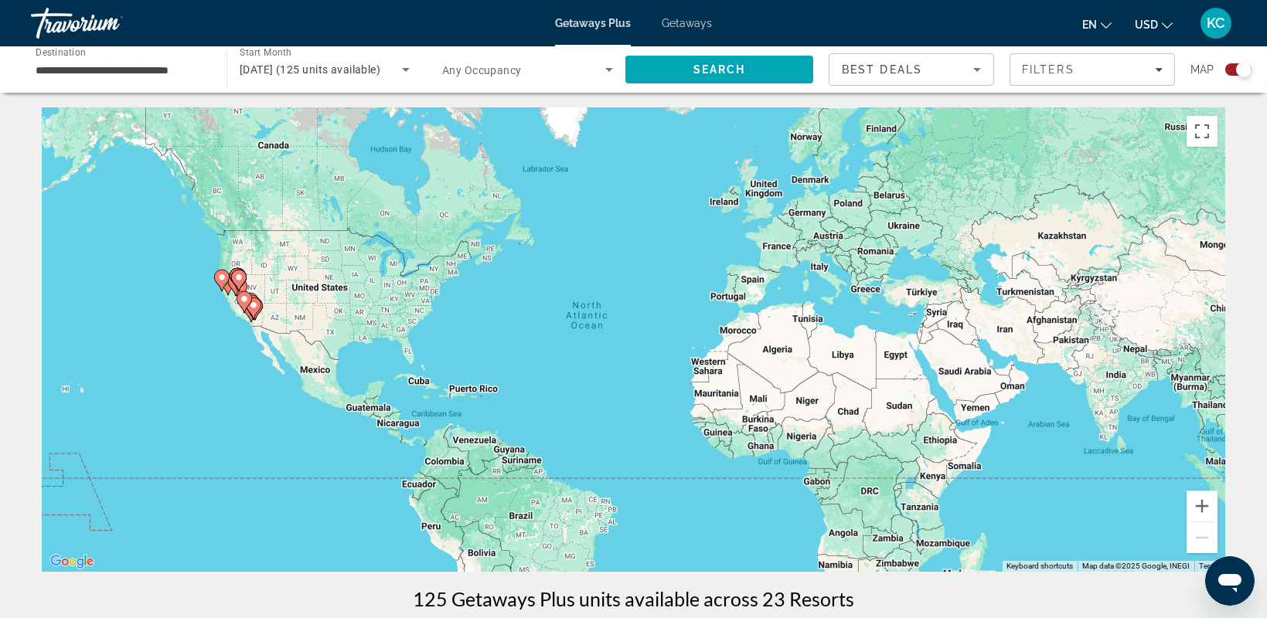
click at [696, 20] on span "Getaways" at bounding box center [687, 23] width 50 height 12
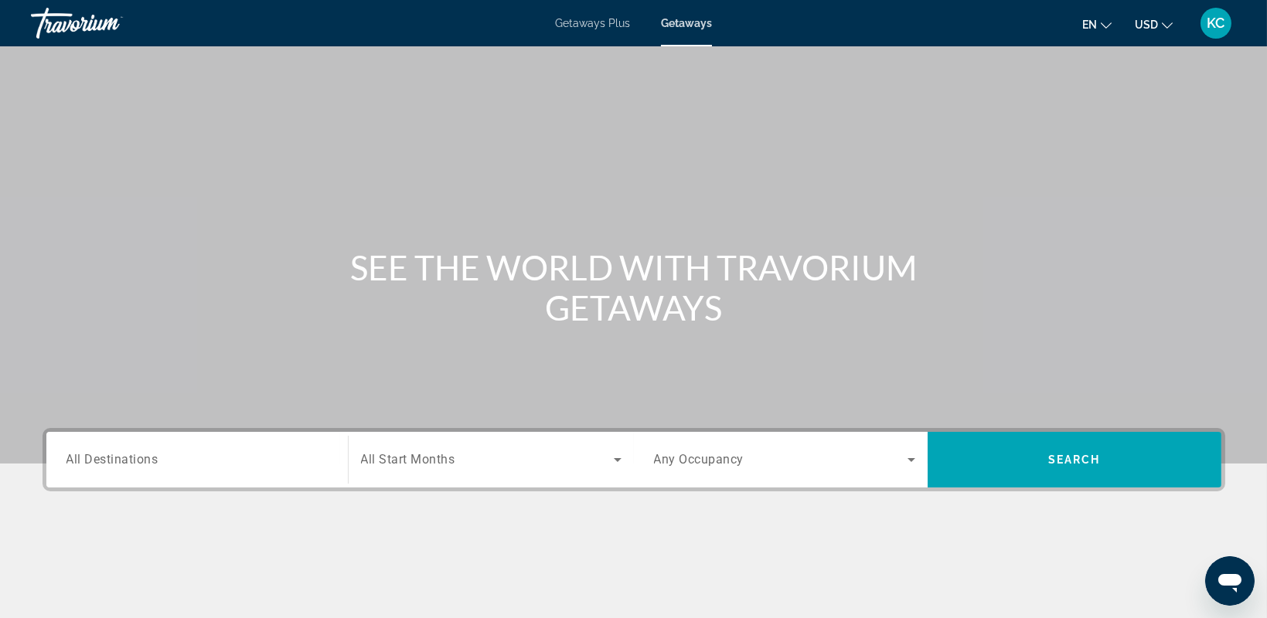
drag, startPoint x: 145, startPoint y: 448, endPoint x: 148, endPoint y: 436, distance: 12.6
click at [148, 436] on div "Destination All Destinations" at bounding box center [197, 460] width 286 height 56
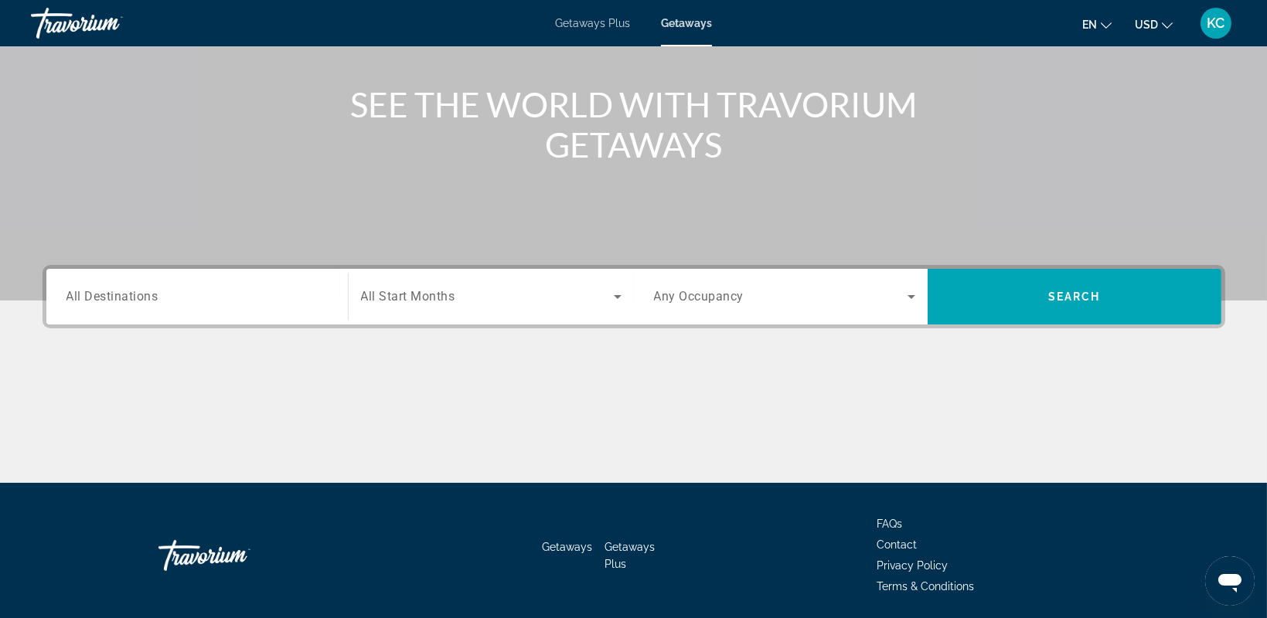
scroll to position [216, 0]
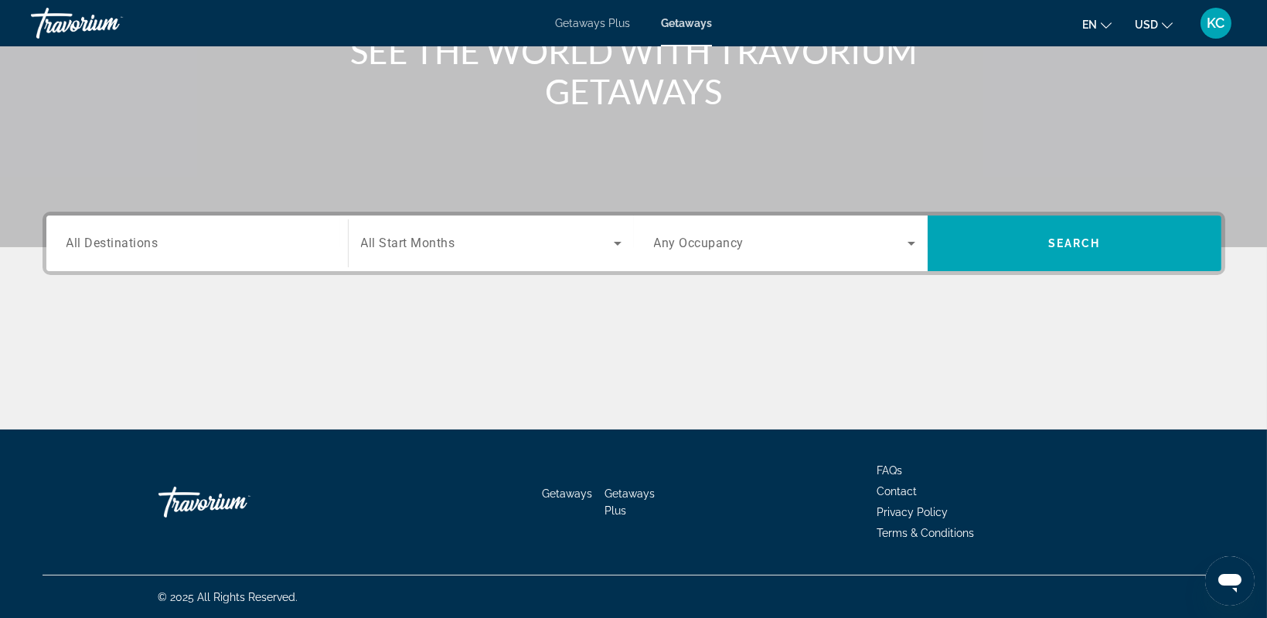
click at [81, 246] on span "All Destinations" at bounding box center [112, 243] width 92 height 15
click at [81, 246] on input "Destination All Destinations" at bounding box center [196, 244] width 261 height 19
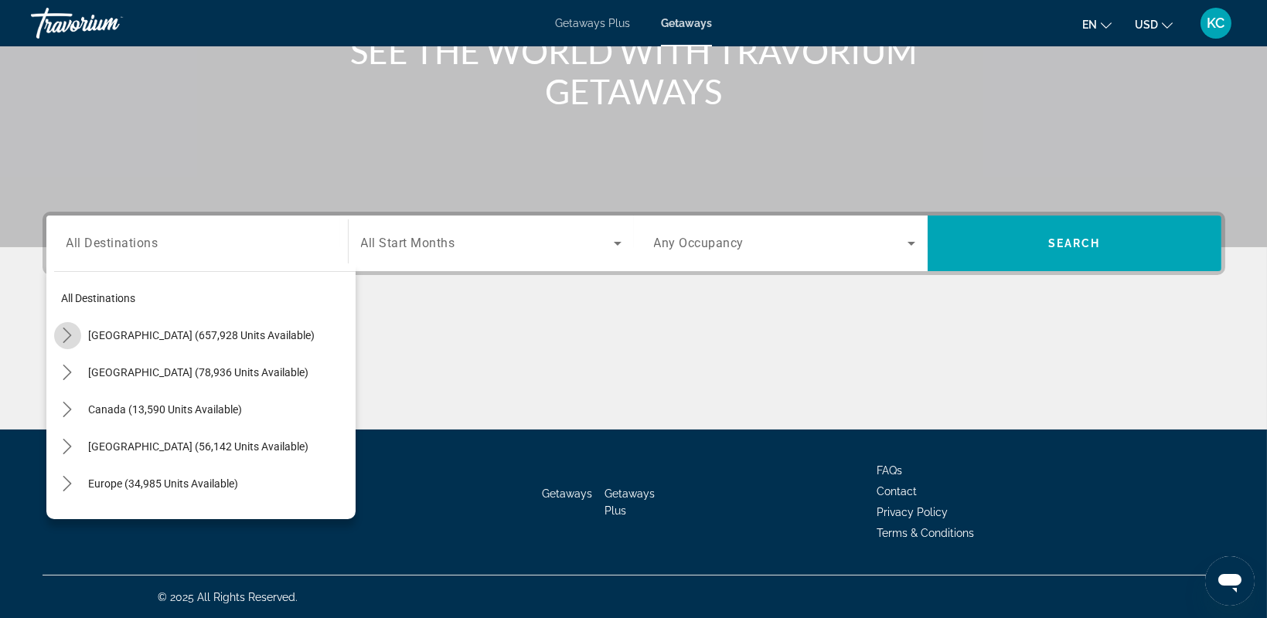
click at [63, 336] on icon "Toggle United States (657,928 units available) submenu" at bounding box center [67, 335] width 15 height 15
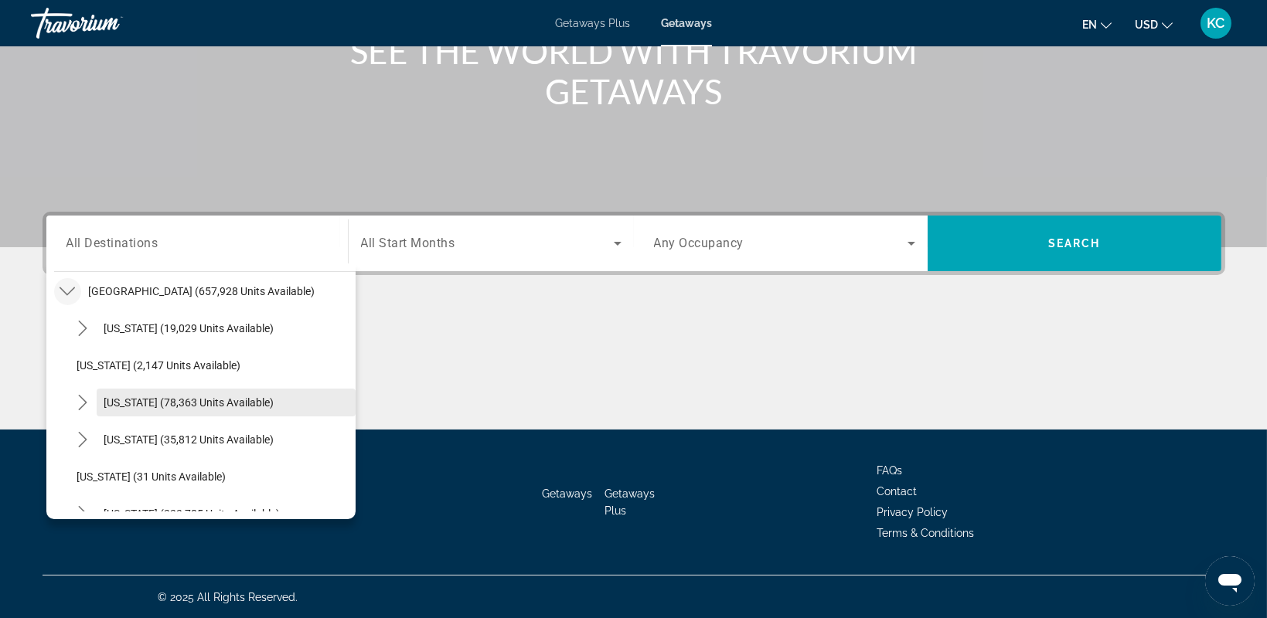
click at [124, 404] on span "California (78,363 units available)" at bounding box center [189, 403] width 170 height 12
type input "**********"
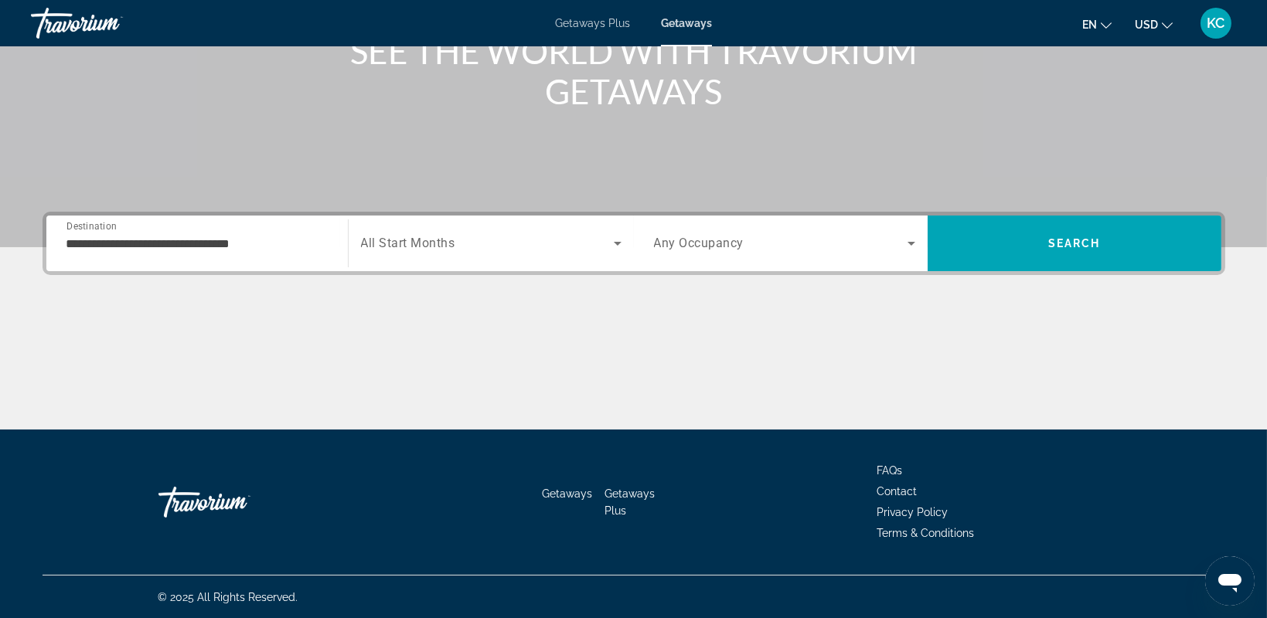
click at [506, 219] on div "Start Month All Start Months" at bounding box center [491, 244] width 286 height 56
click at [483, 248] on span "Search widget" at bounding box center [487, 243] width 253 height 19
click at [483, 248] on body "**********" at bounding box center [633, 93] width 1267 height 618
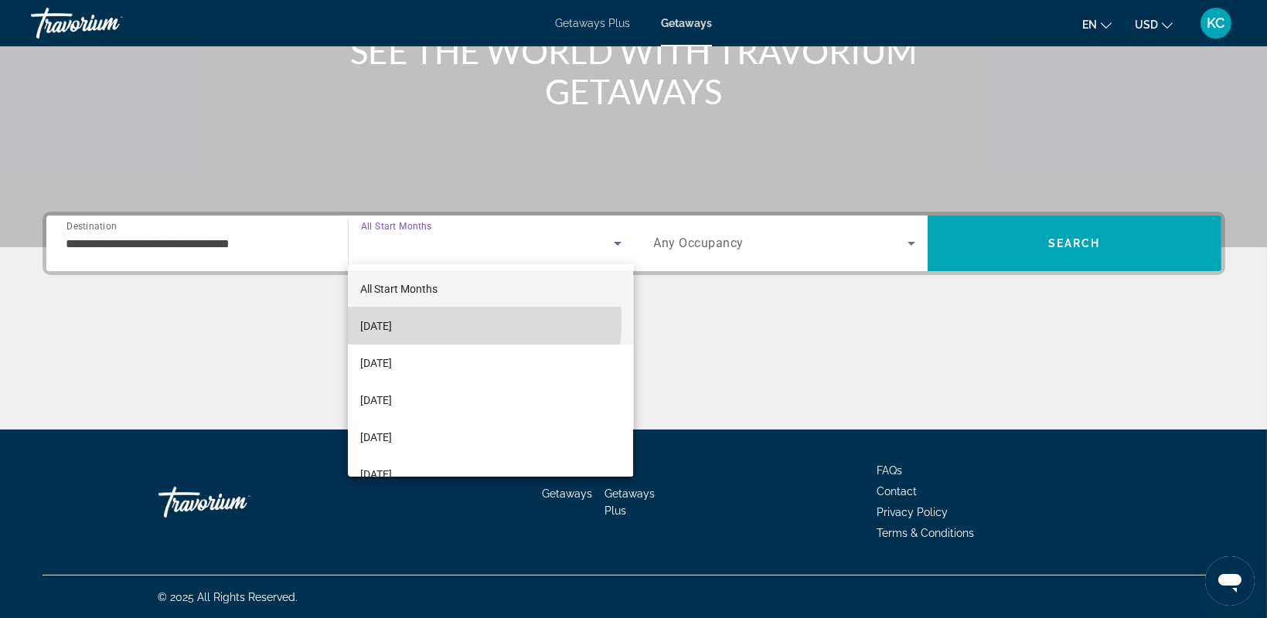
click at [392, 321] on span "October 2025" at bounding box center [376, 326] width 32 height 19
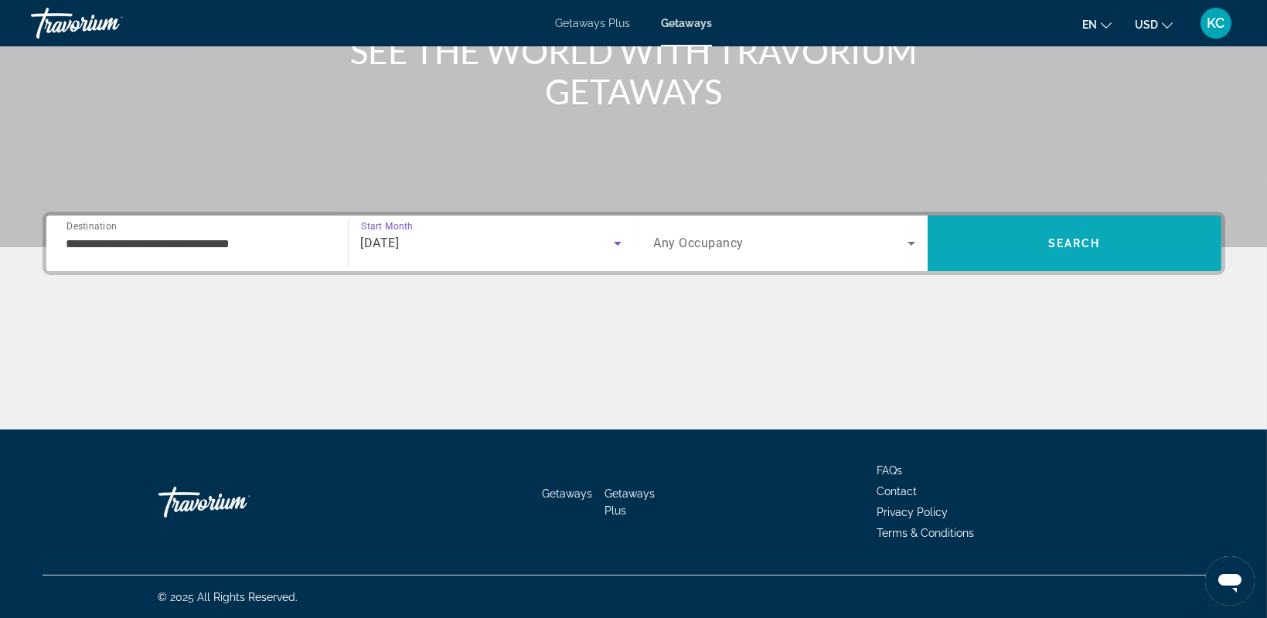
click at [1068, 234] on button "Search" at bounding box center [1075, 244] width 294 height 56
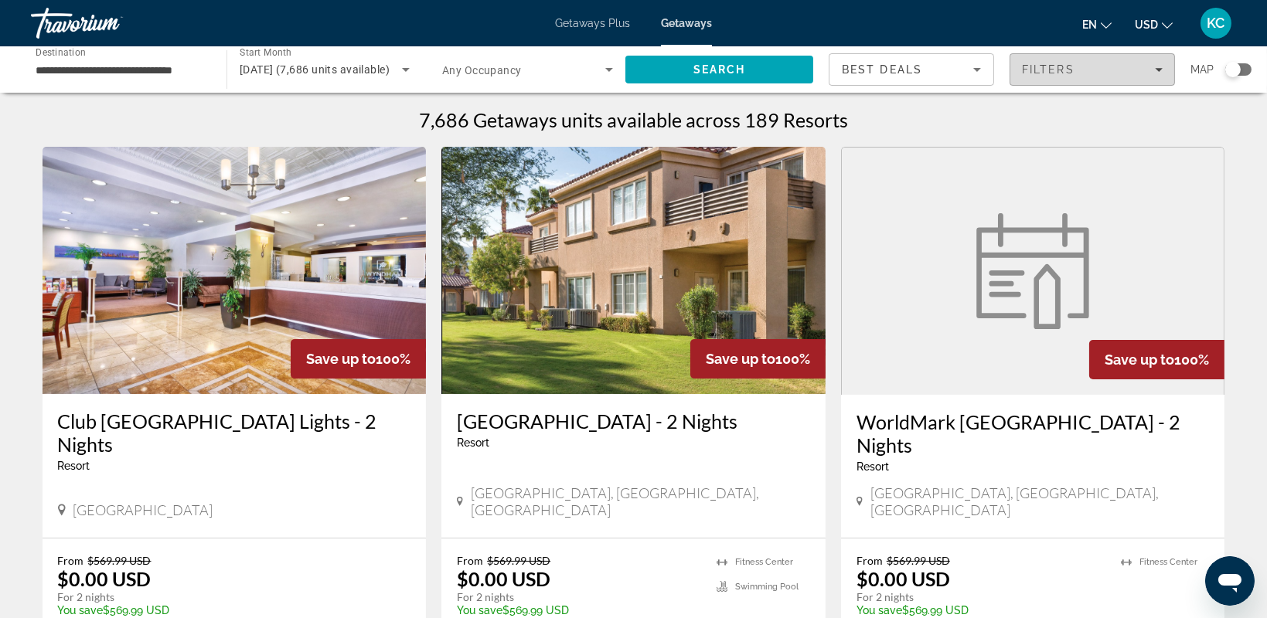
click at [1156, 72] on icon "Filters" at bounding box center [1159, 70] width 8 height 8
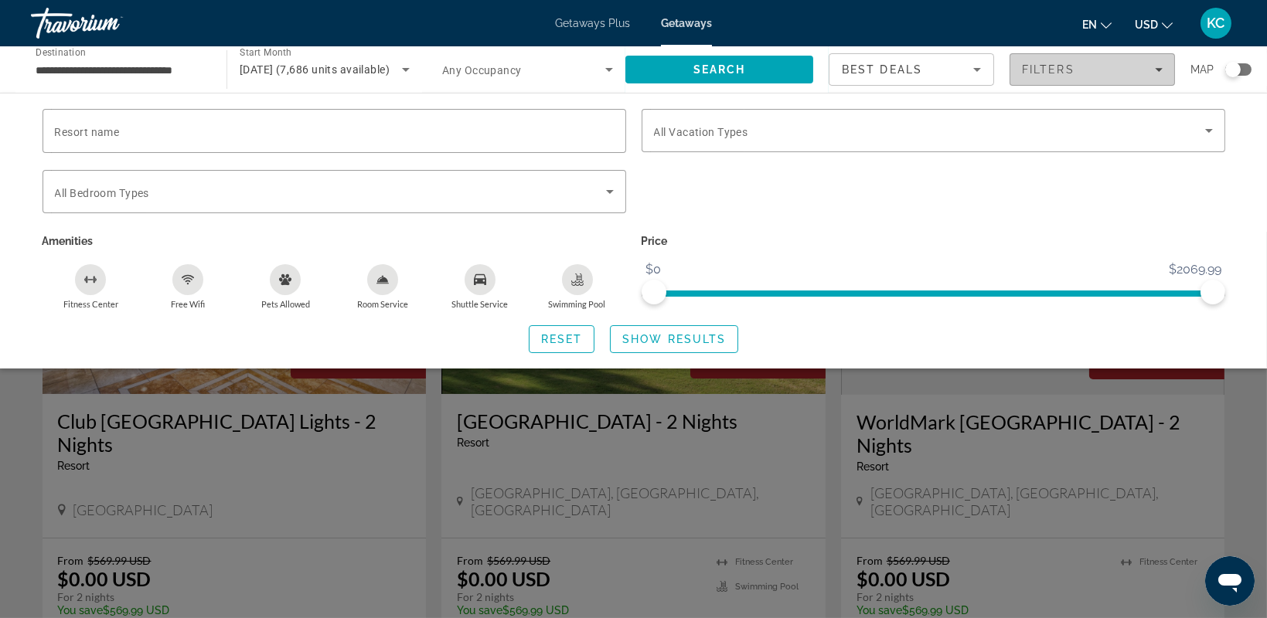
click at [1156, 72] on icon "Filters" at bounding box center [1159, 70] width 8 height 8
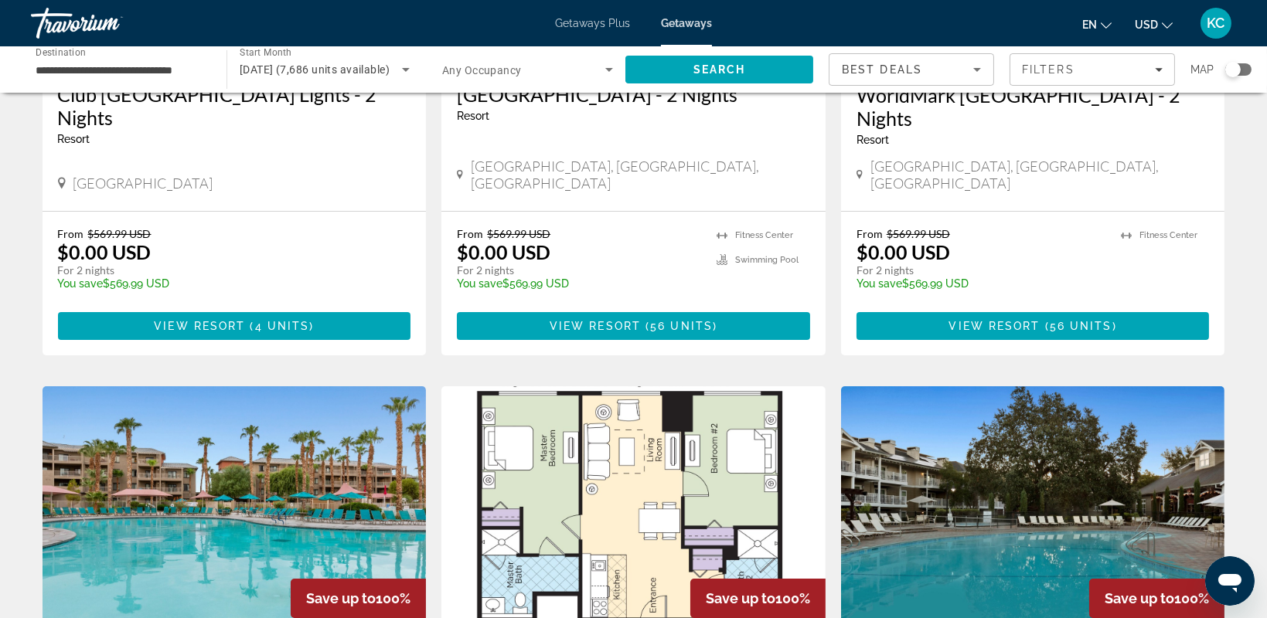
scroll to position [272, 0]
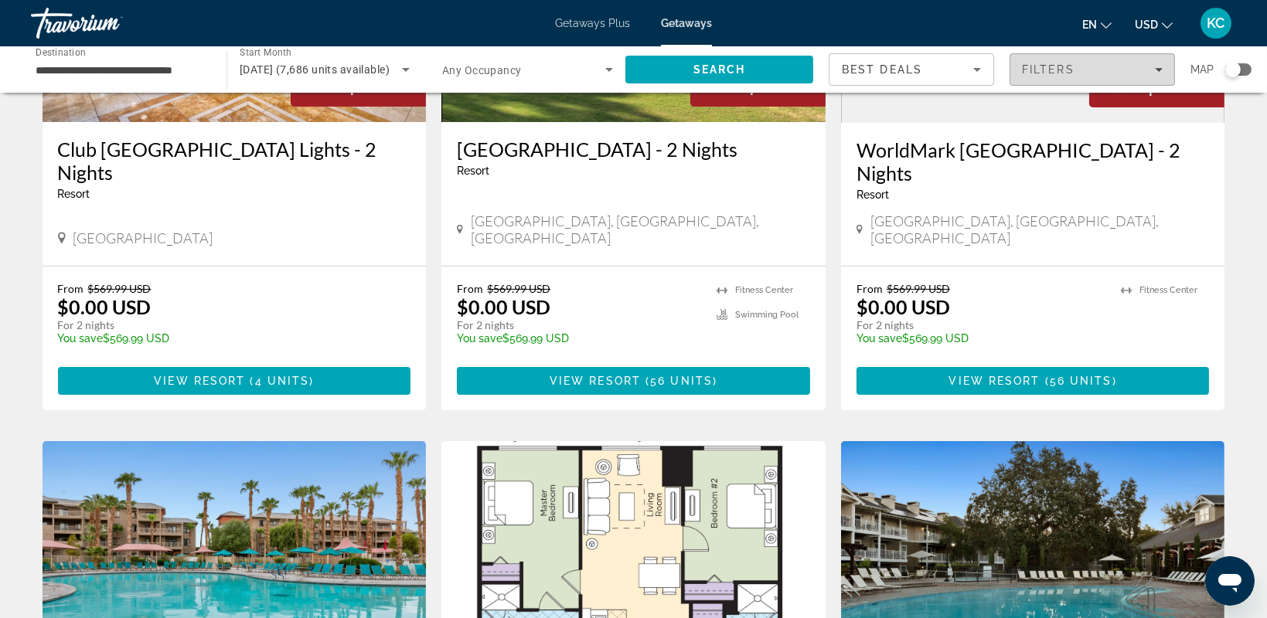
click at [1102, 64] on div "Filters" at bounding box center [1092, 69] width 141 height 12
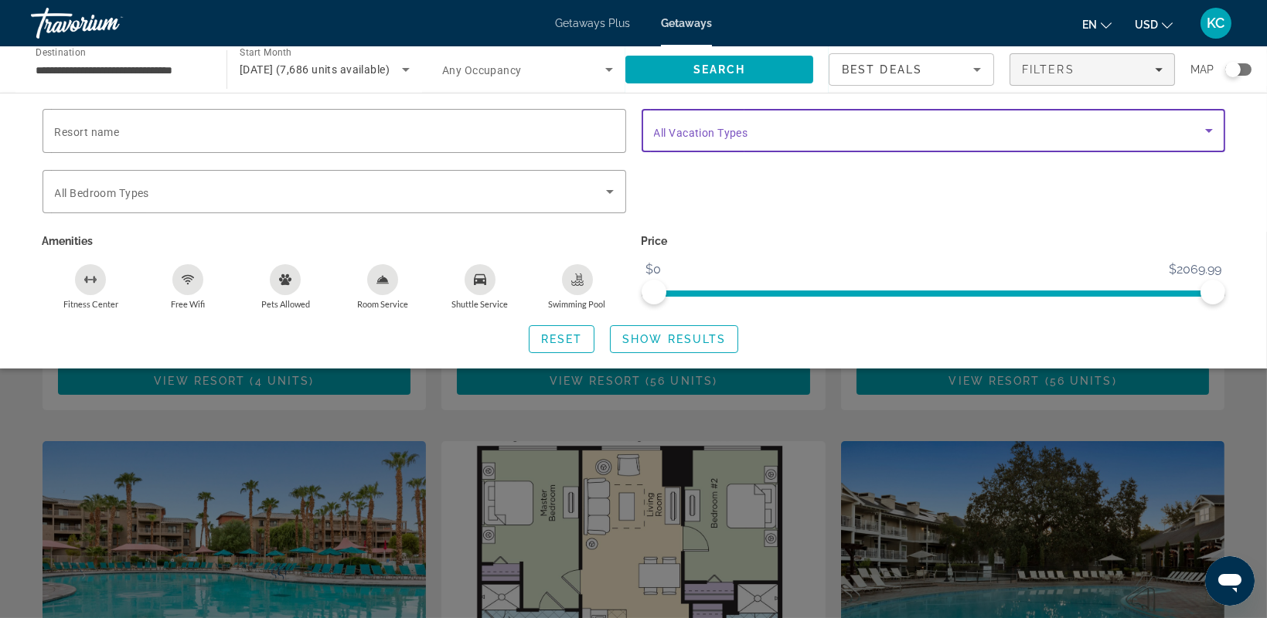
click at [1211, 127] on icon "Search widget" at bounding box center [1209, 130] width 19 height 19
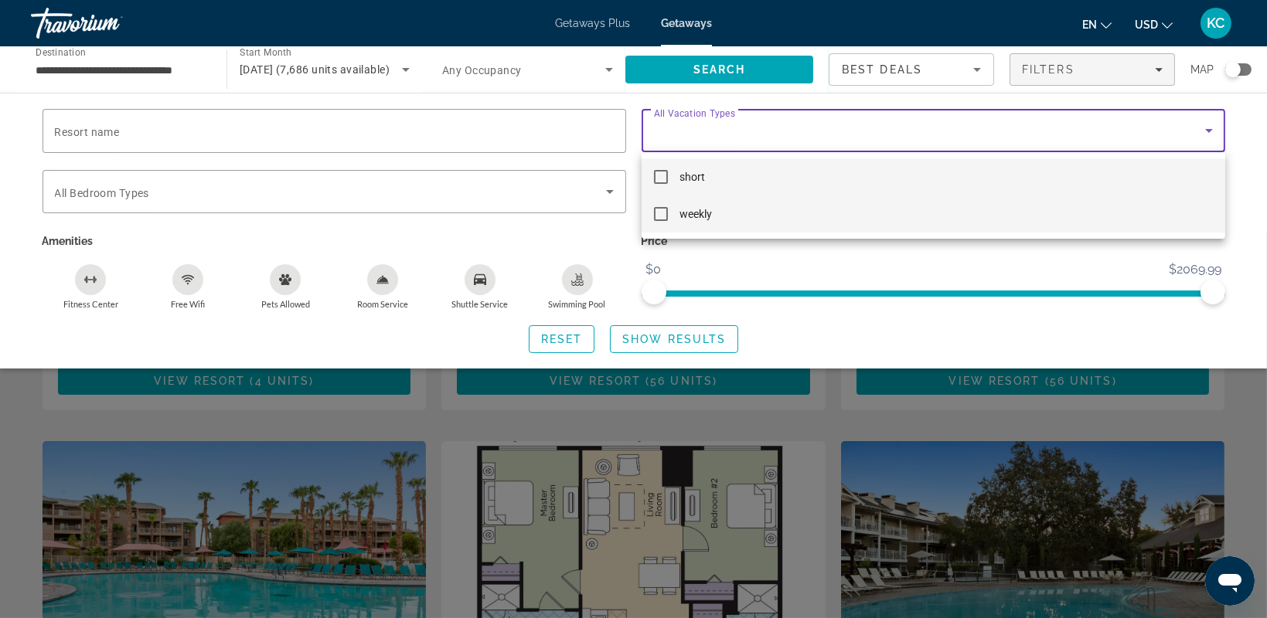
click at [734, 217] on mat-option "weekly" at bounding box center [934, 214] width 584 height 37
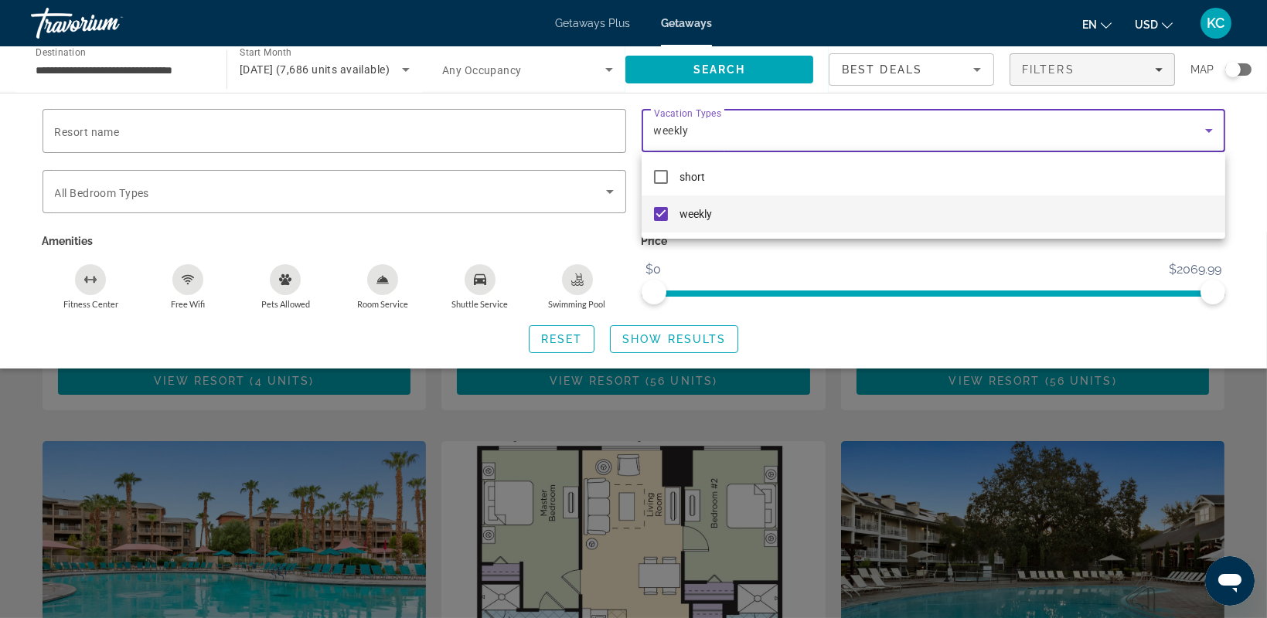
click at [702, 342] on div at bounding box center [633, 309] width 1267 height 618
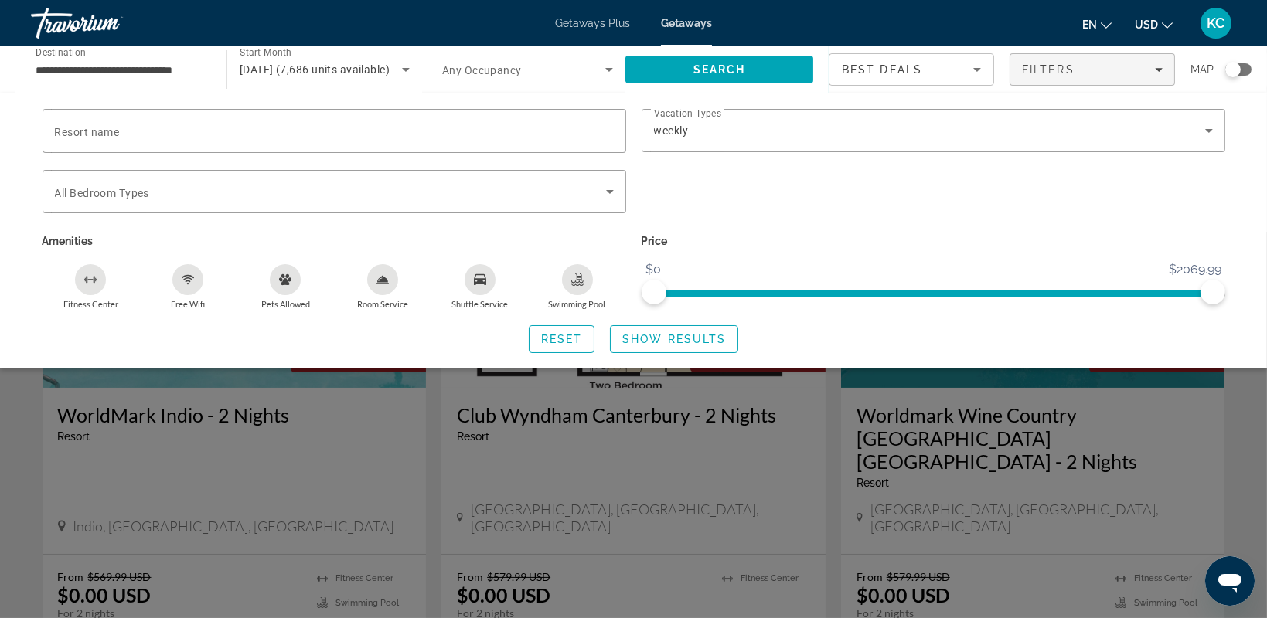
scroll to position [621, 0]
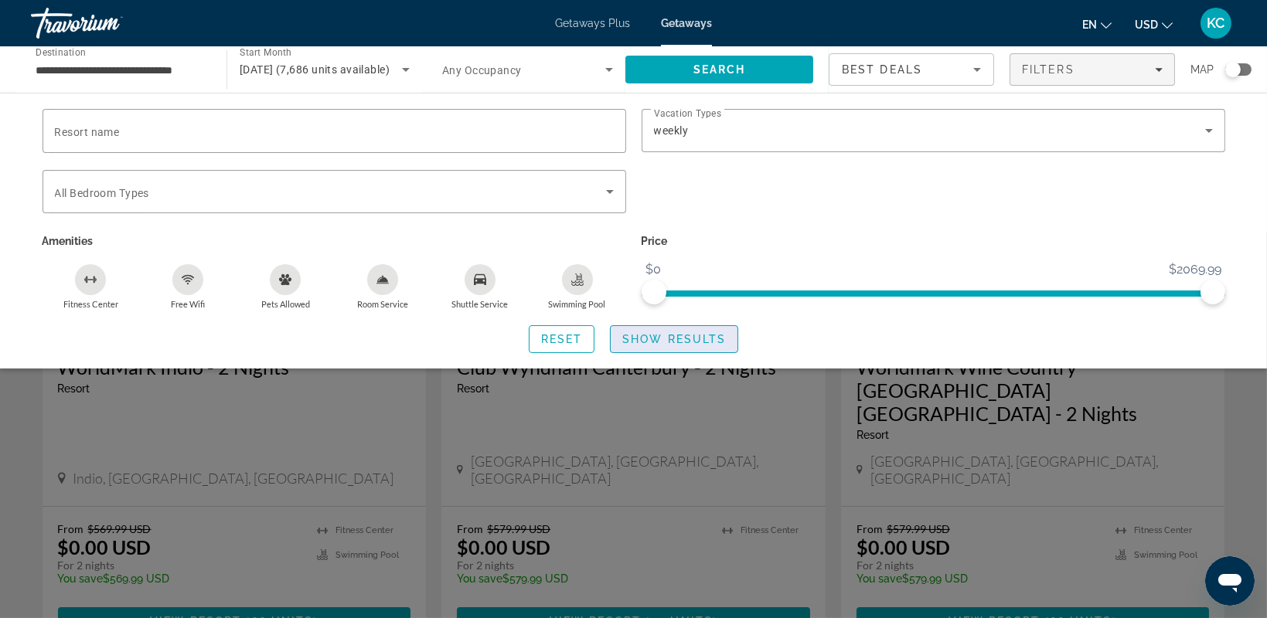
click at [700, 336] on span "Show Results" at bounding box center [674, 339] width 104 height 12
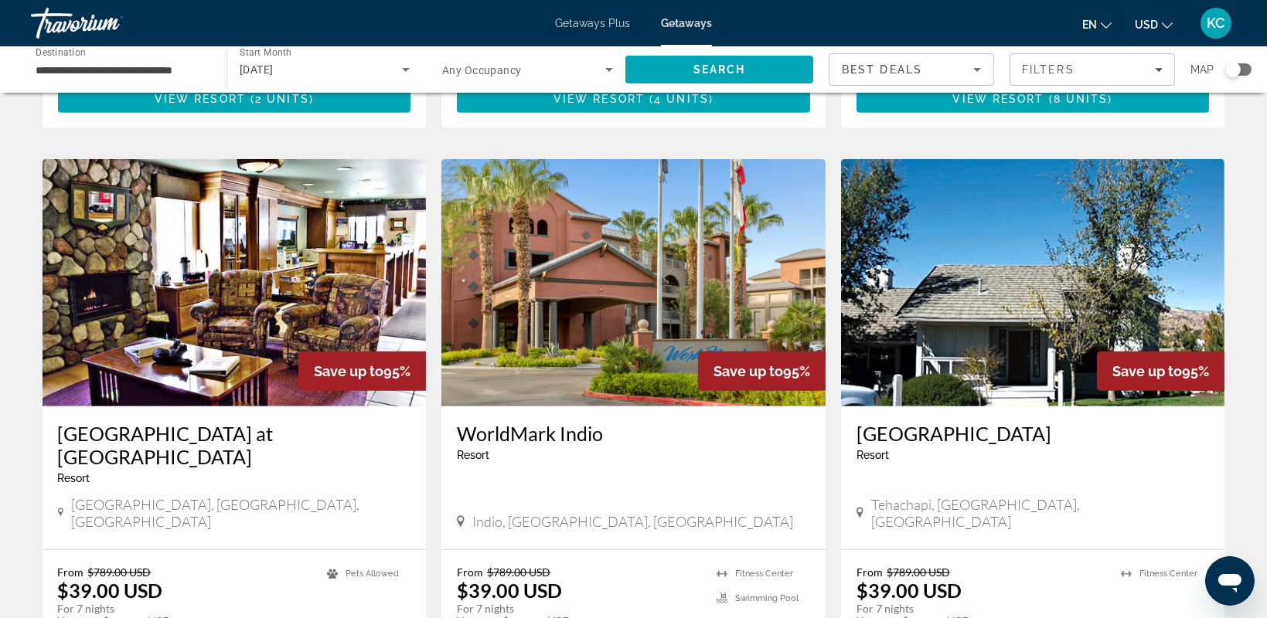
scroll to position [1665, 0]
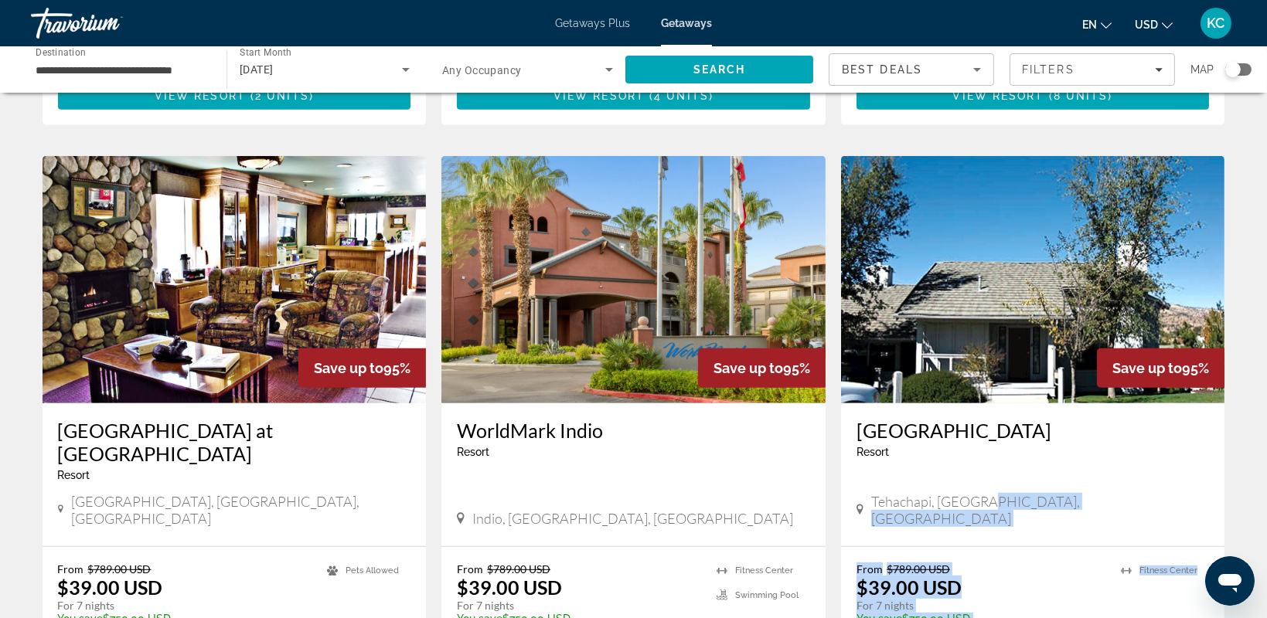
drag, startPoint x: 1244, startPoint y: 428, endPoint x: 1242, endPoint y: 495, distance: 66.5
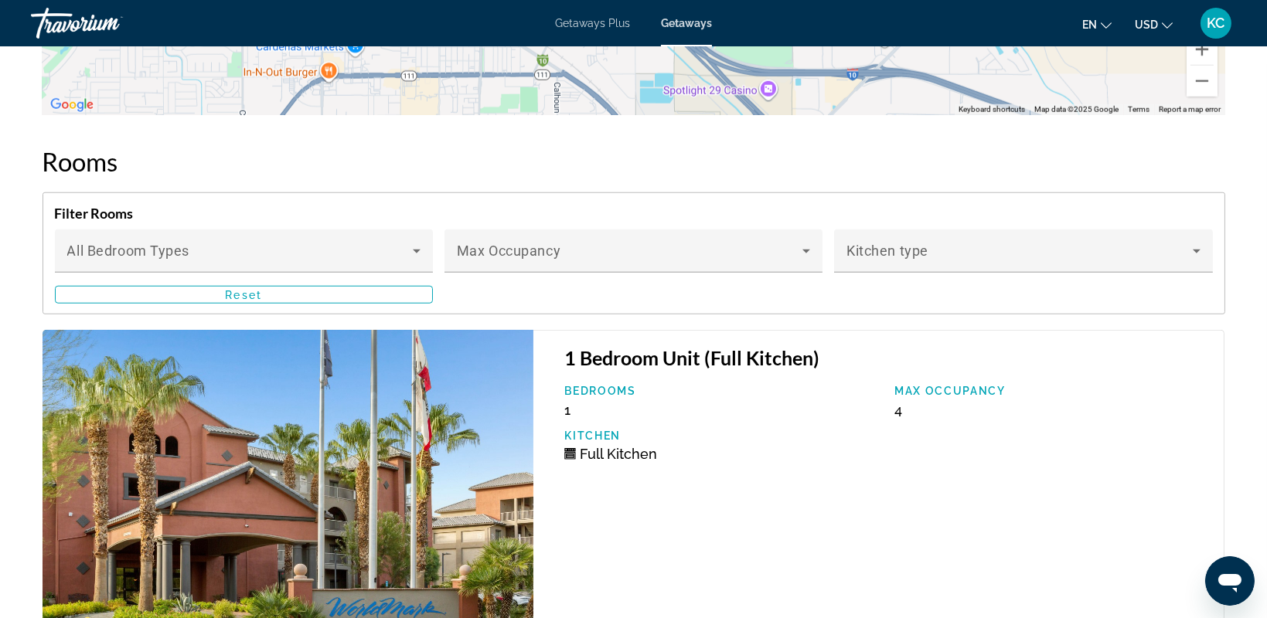
scroll to position [2953, 0]
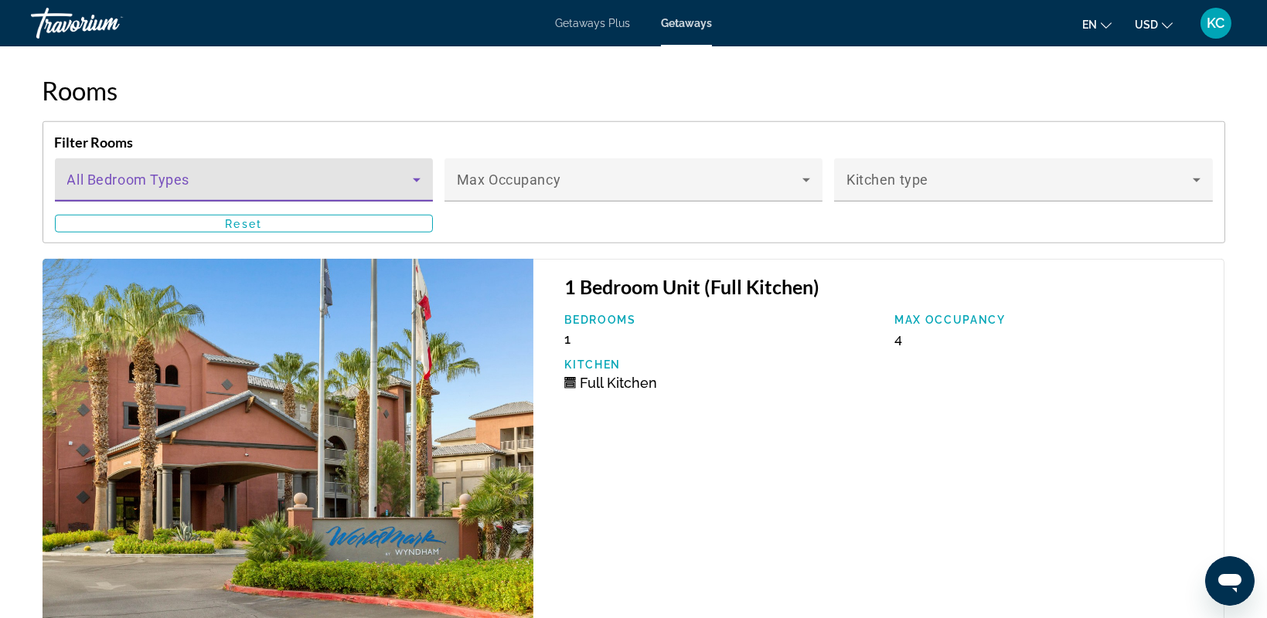
click at [411, 171] on icon "Main content" at bounding box center [416, 180] width 19 height 19
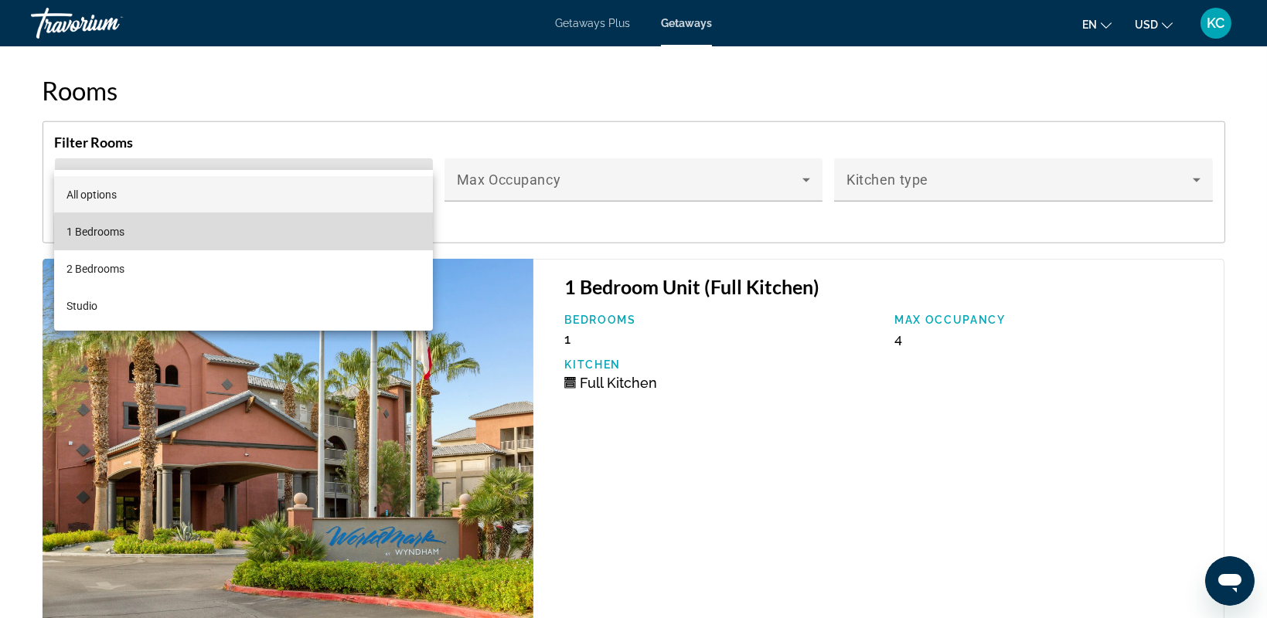
click at [307, 230] on mat-option "1 Bedrooms" at bounding box center [243, 231] width 378 height 37
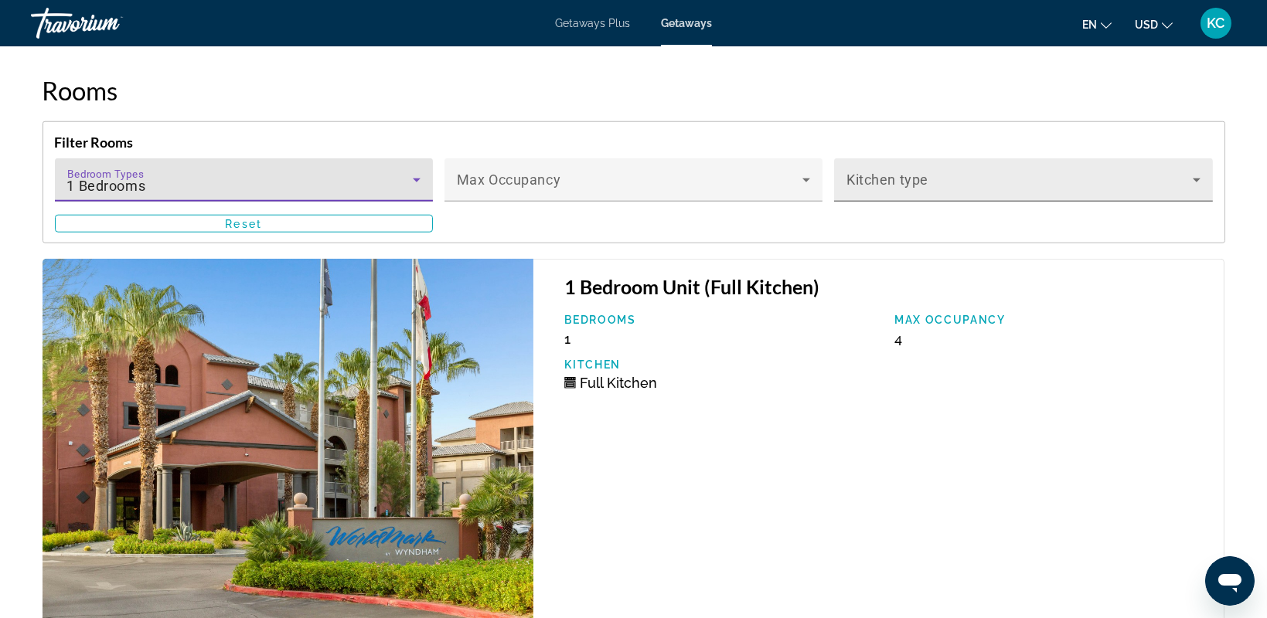
click at [1016, 177] on span "Main content" at bounding box center [1020, 186] width 346 height 19
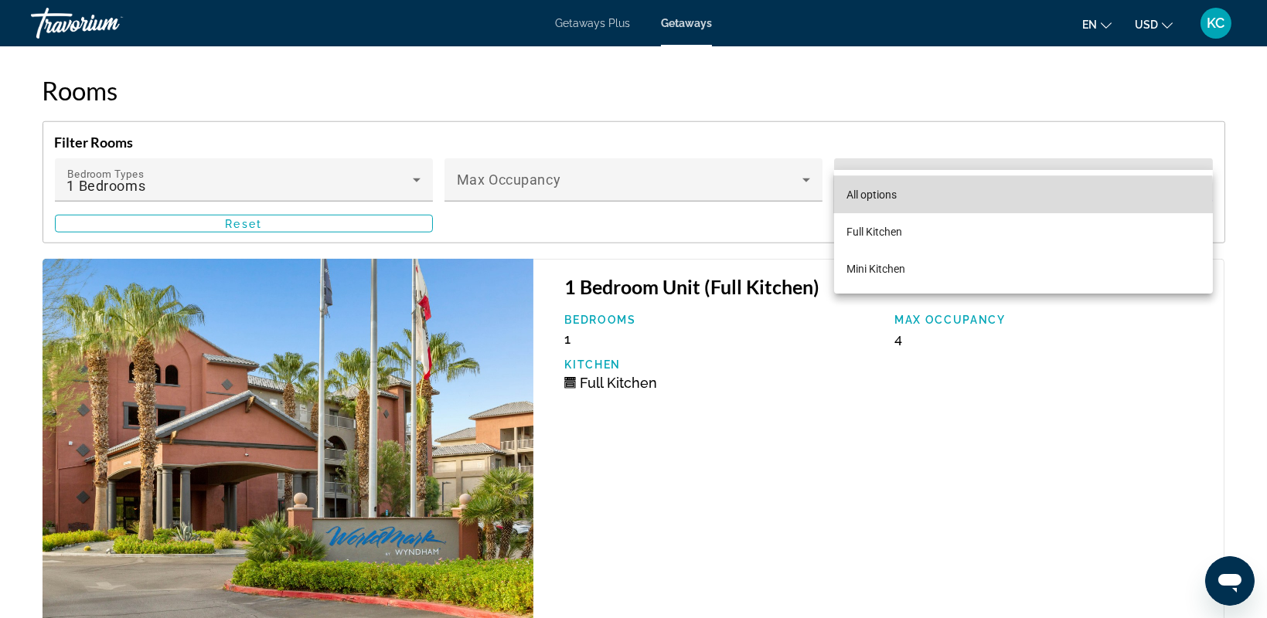
click at [992, 198] on mat-option "All options" at bounding box center [1023, 194] width 378 height 37
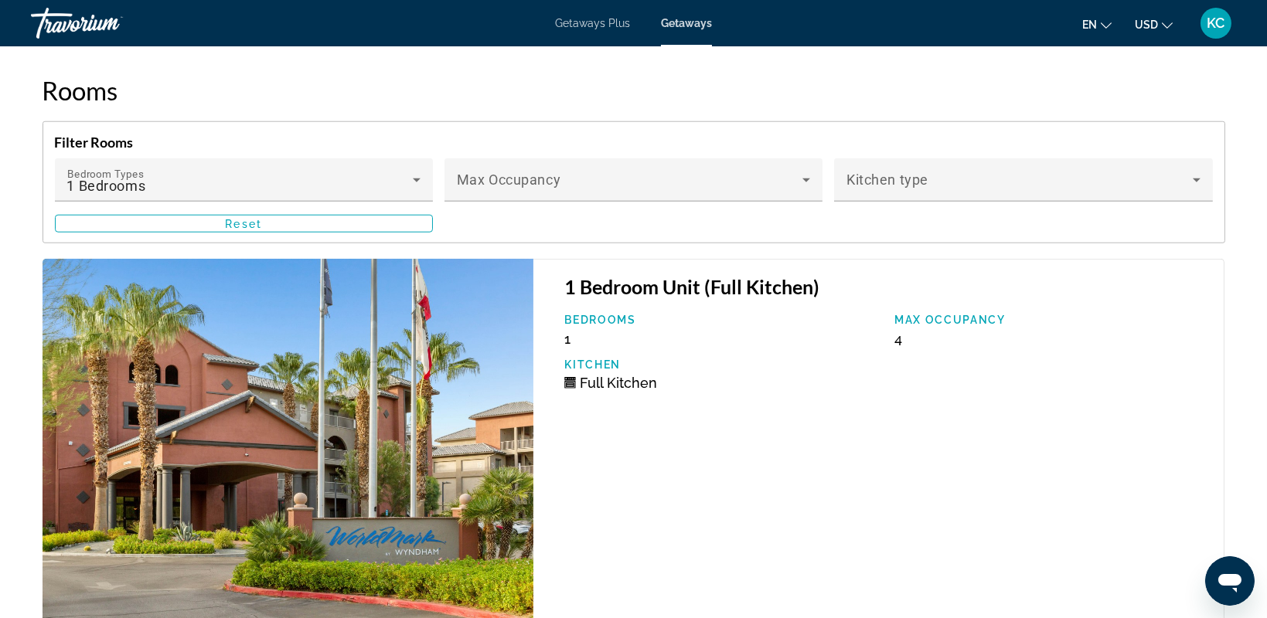
click at [1010, 377] on div "1 Bedroom Unit (Full Kitchen) Bedrooms 1 Max Occupancy 4 Kitchen Full Kitchen" at bounding box center [878, 446] width 691 height 374
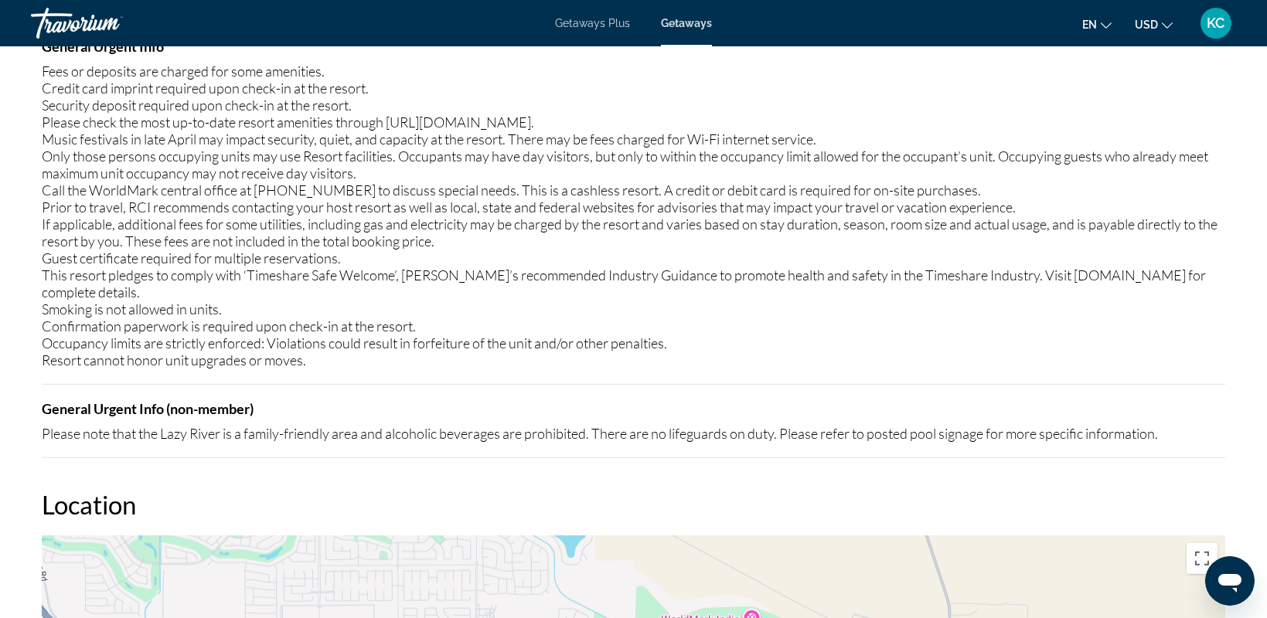
scroll to position [374, 0]
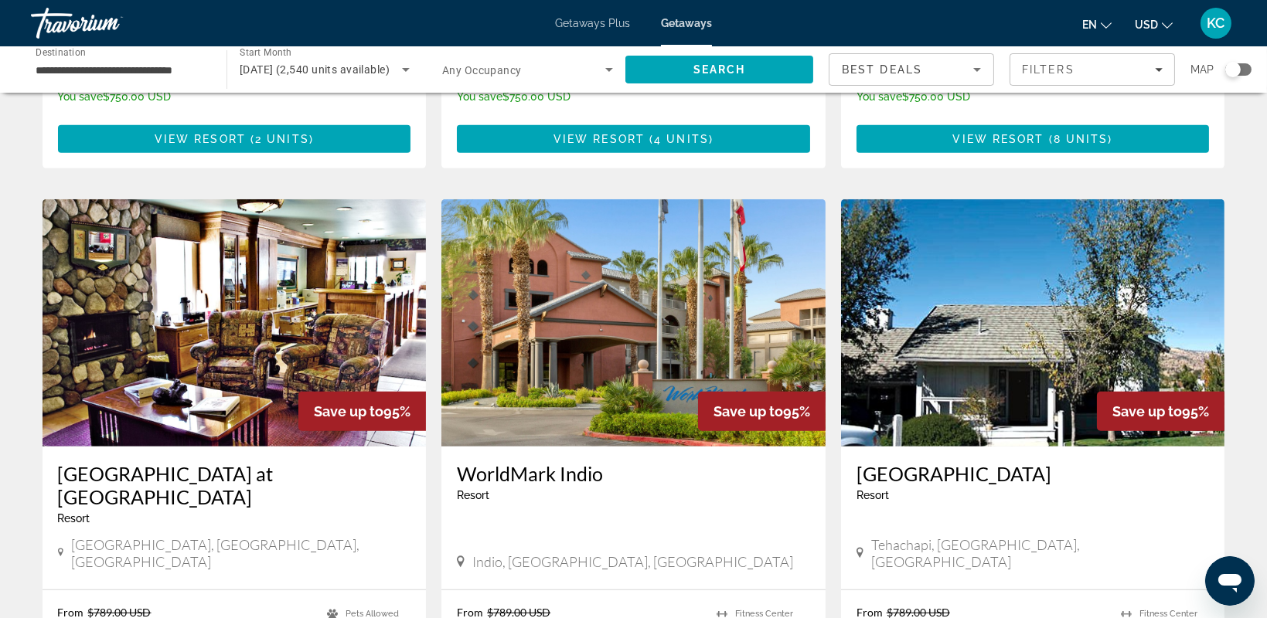
scroll to position [1905, 0]
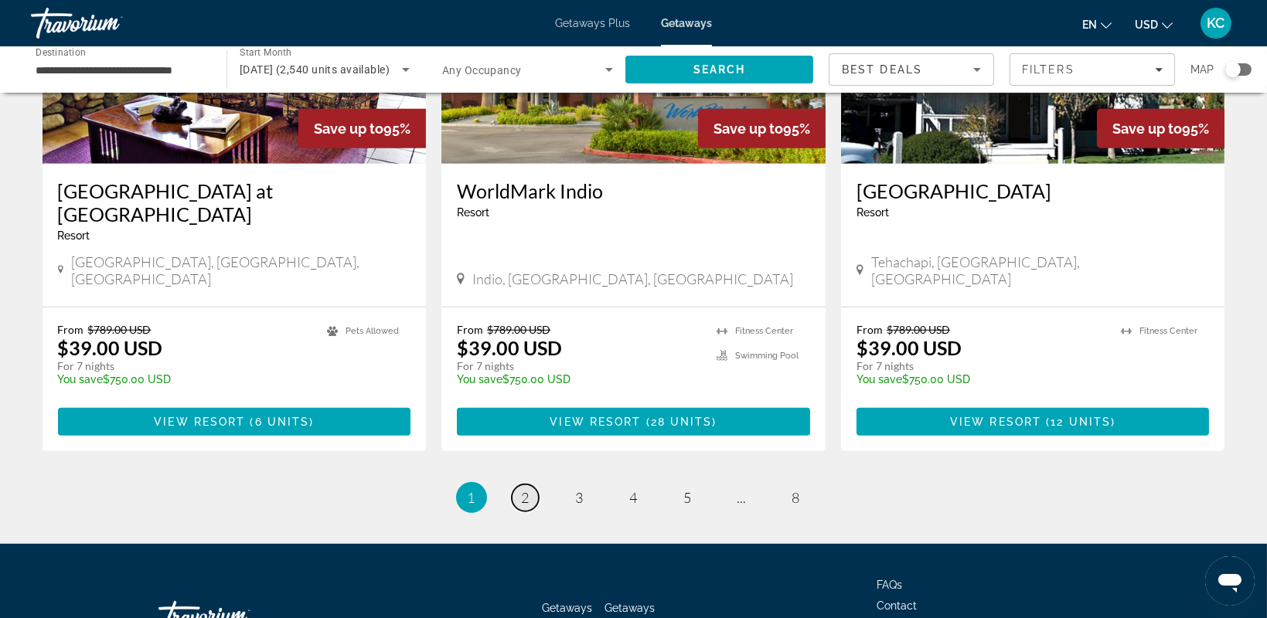
click at [523, 489] on span "2" at bounding box center [526, 497] width 8 height 17
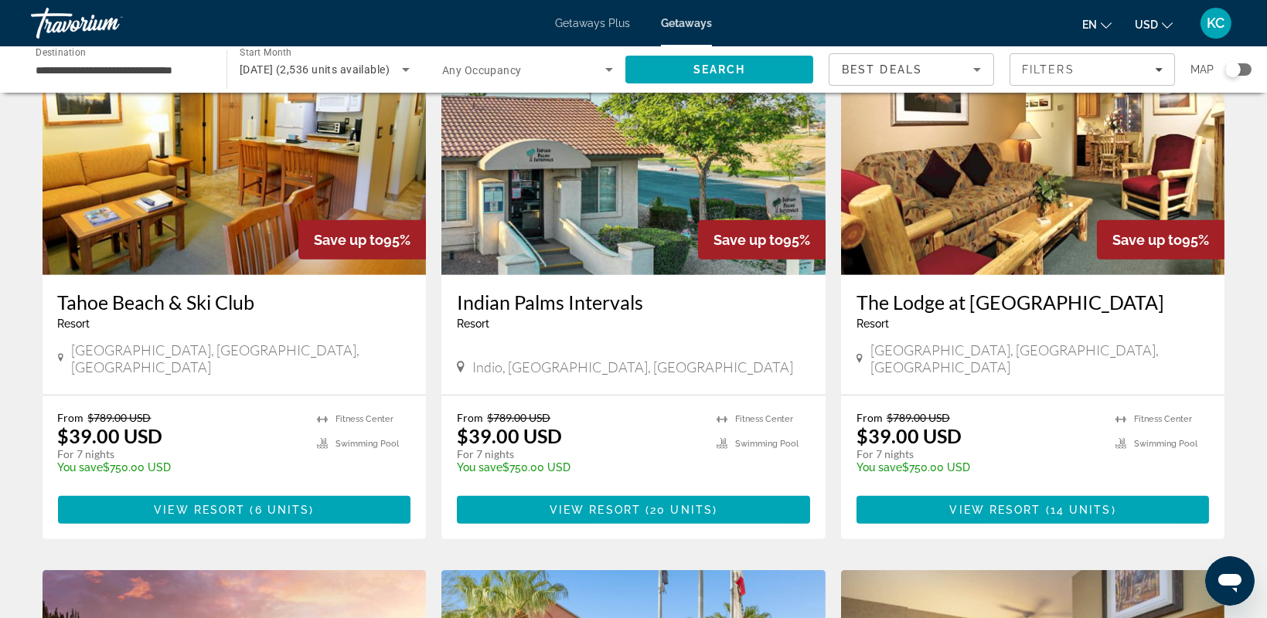
scroll to position [1253, 0]
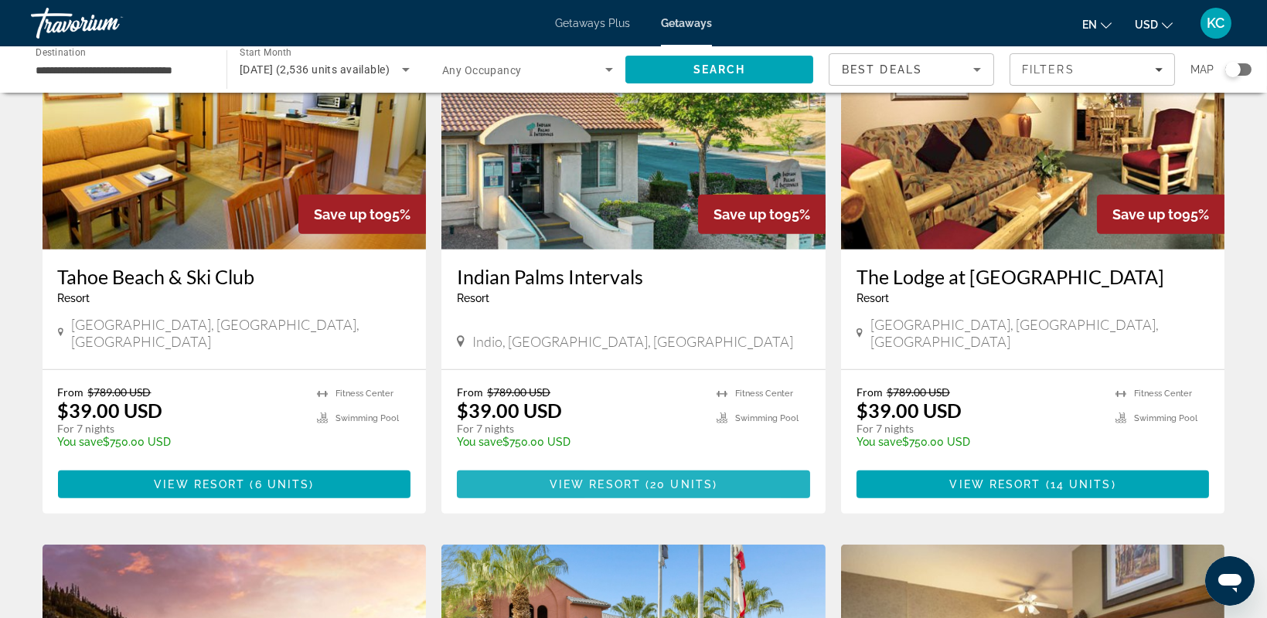
click at [599, 479] on span "View Resort" at bounding box center [595, 485] width 91 height 12
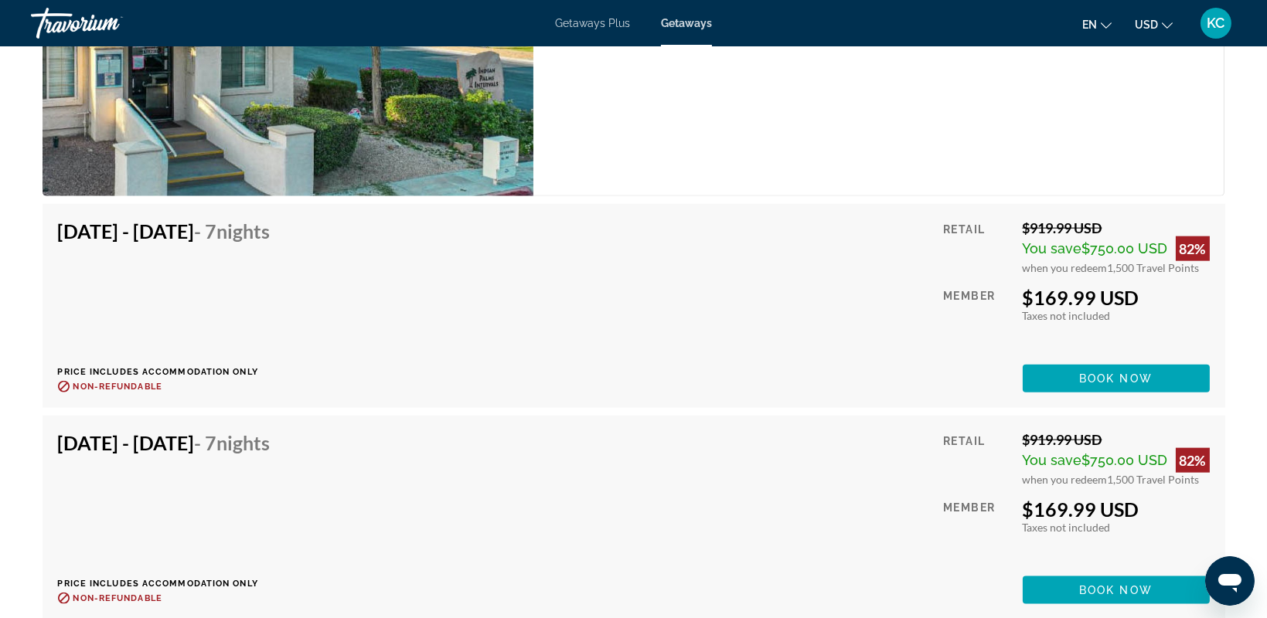
scroll to position [4208, 0]
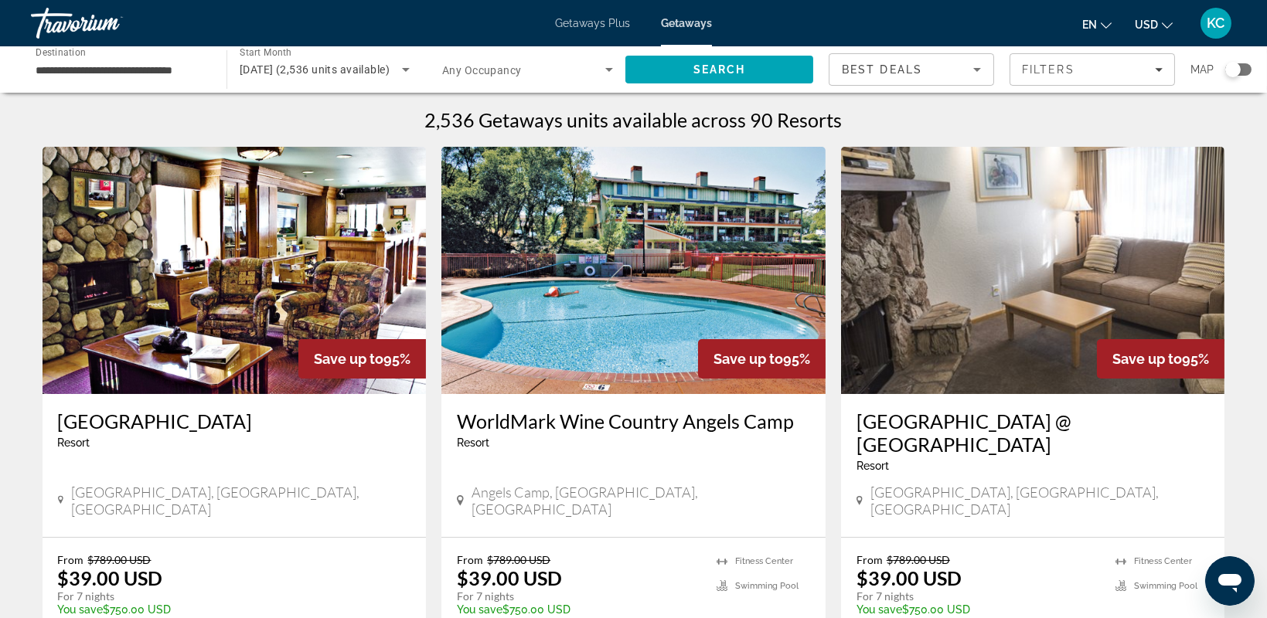
click at [927, 175] on img "Main content" at bounding box center [1033, 270] width 384 height 247
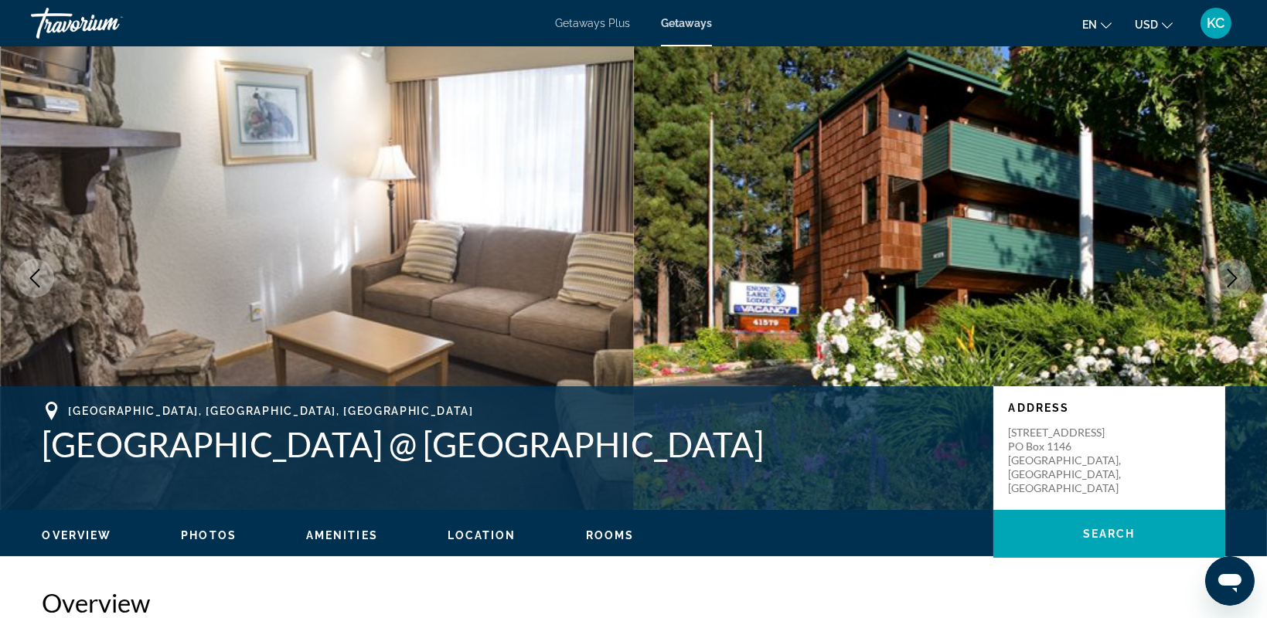
click at [927, 175] on img "Main content" at bounding box center [951, 278] width 634 height 464
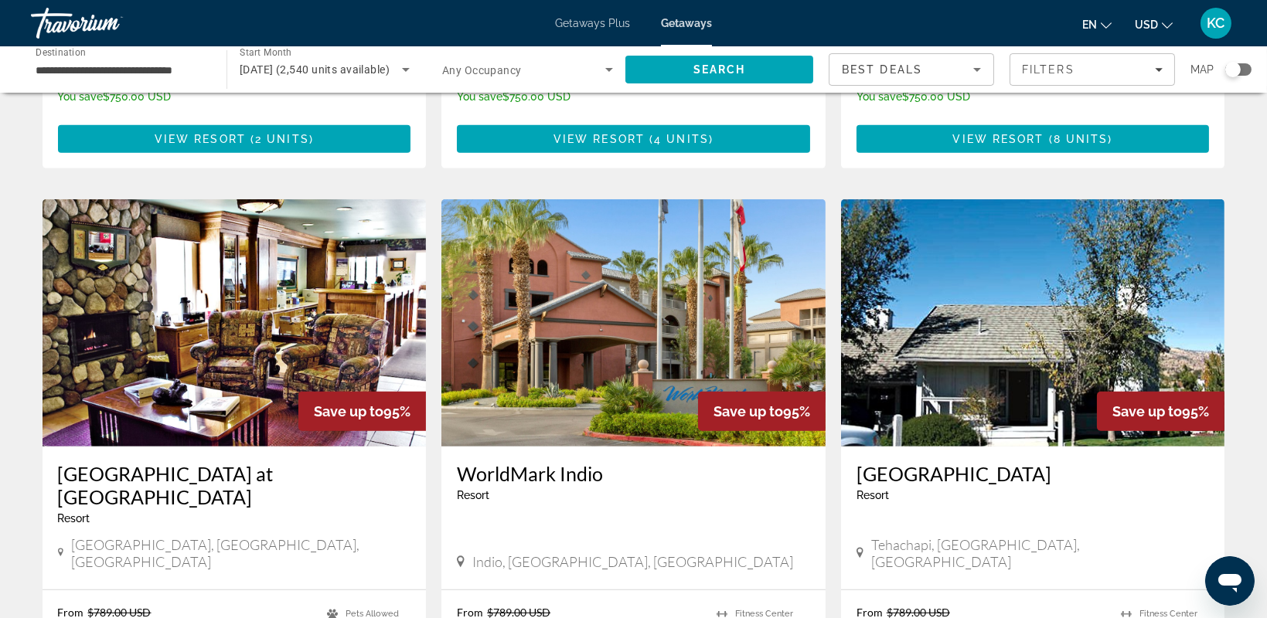
scroll to position [1905, 0]
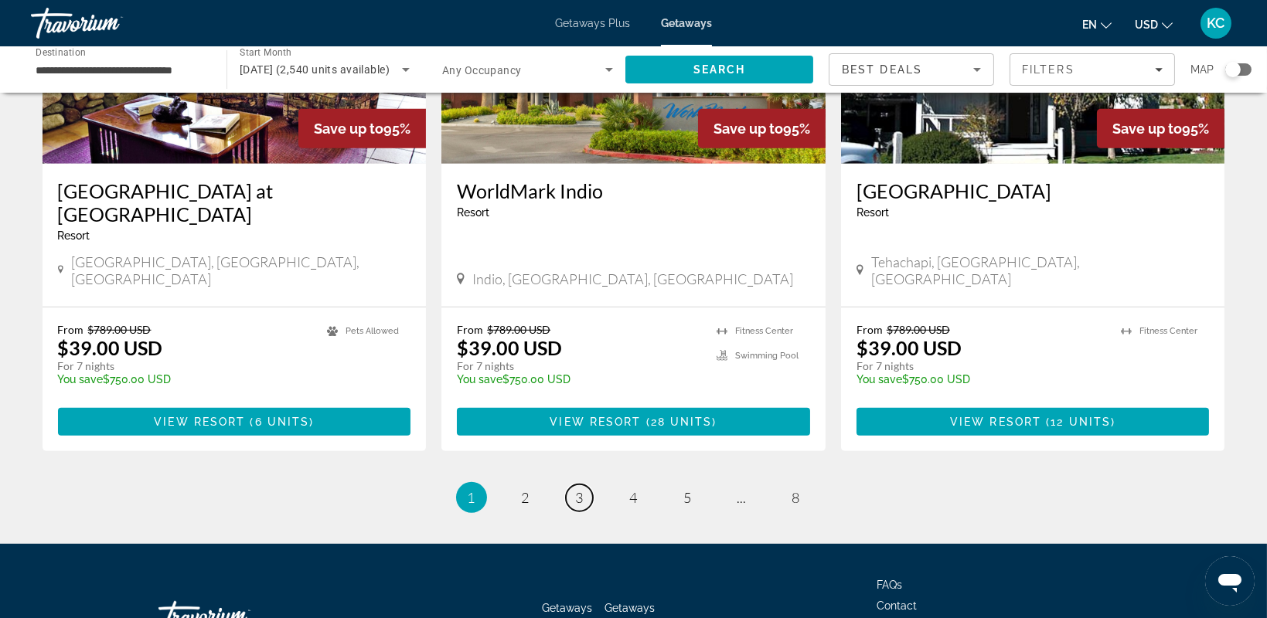
click at [575, 485] on link "page 3" at bounding box center [579, 498] width 27 height 27
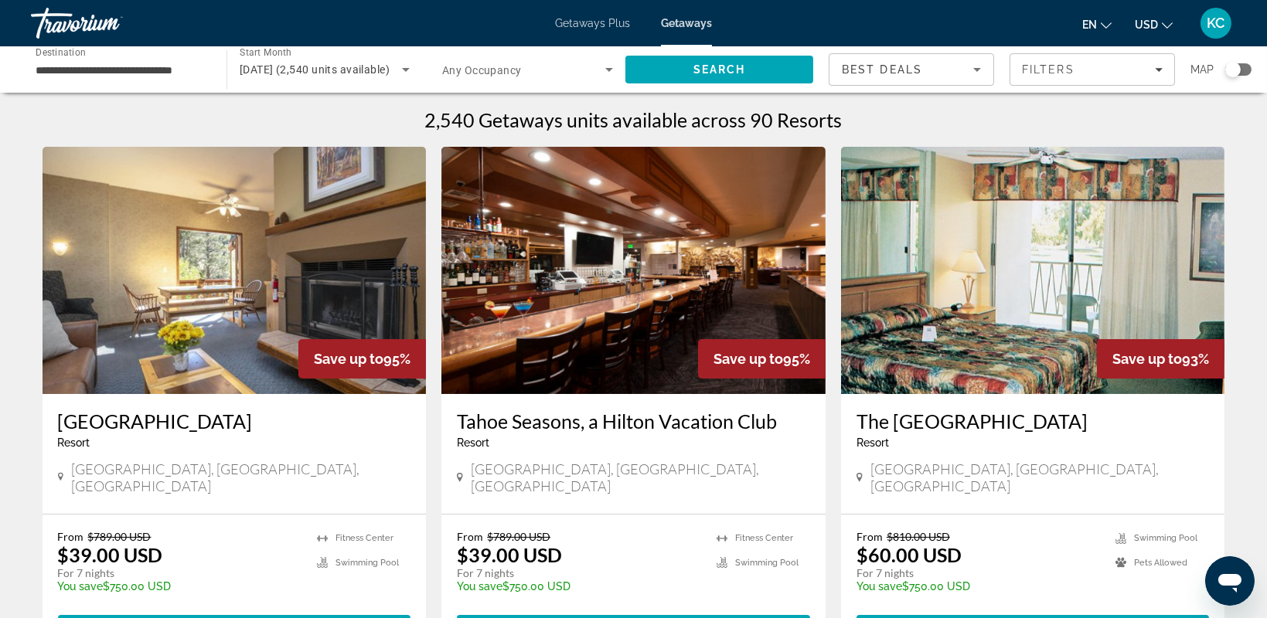
scroll to position [540, 0]
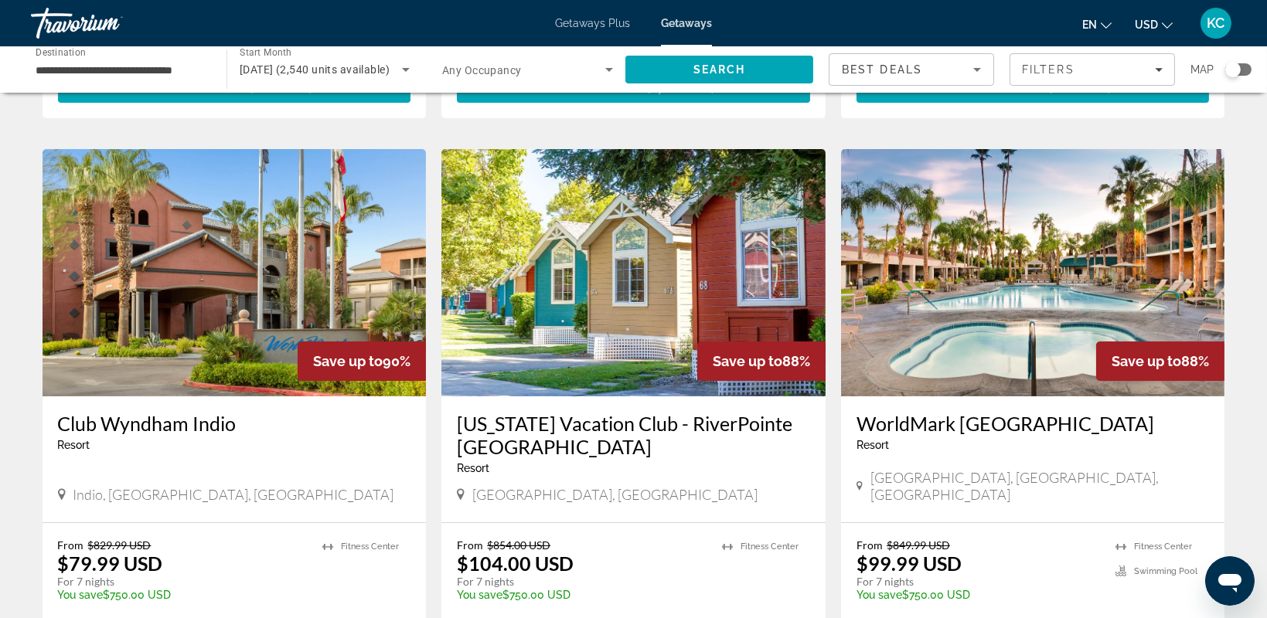
click at [181, 223] on img "Main content" at bounding box center [235, 272] width 384 height 247
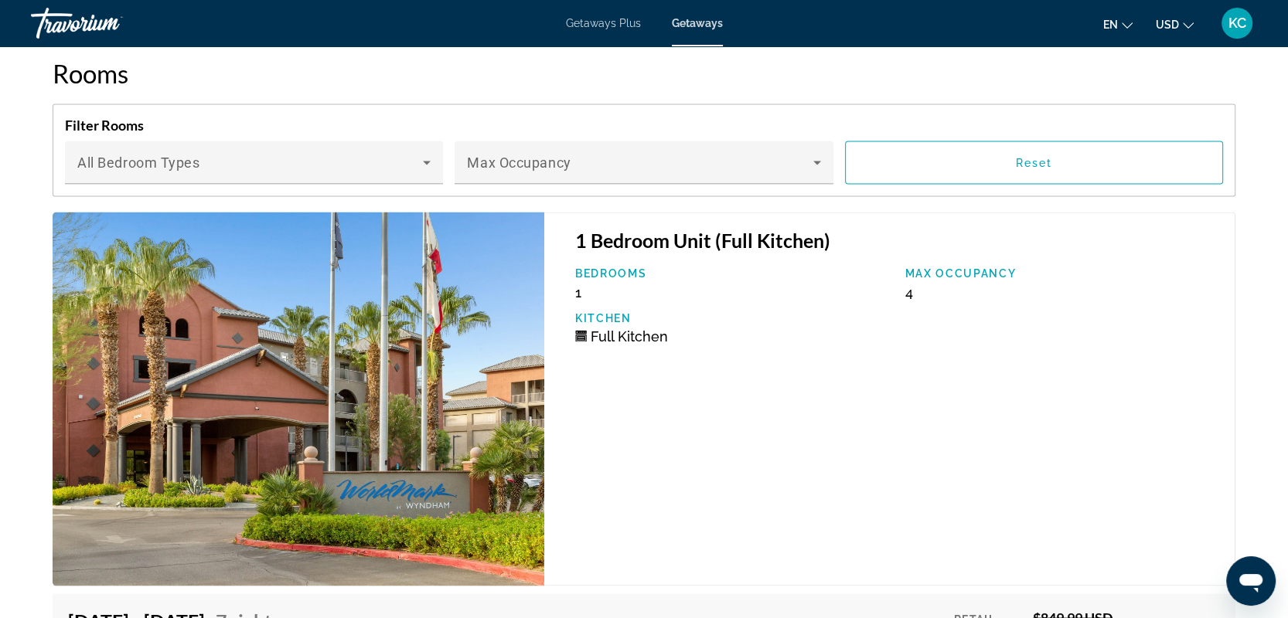
scroll to position [2338, 0]
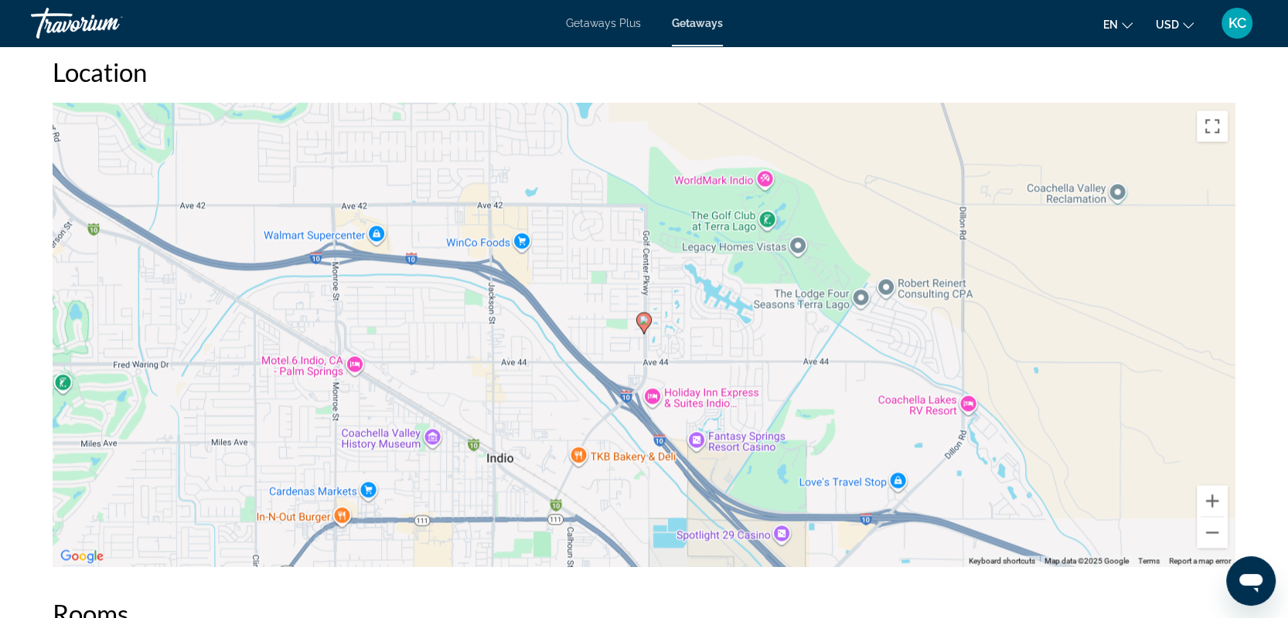
click at [644, 315] on image "Main content" at bounding box center [643, 319] width 9 height 9
click at [646, 314] on image "Main content" at bounding box center [643, 318] width 9 height 9
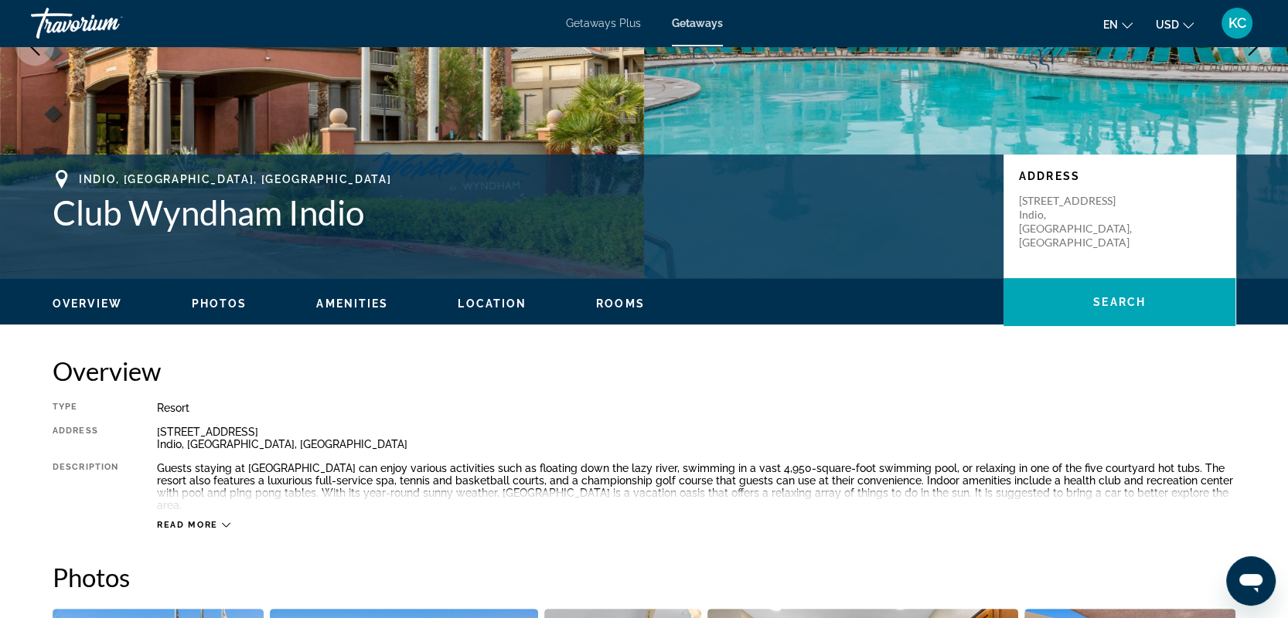
scroll to position [172, 0]
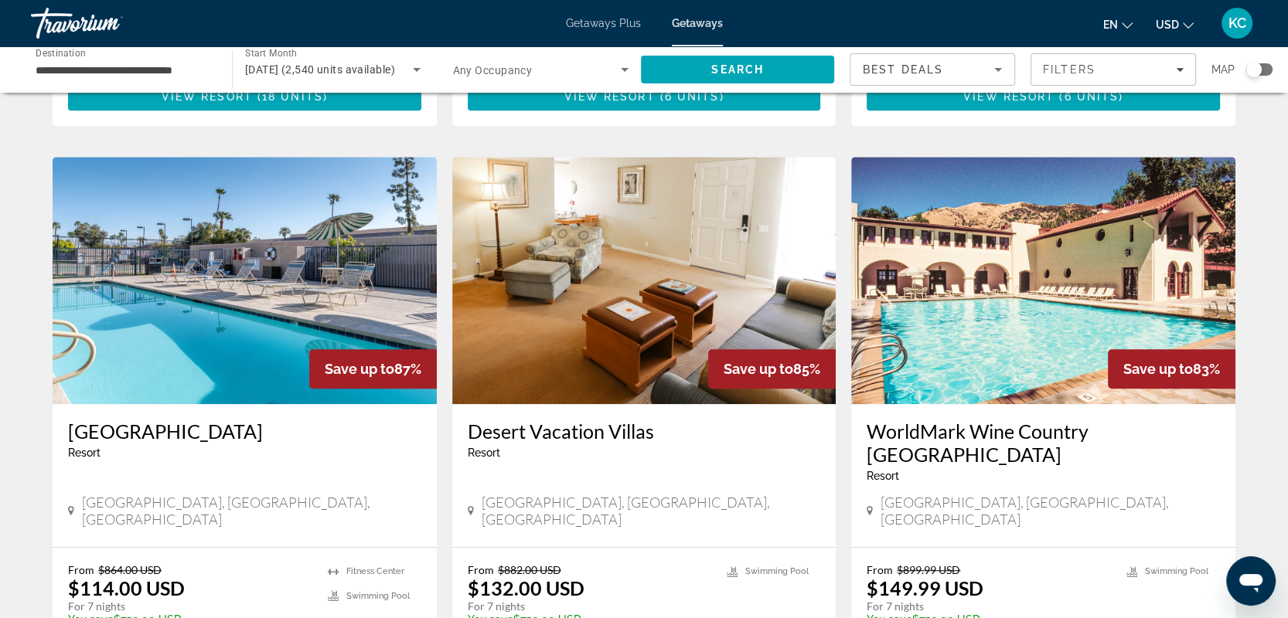
scroll to position [1622, 0]
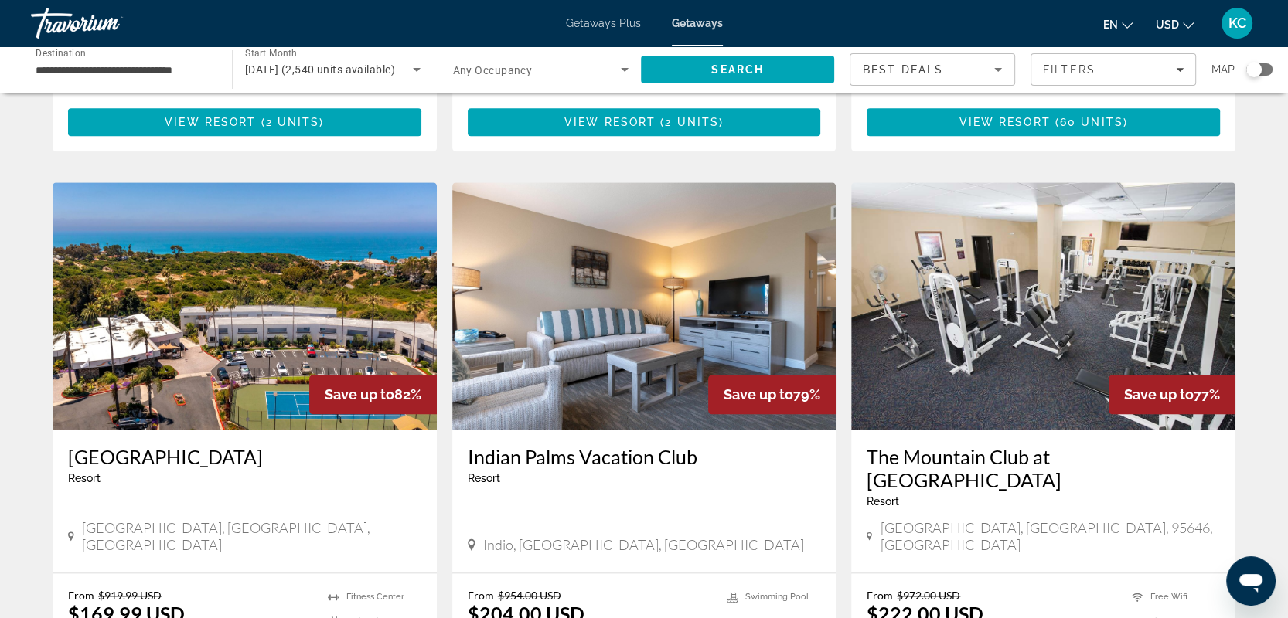
click at [654, 240] on img "Main content" at bounding box center [644, 305] width 384 height 247
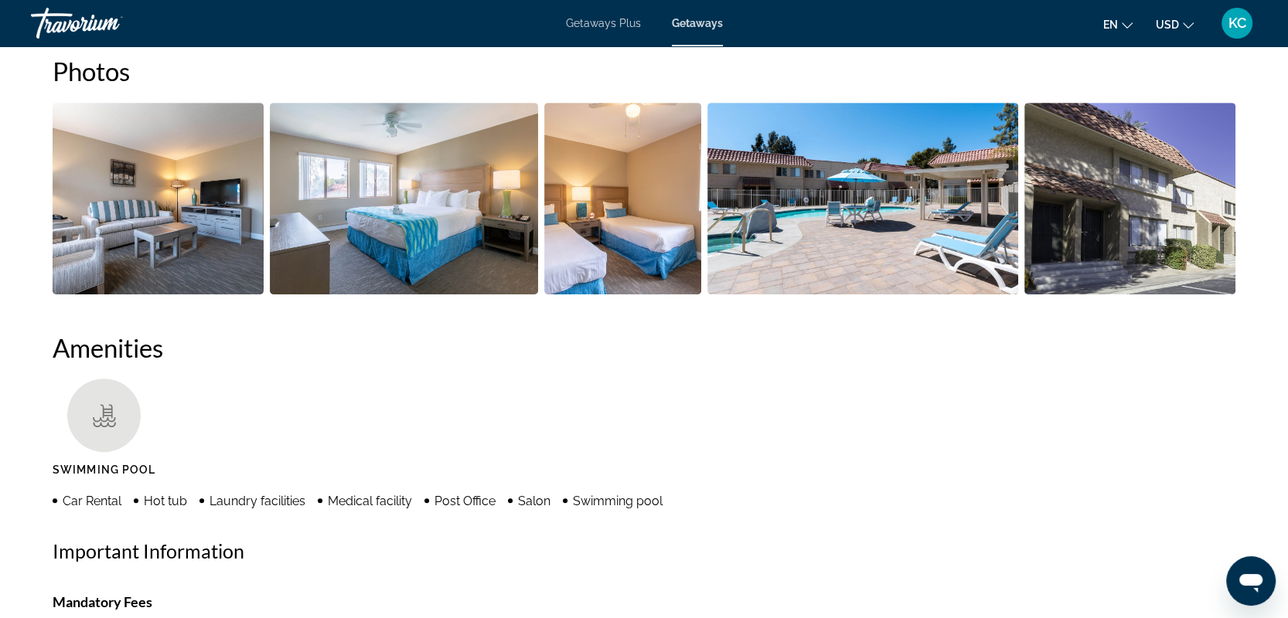
scroll to position [546, 0]
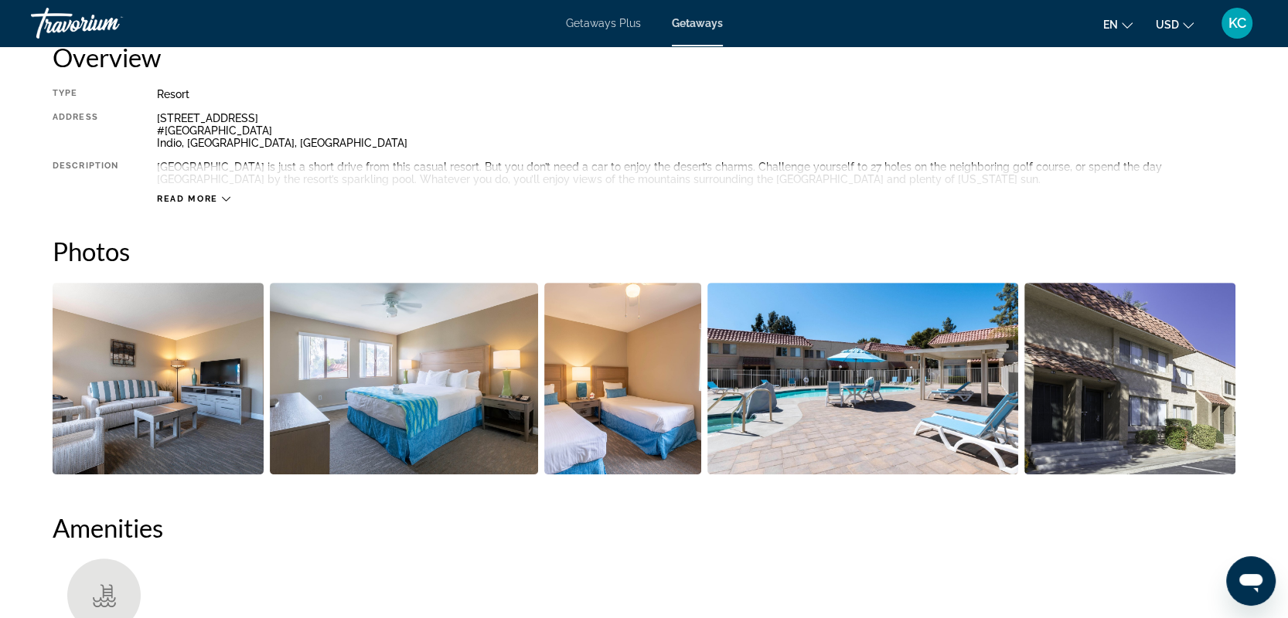
click at [584, 18] on span "Getaways Plus" at bounding box center [603, 23] width 75 height 12
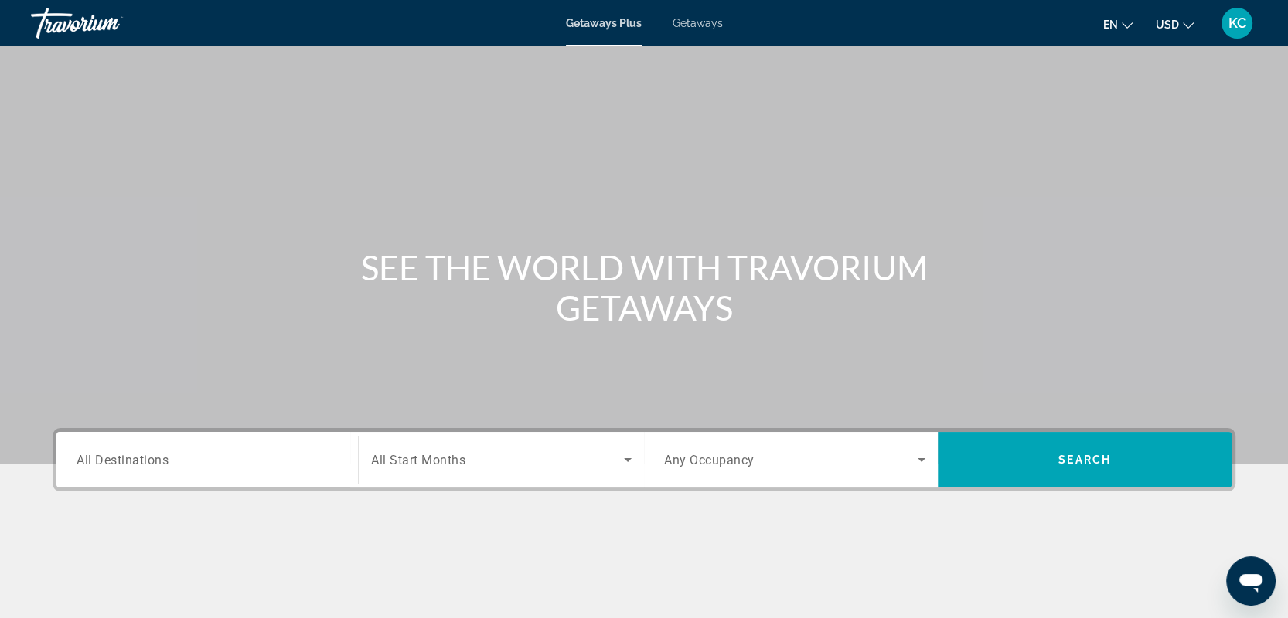
click at [155, 465] on span "All Destinations" at bounding box center [123, 459] width 92 height 15
click at [155, 465] on input "Destination All Destinations" at bounding box center [207, 460] width 261 height 19
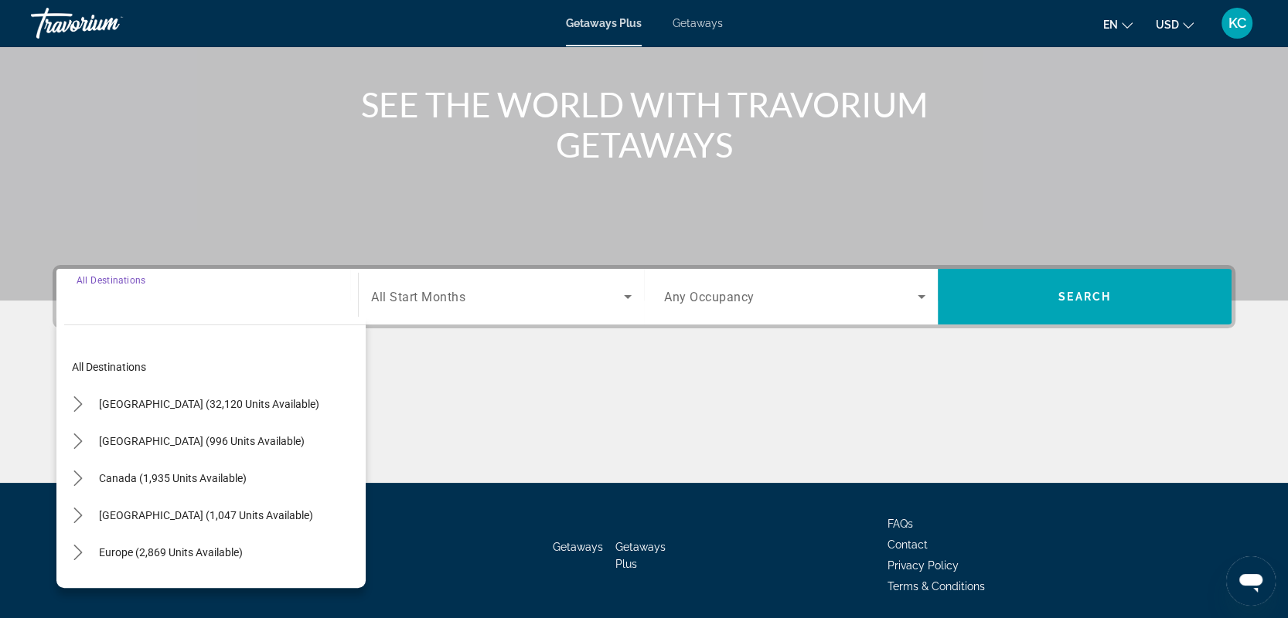
scroll to position [216, 0]
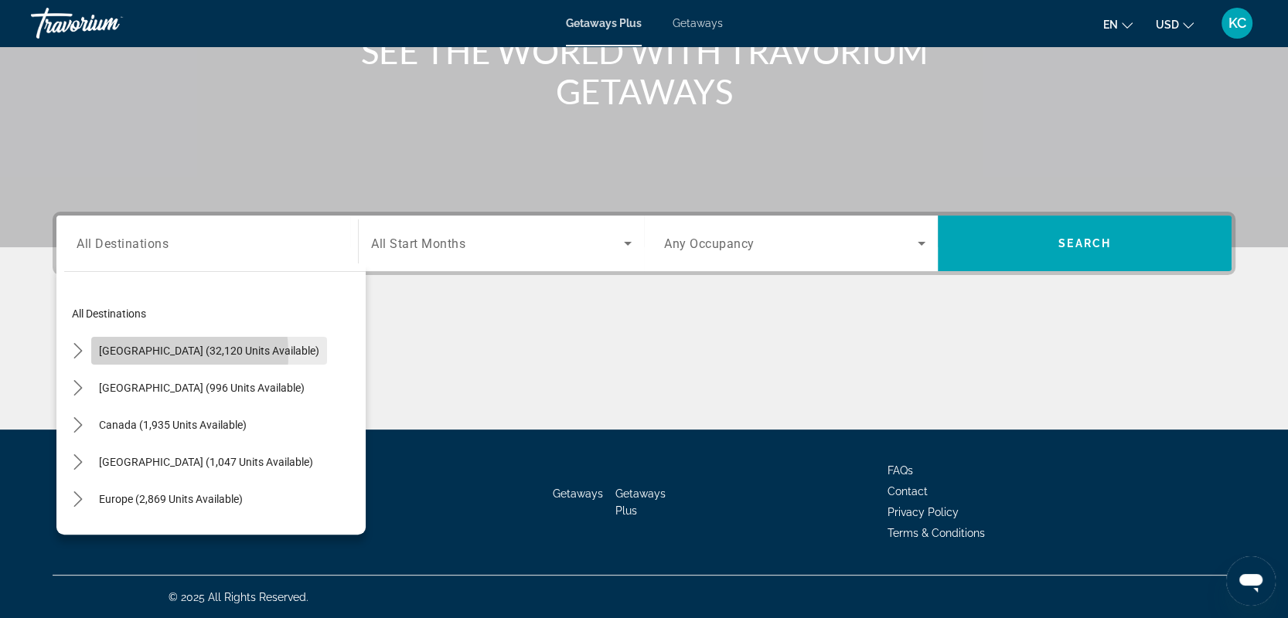
click at [137, 354] on span "United States (32,120 units available)" at bounding box center [209, 351] width 220 height 12
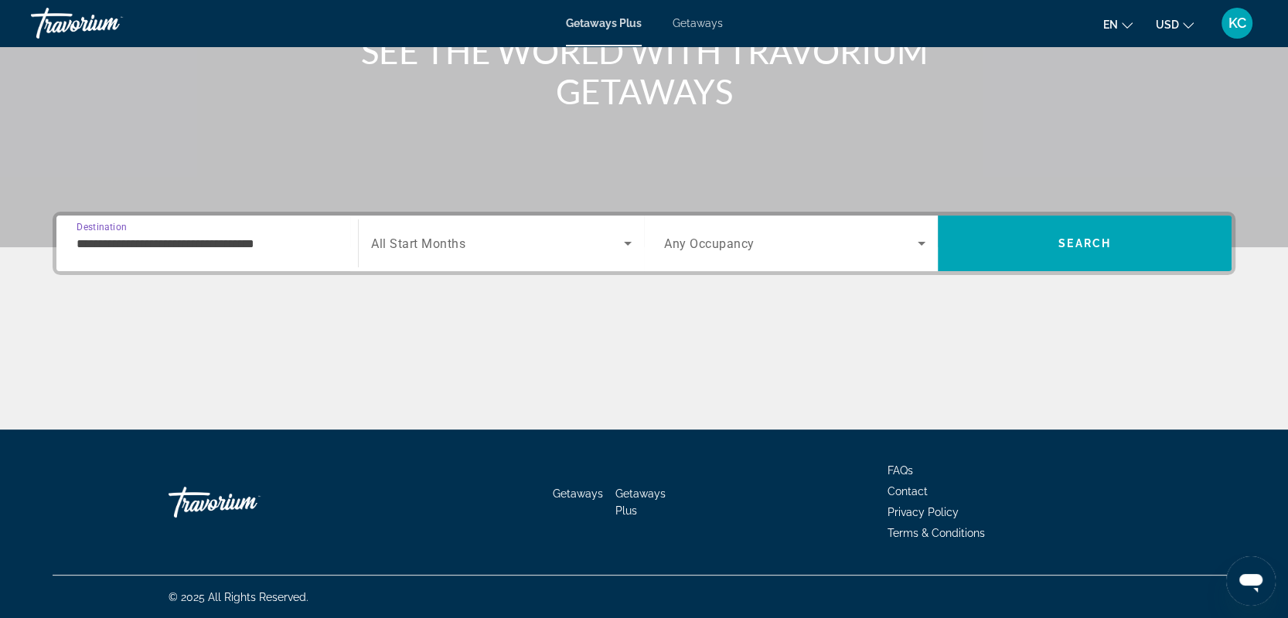
click at [457, 243] on span "All Start Months" at bounding box center [418, 244] width 94 height 15
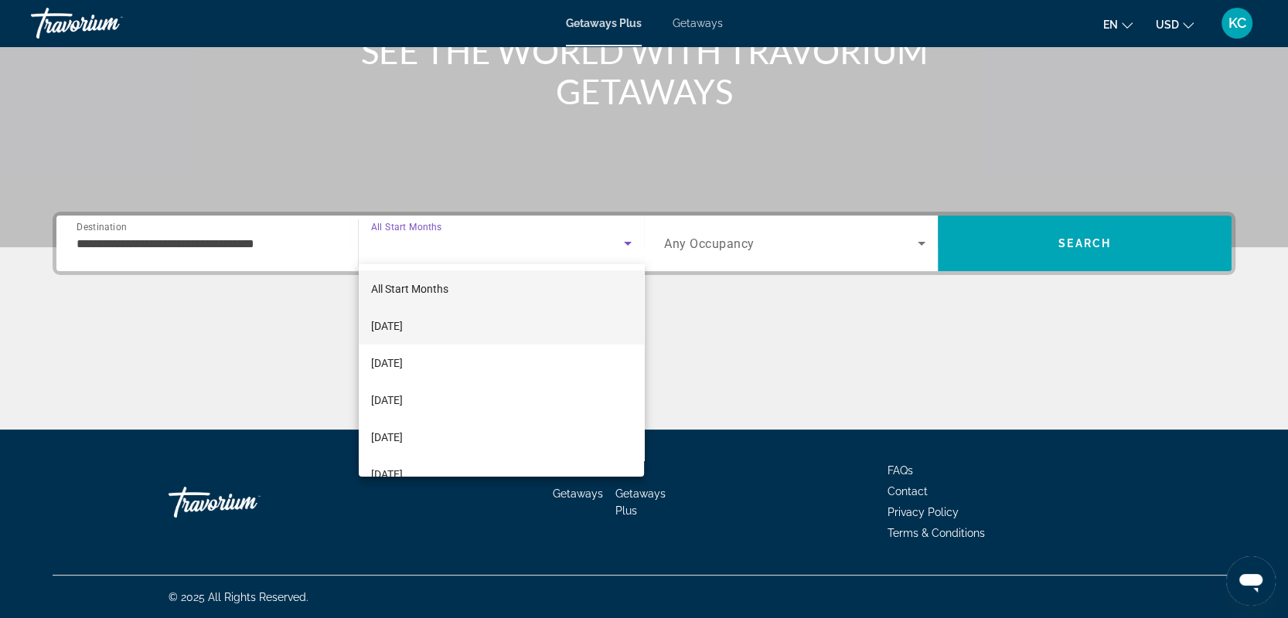
click at [383, 326] on span "October 2025" at bounding box center [387, 326] width 32 height 19
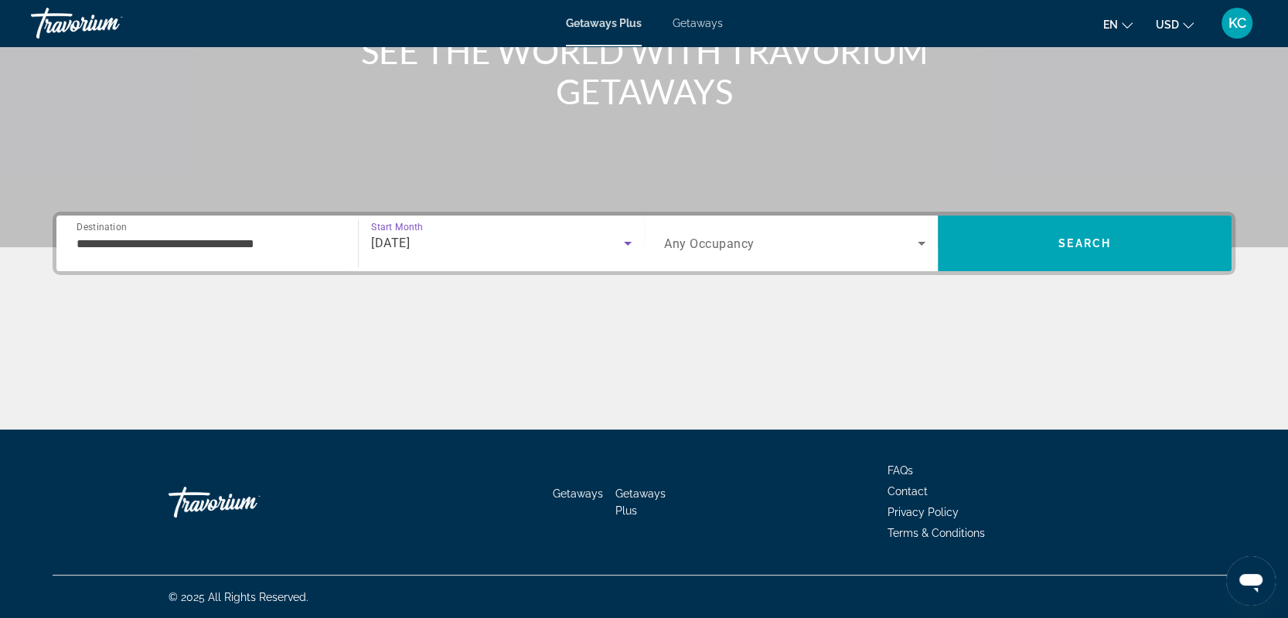
click at [94, 250] on input "**********" at bounding box center [207, 244] width 261 height 19
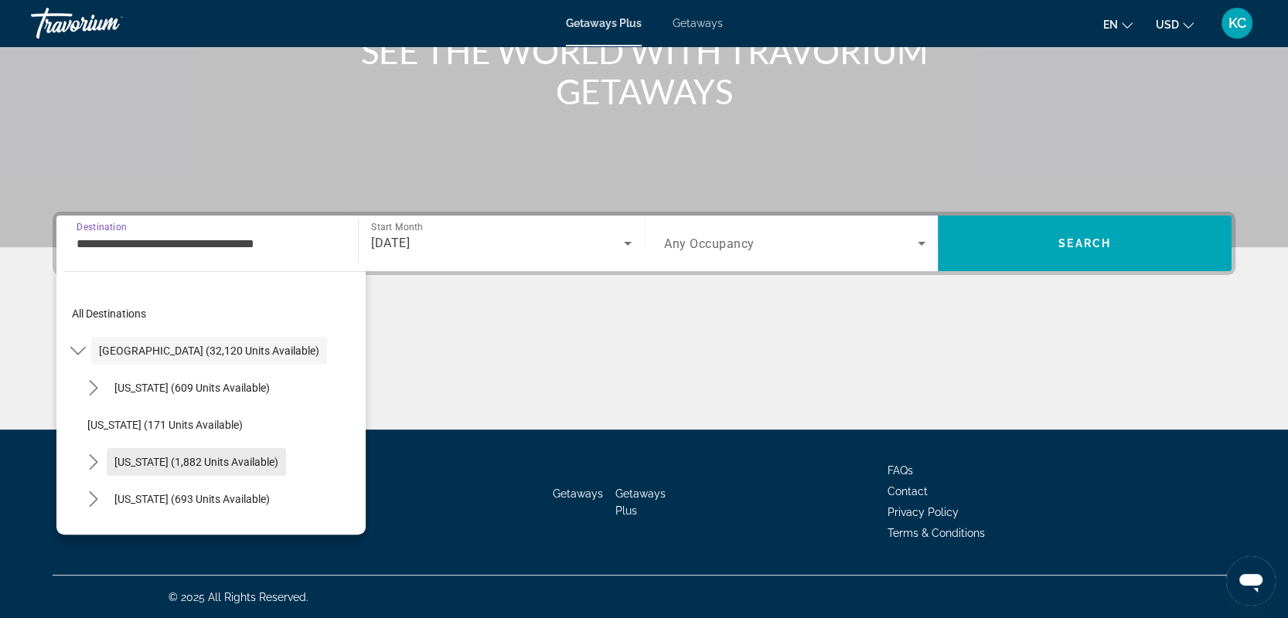
click at [160, 472] on span "Select destination: California (1,882 units available)" at bounding box center [196, 462] width 179 height 37
type input "**********"
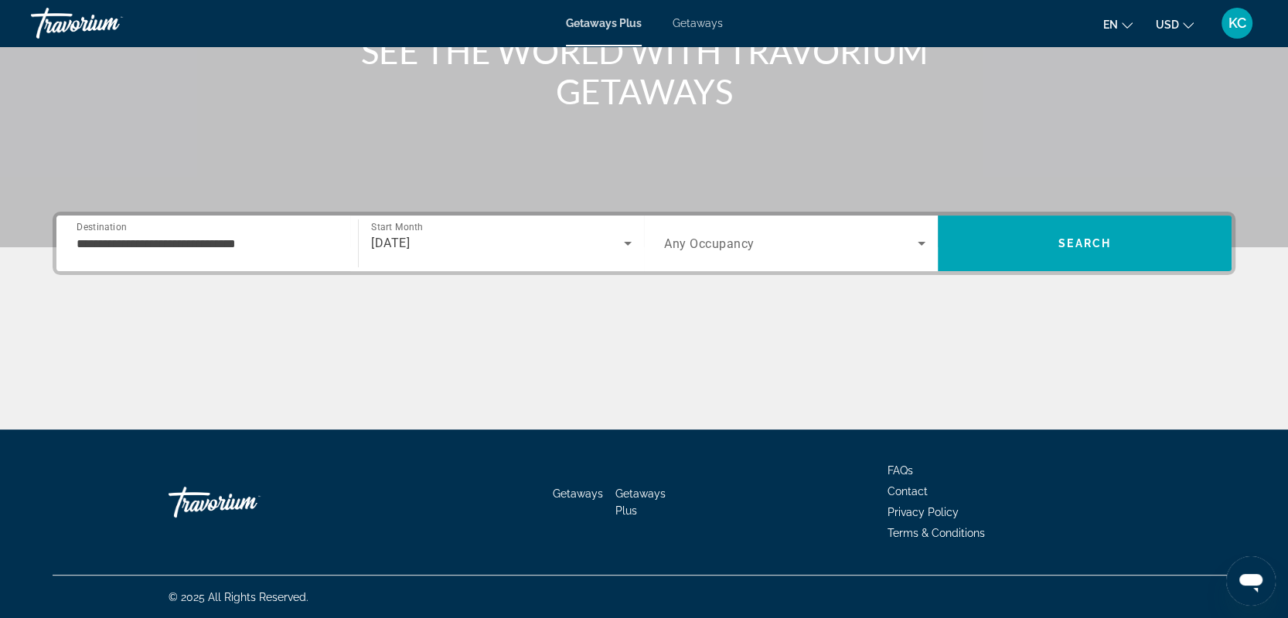
click at [714, 237] on span "Any Occupancy" at bounding box center [709, 244] width 90 height 15
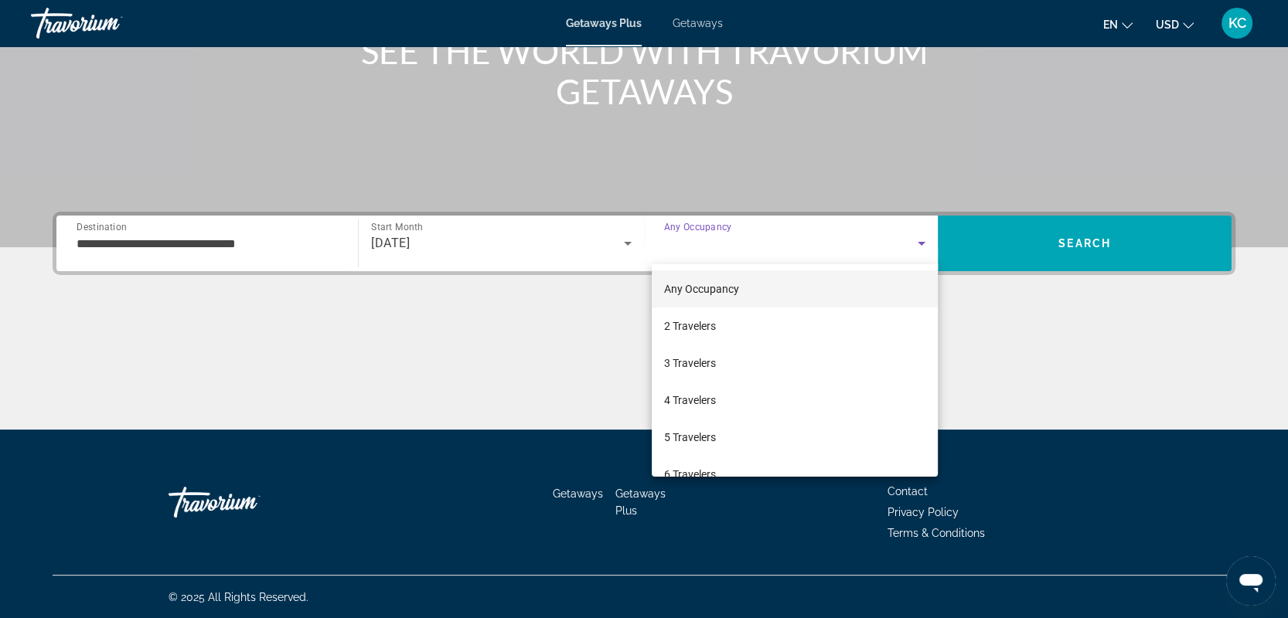
click at [714, 239] on div at bounding box center [644, 309] width 1288 height 618
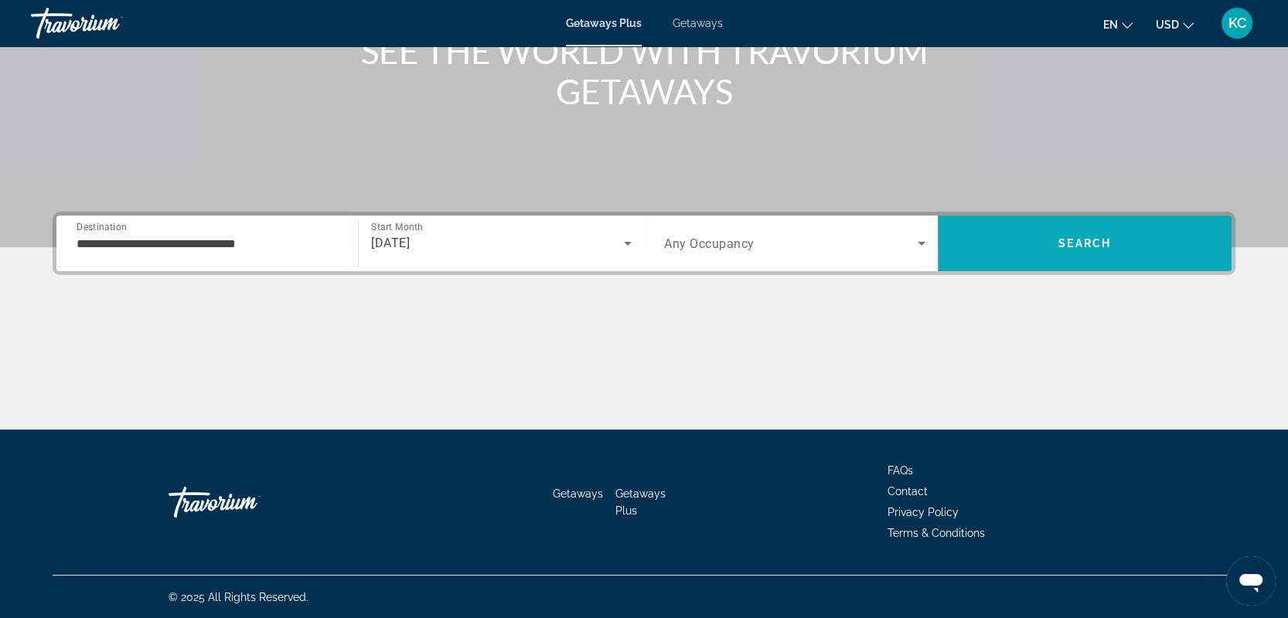
click at [1089, 231] on span "Search" at bounding box center [1085, 243] width 294 height 37
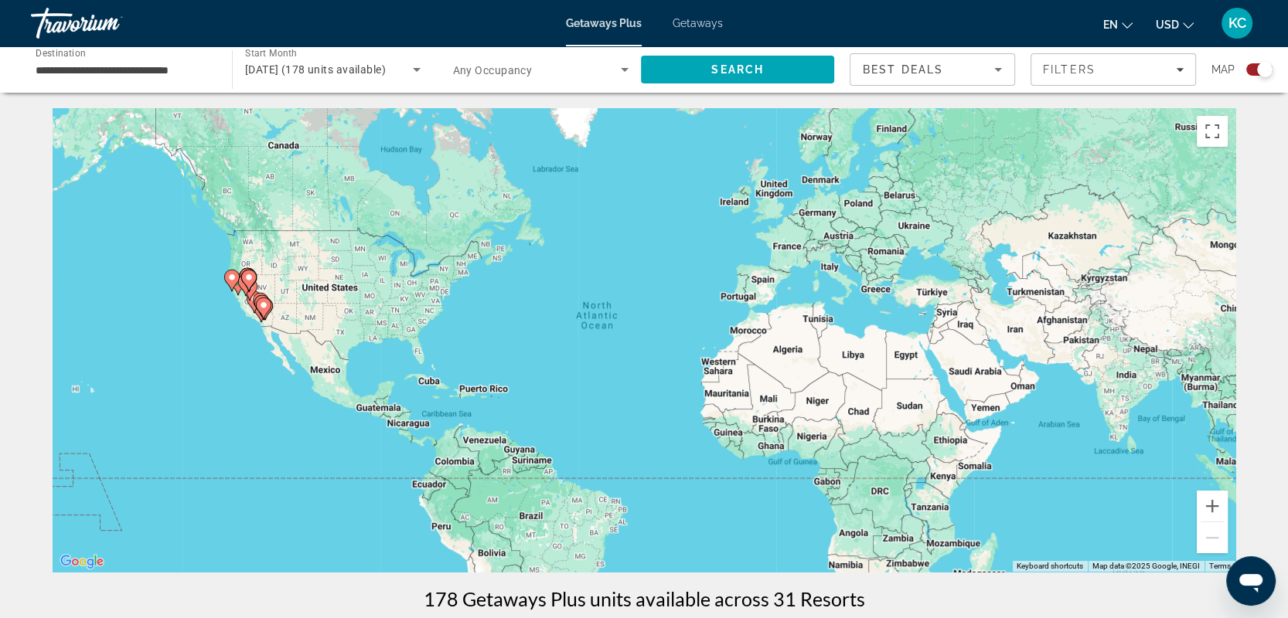
drag, startPoint x: 1250, startPoint y: 65, endPoint x: 1253, endPoint y: 57, distance: 8.3
click at [1251, 64] on div "Search widget" at bounding box center [1259, 69] width 26 height 12
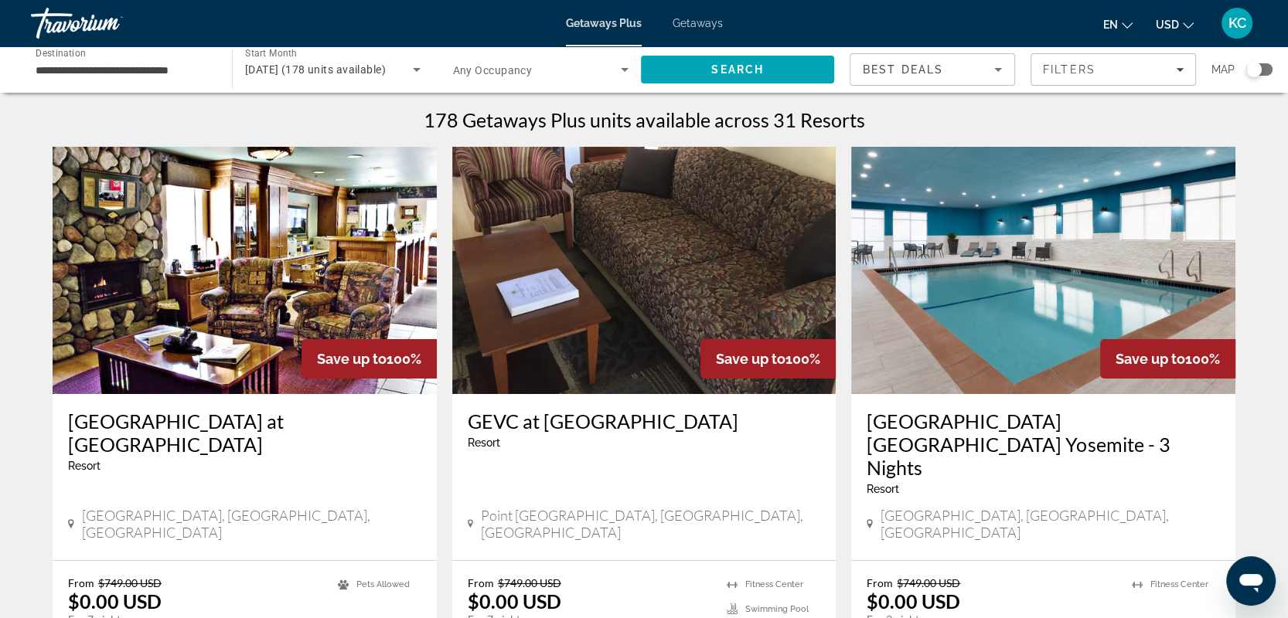
scroll to position [540, 0]
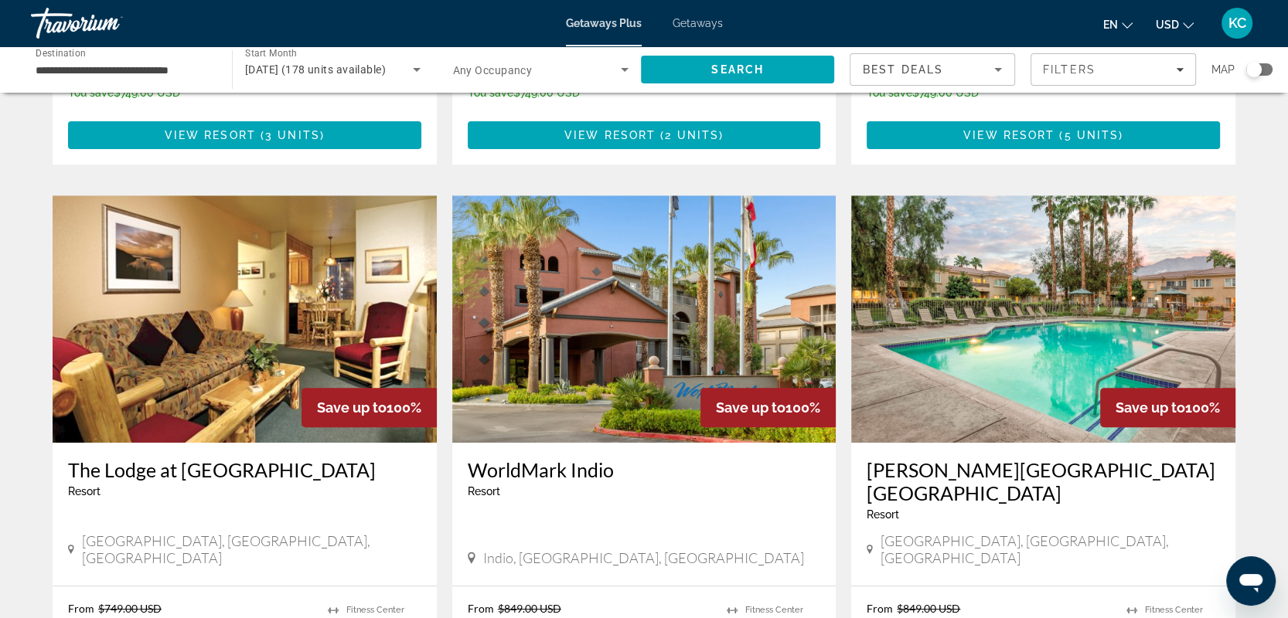
click at [618, 288] on img "Main content" at bounding box center [644, 319] width 384 height 247
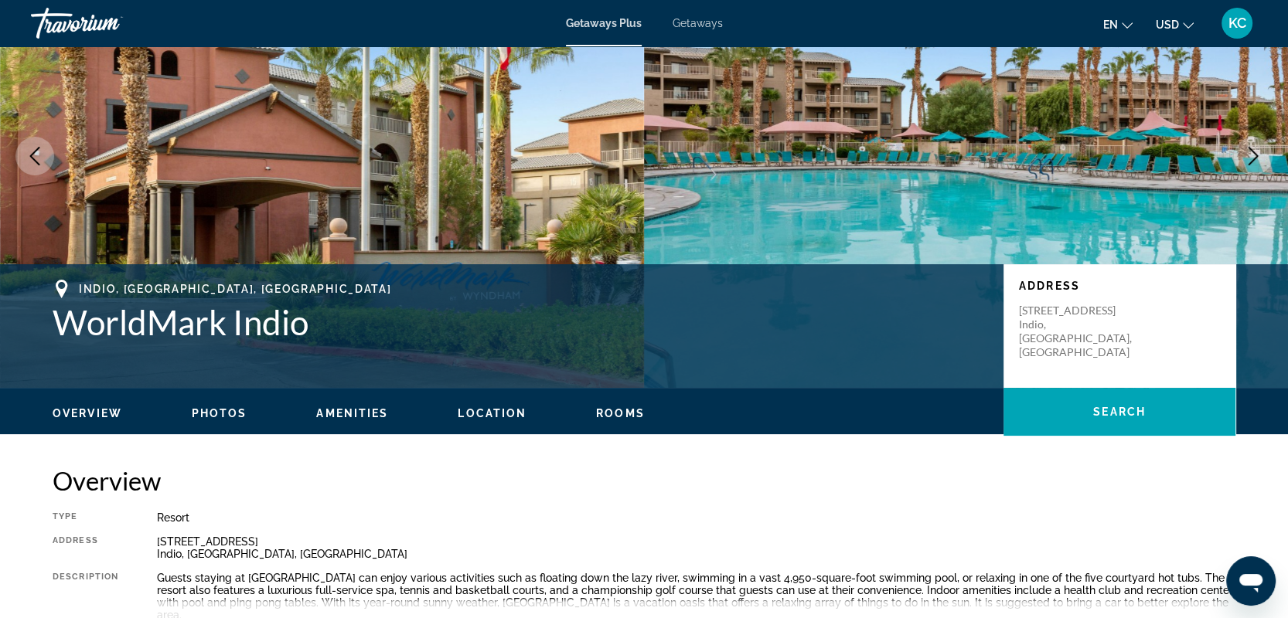
scroll to position [55, 0]
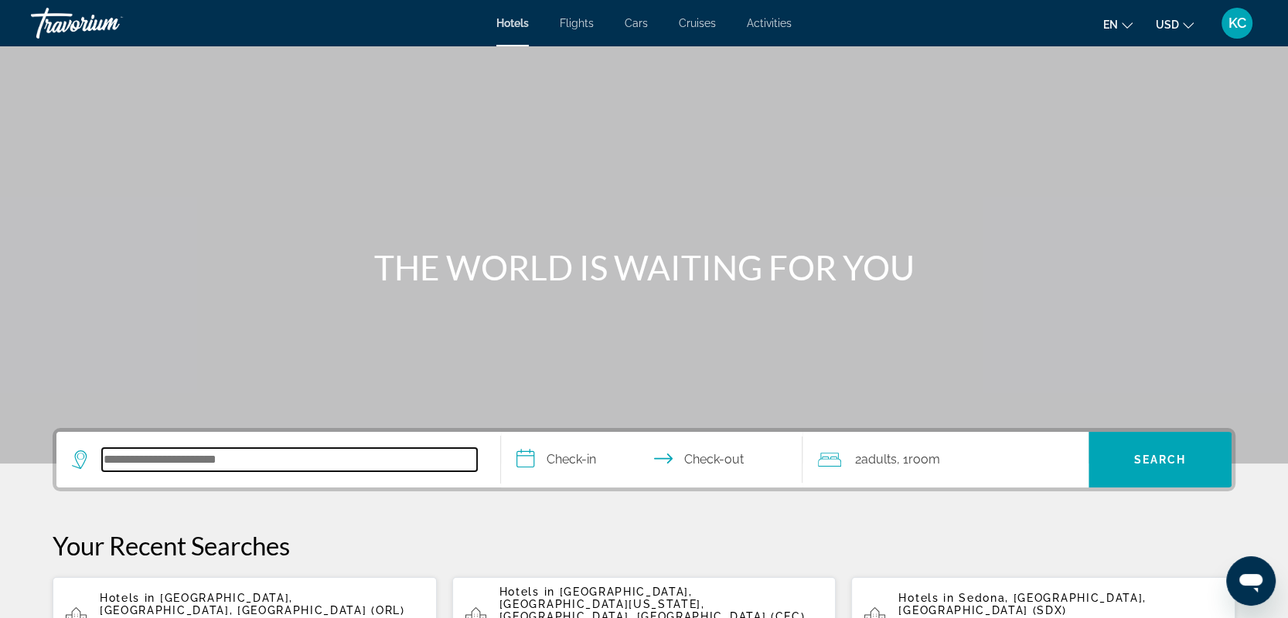
click at [170, 465] on input "Search hotel destination" at bounding box center [289, 459] width 375 height 23
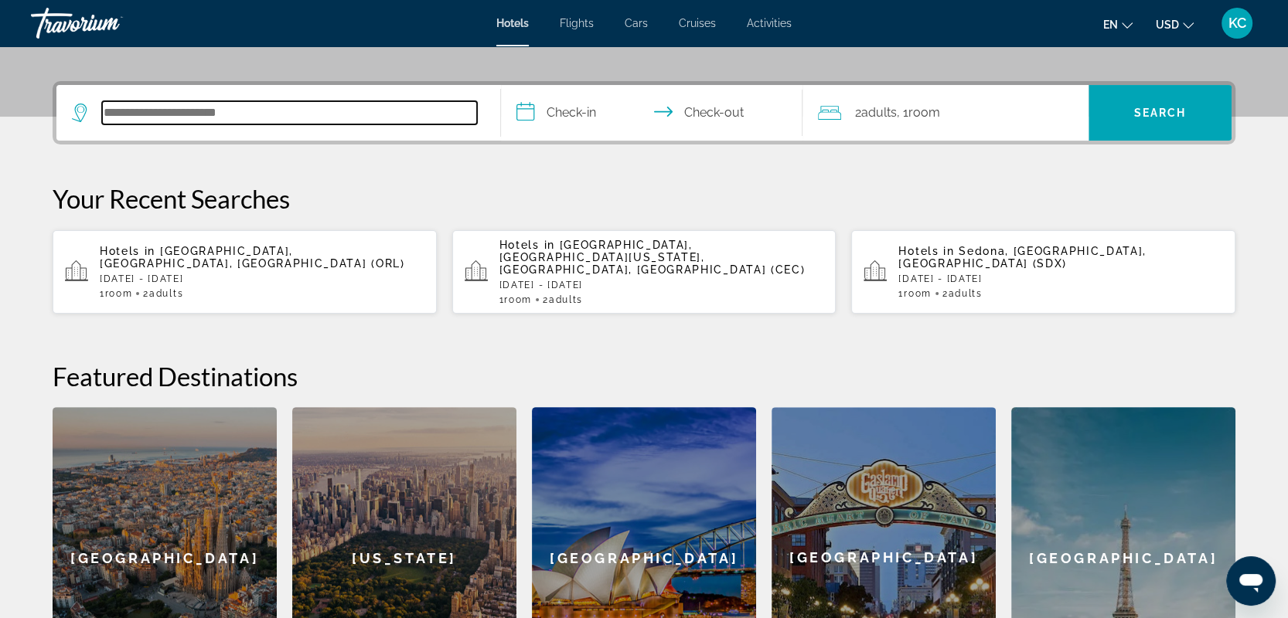
scroll to position [377, 0]
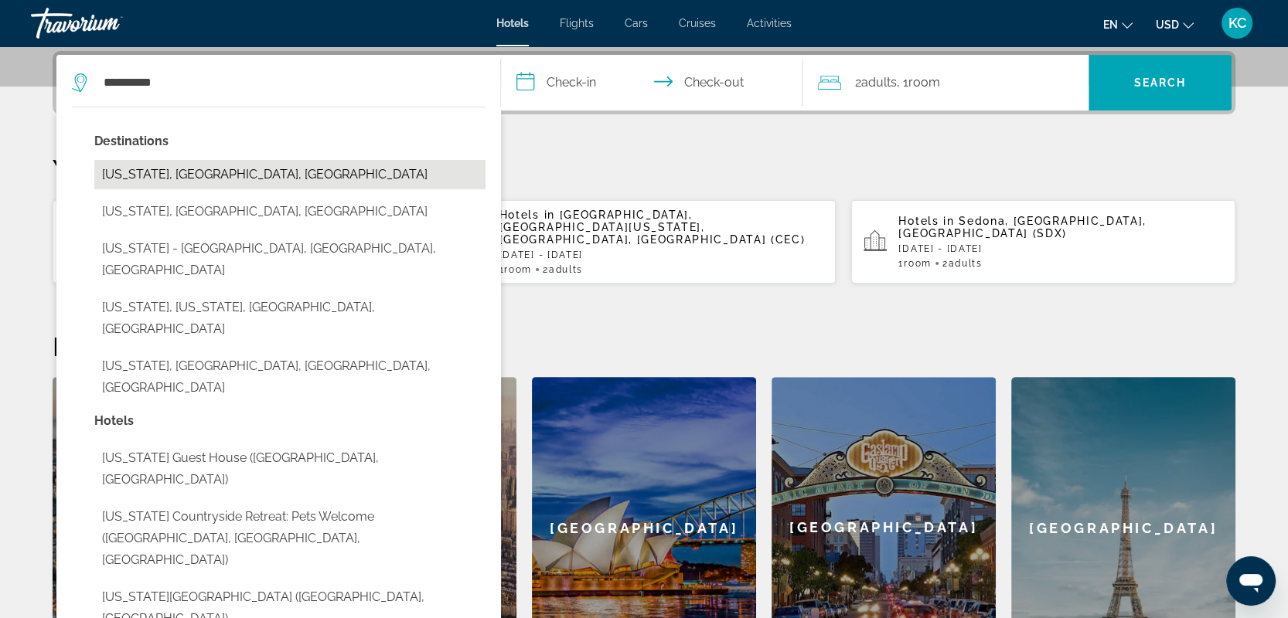
click at [118, 165] on button "[US_STATE], [GEOGRAPHIC_DATA], [GEOGRAPHIC_DATA]" at bounding box center [289, 174] width 391 height 29
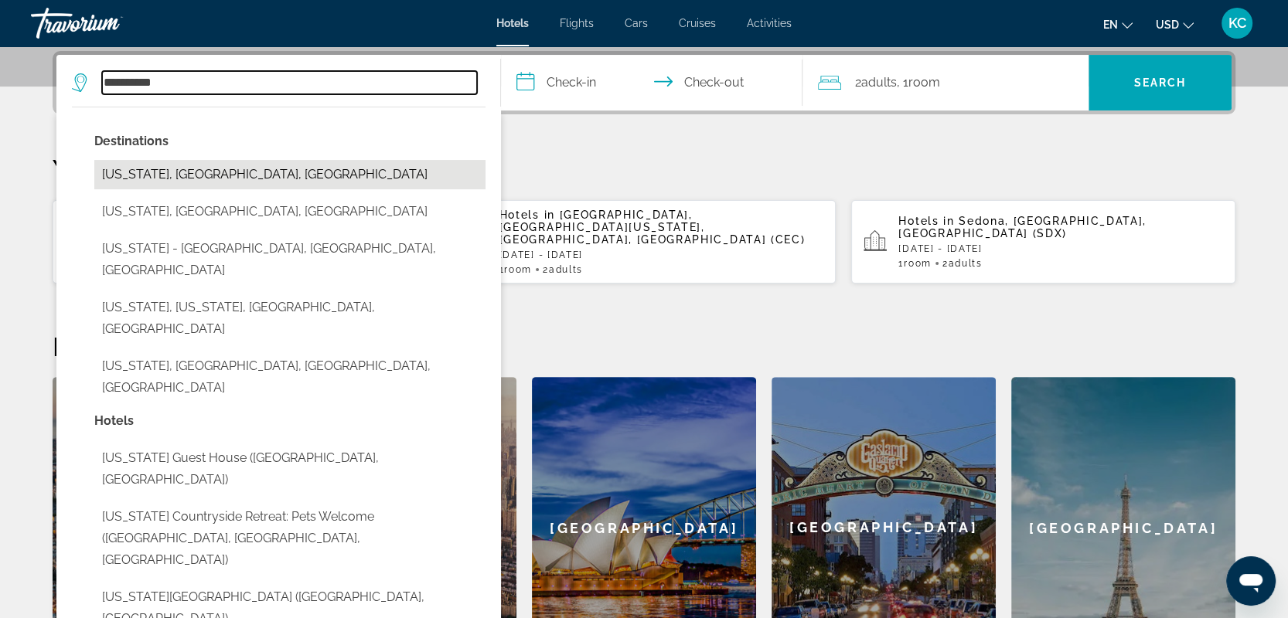
type input "**********"
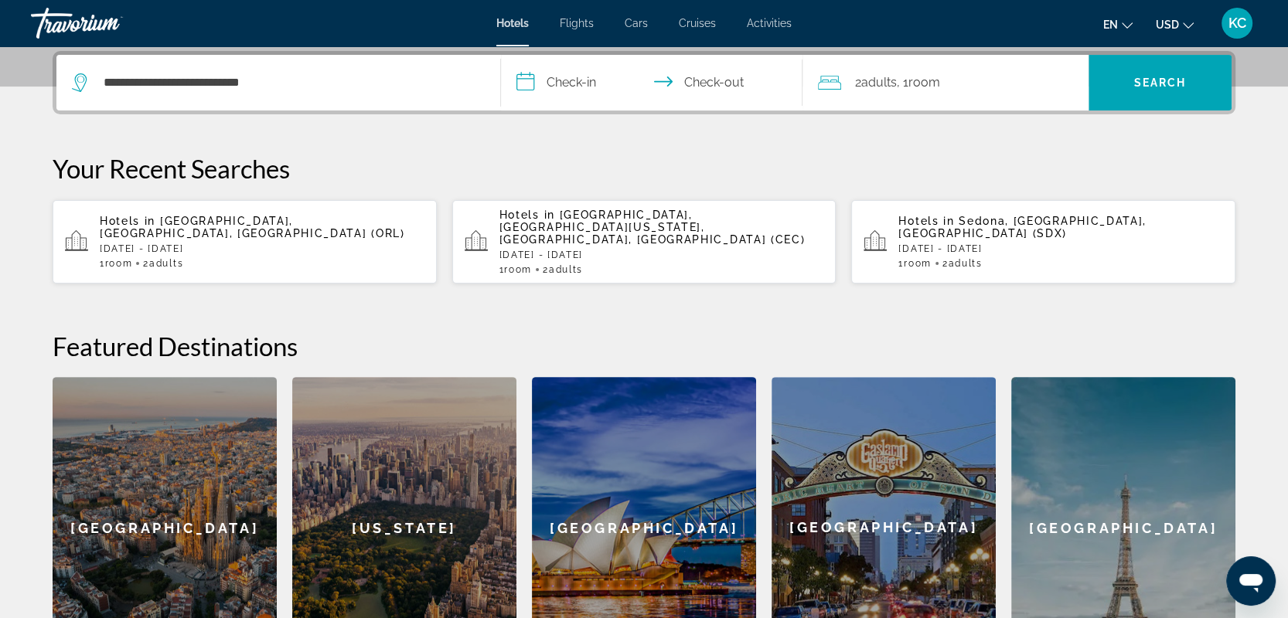
click at [555, 74] on input "**********" at bounding box center [655, 85] width 308 height 60
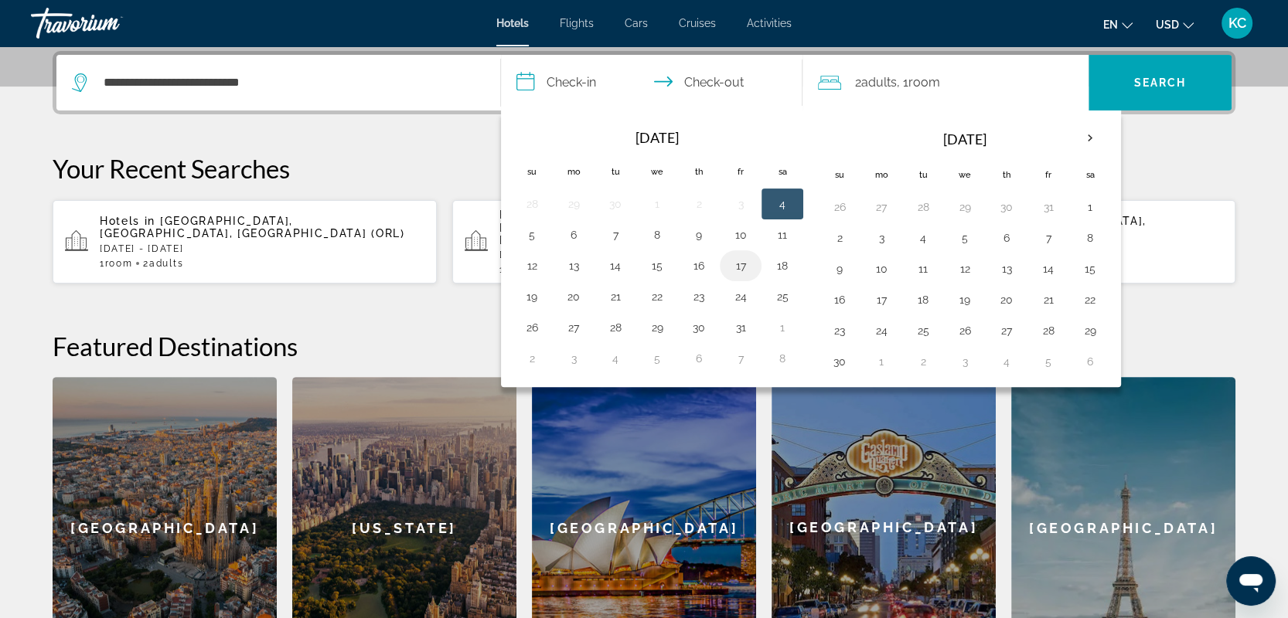
click at [742, 259] on button "17" at bounding box center [740, 266] width 25 height 22
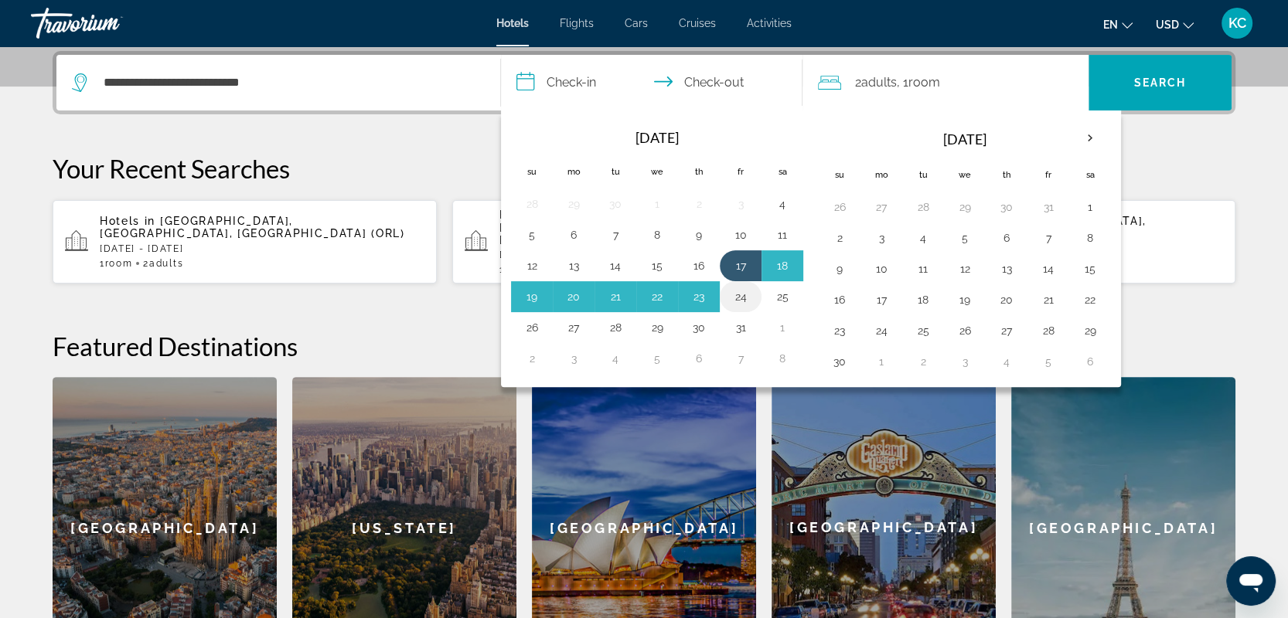
click at [741, 288] on button "24" at bounding box center [740, 297] width 25 height 22
type input "**********"
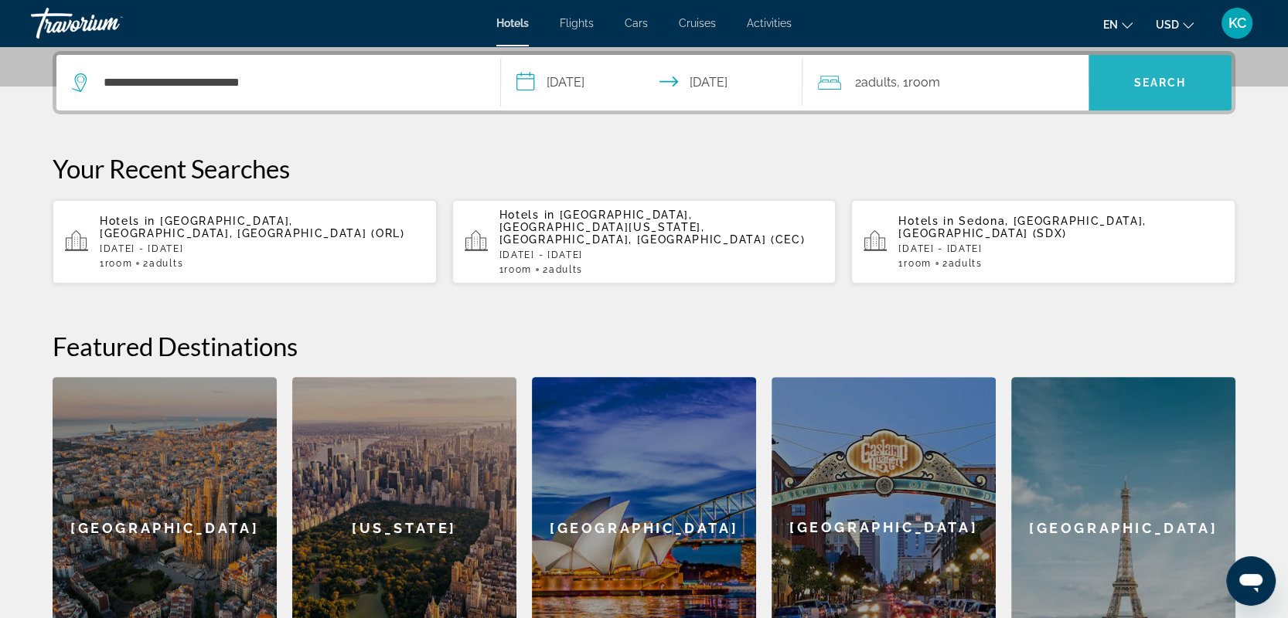
click at [1145, 70] on span "Search" at bounding box center [1160, 82] width 143 height 37
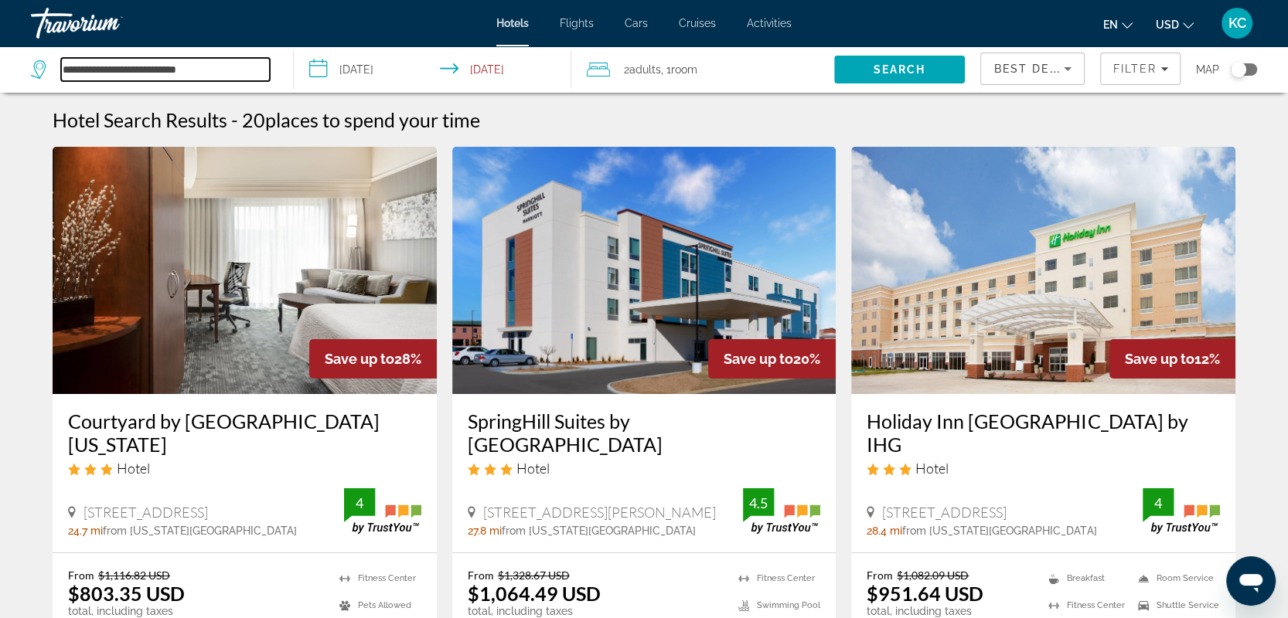
click at [107, 68] on input "**********" at bounding box center [165, 69] width 209 height 23
click at [1245, 63] on div "Toggle map" at bounding box center [1244, 69] width 26 height 12
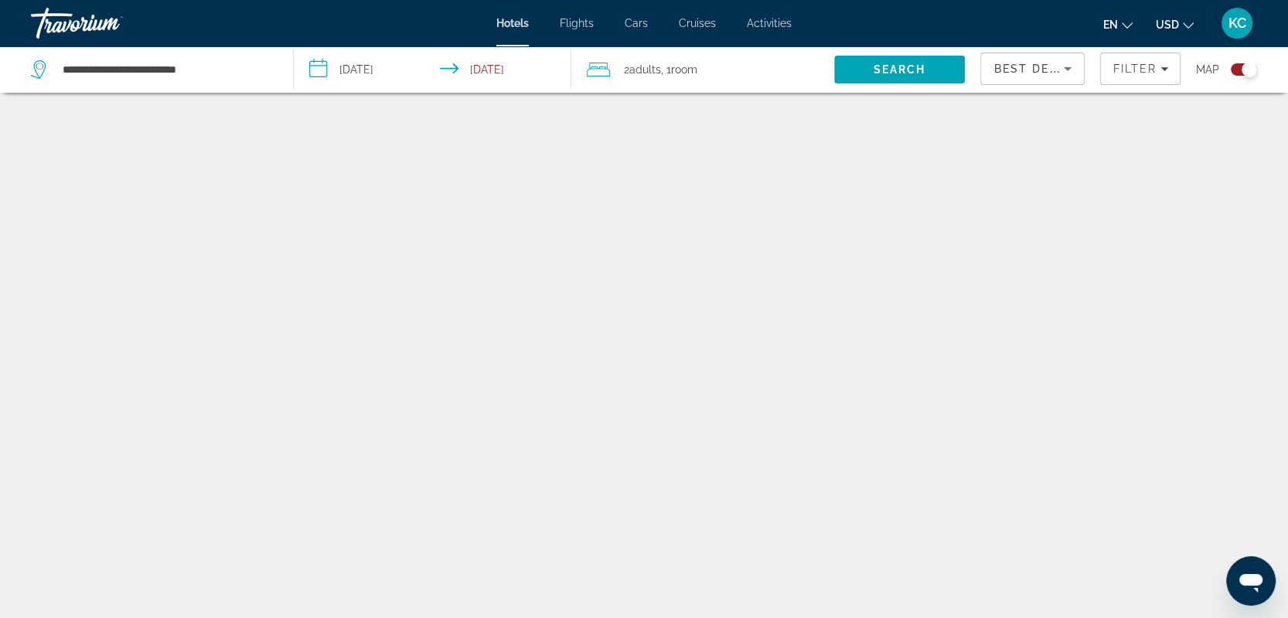
scroll to position [93, 0]
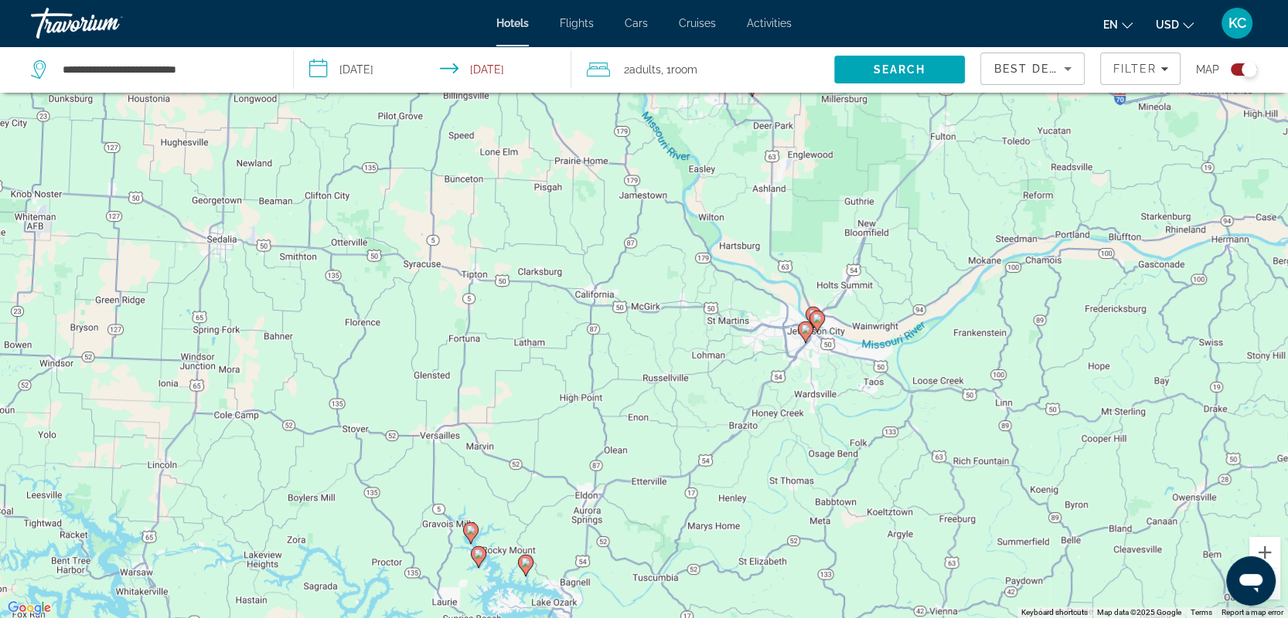
click at [1245, 63] on div "Toggle map" at bounding box center [1249, 69] width 15 height 15
